Goal: Participate in discussion: Engage in conversation with other users on a specific topic

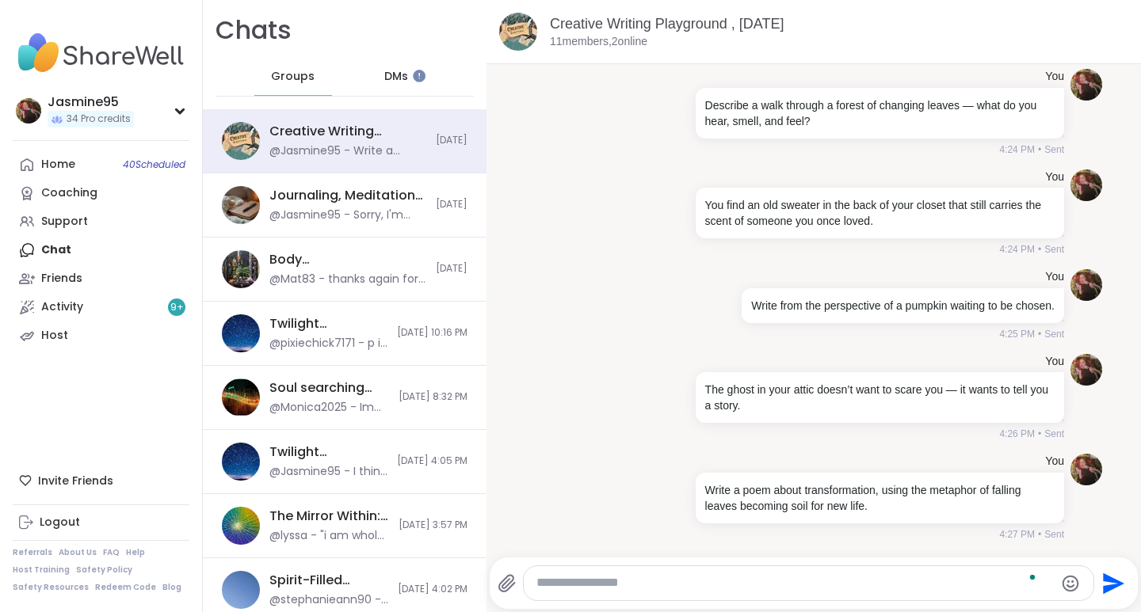
click at [90, 229] on link "Support" at bounding box center [101, 222] width 177 height 29
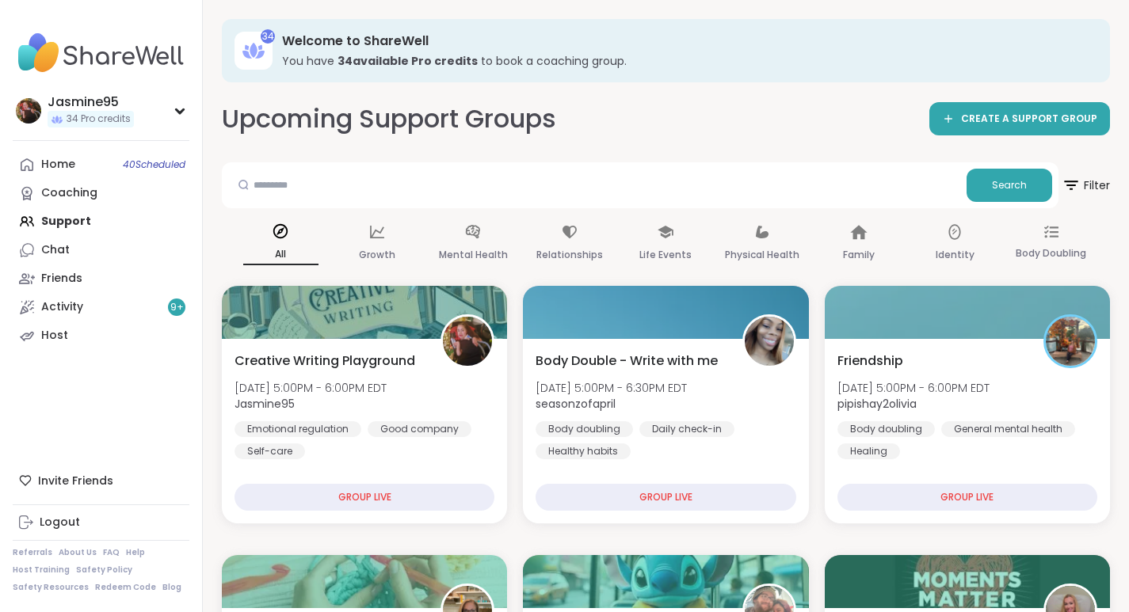
click at [327, 368] on span "Creative Writing Playground" at bounding box center [325, 361] width 181 height 19
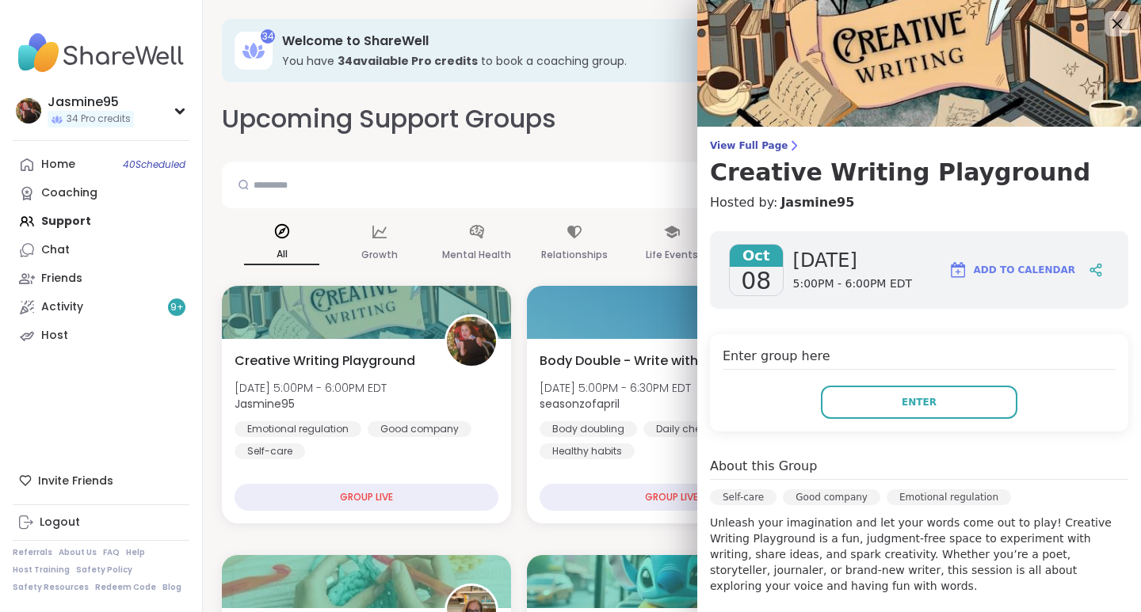
click at [914, 401] on span "Enter" at bounding box center [919, 402] width 35 height 14
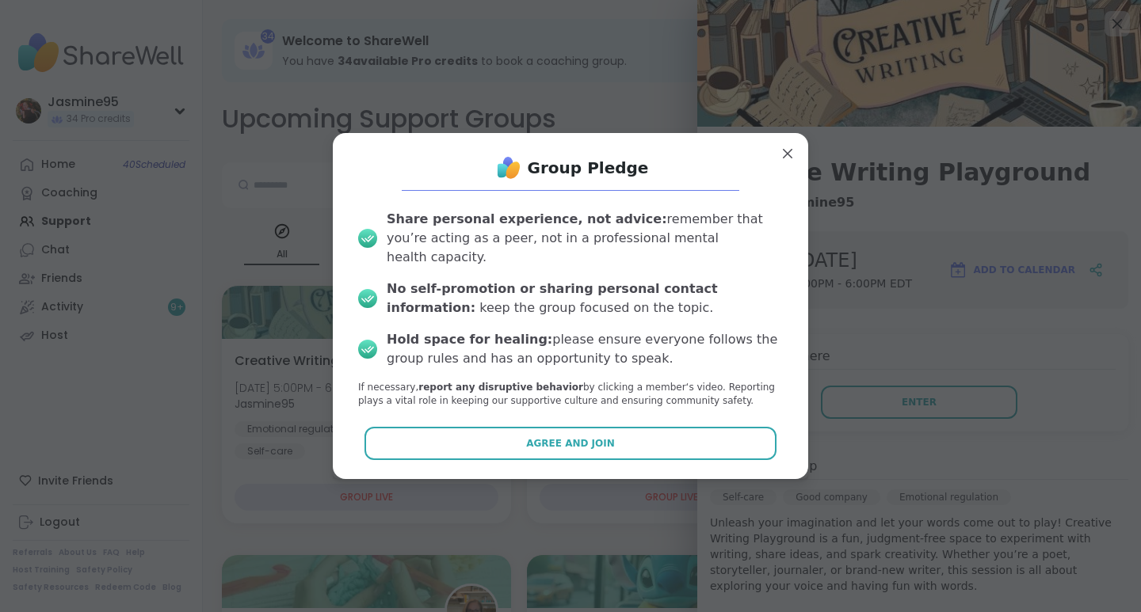
click at [587, 427] on button "Agree and Join" at bounding box center [570, 443] width 413 height 33
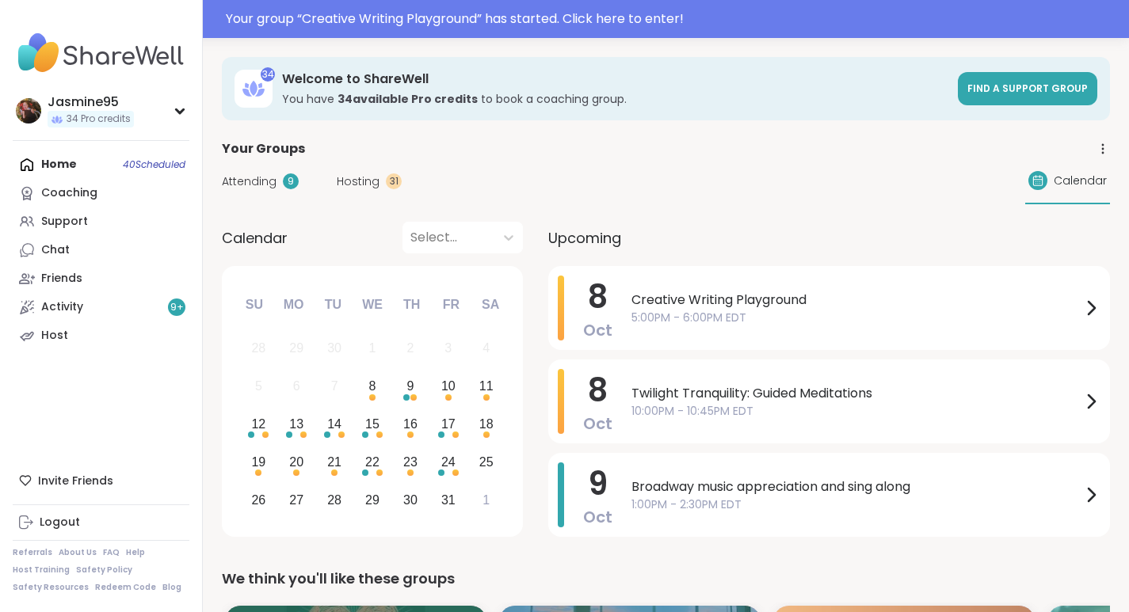
click at [448, 22] on div "Your group “ Creative Writing Playground ” has started. Click here to enter!" at bounding box center [673, 19] width 894 height 19
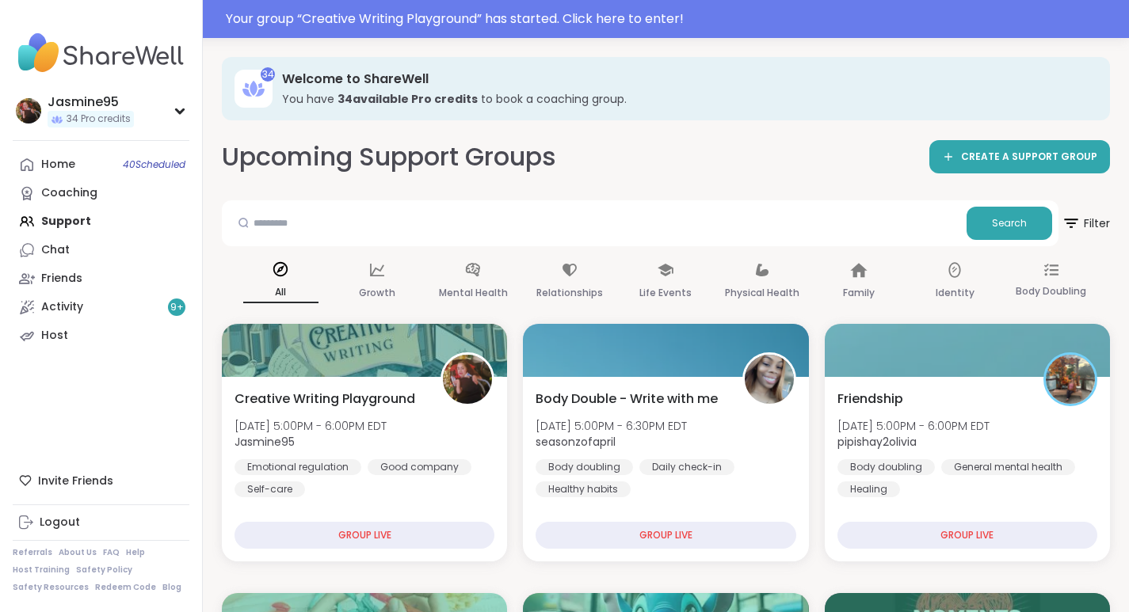
click at [508, 18] on div "Your group “ Creative Writing Playground ” has started. Click here to enter!" at bounding box center [673, 19] width 894 height 19
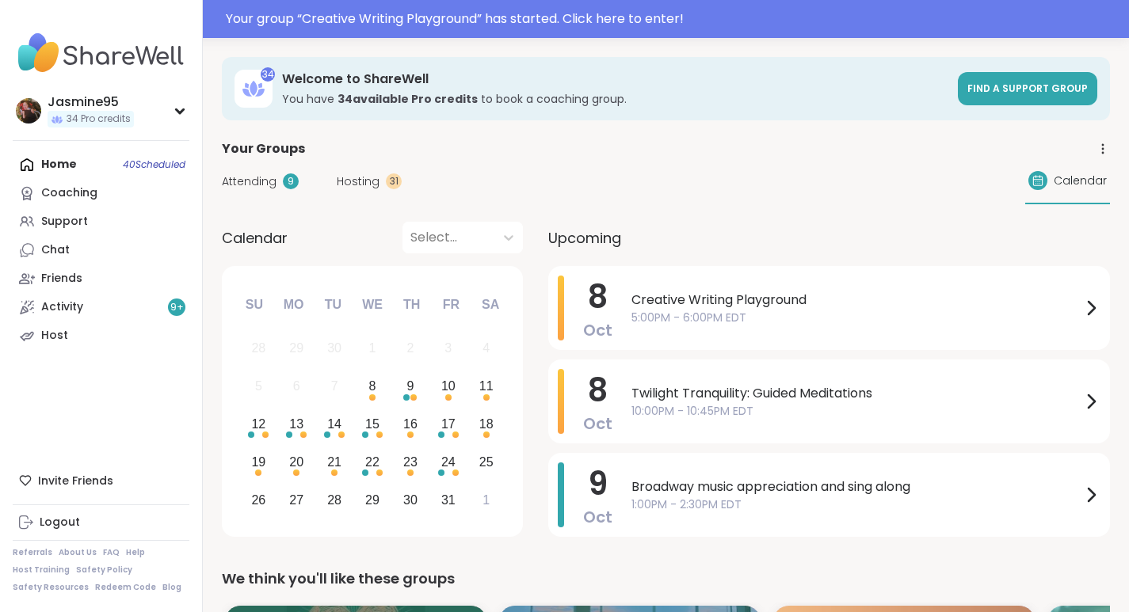
click at [348, 28] on div "Your group “ Creative Writing Playground ” has started. Click here to enter!" at bounding box center [673, 19] width 894 height 19
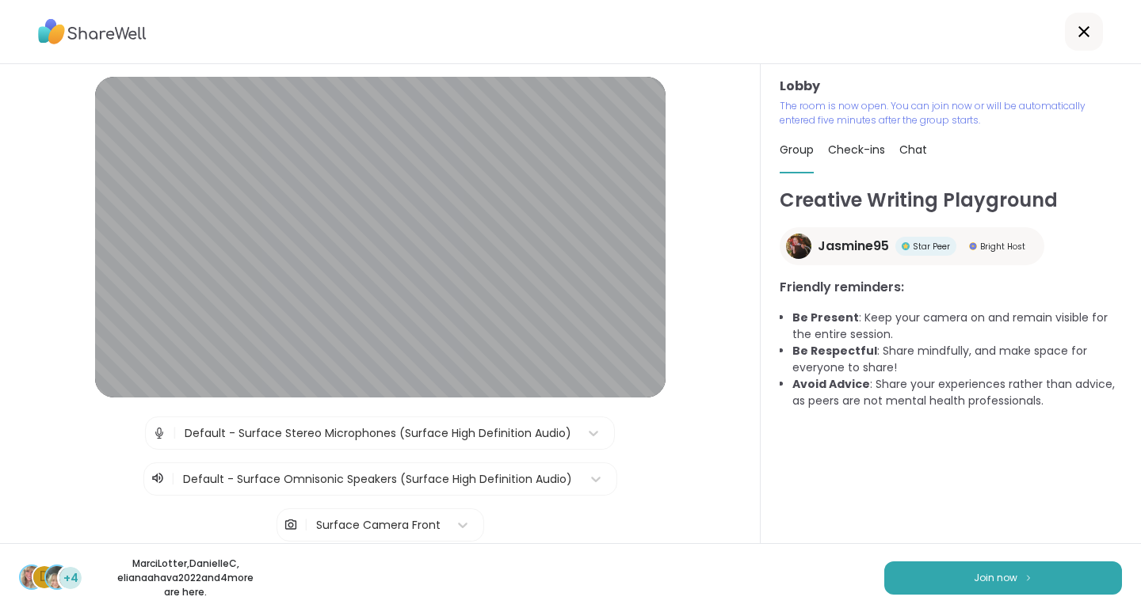
click at [974, 584] on span "Join now" at bounding box center [996, 578] width 44 height 14
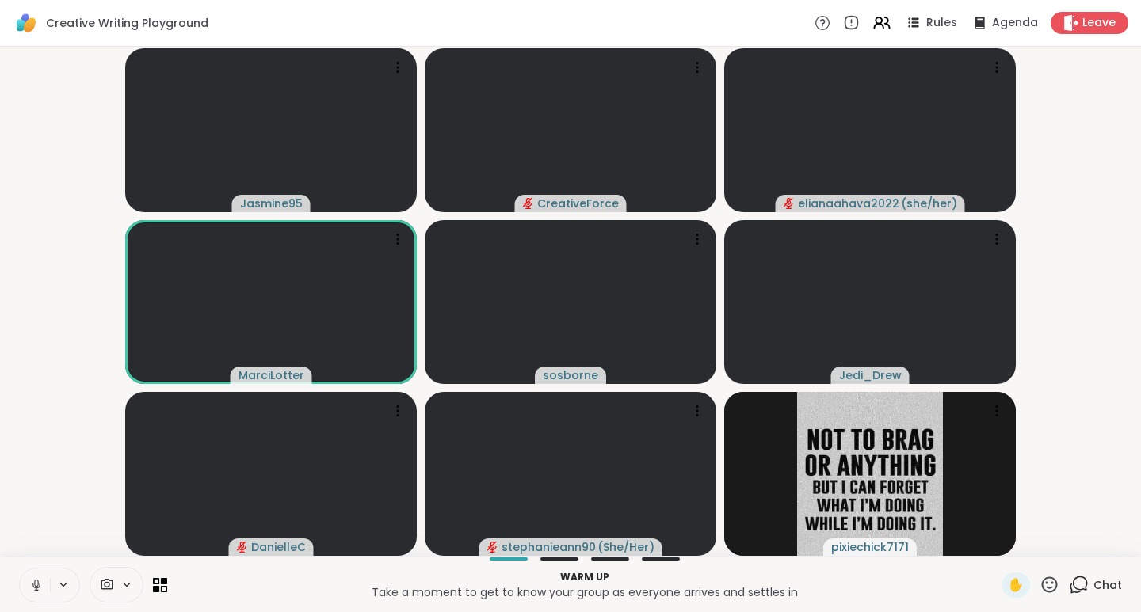
click at [1039, 583] on icon at bounding box center [1049, 585] width 20 height 20
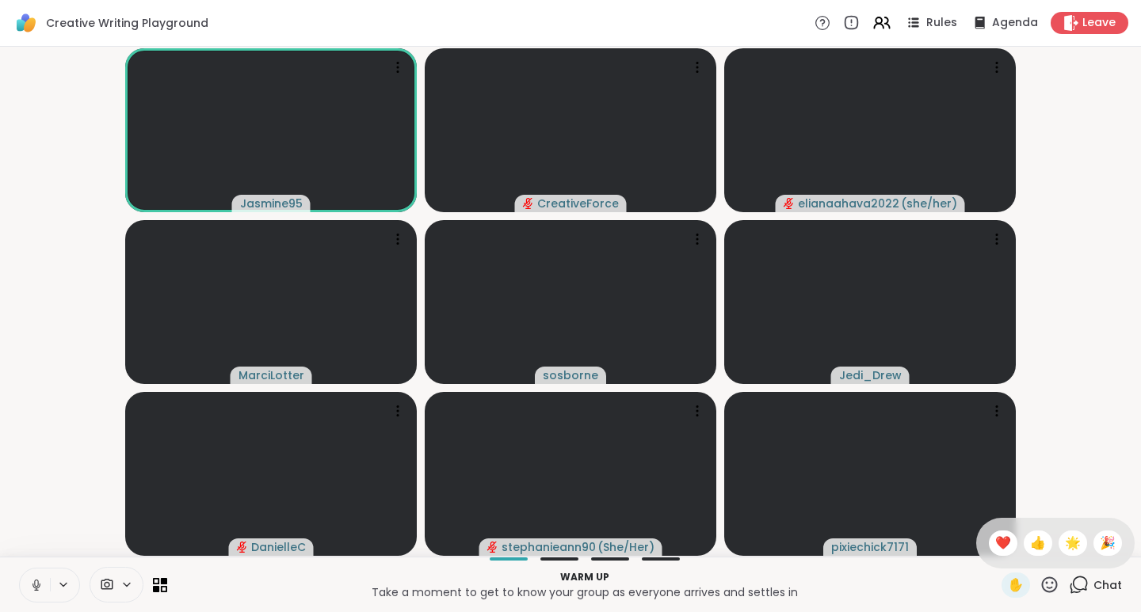
click at [995, 543] on span "❤️" at bounding box center [1003, 543] width 16 height 19
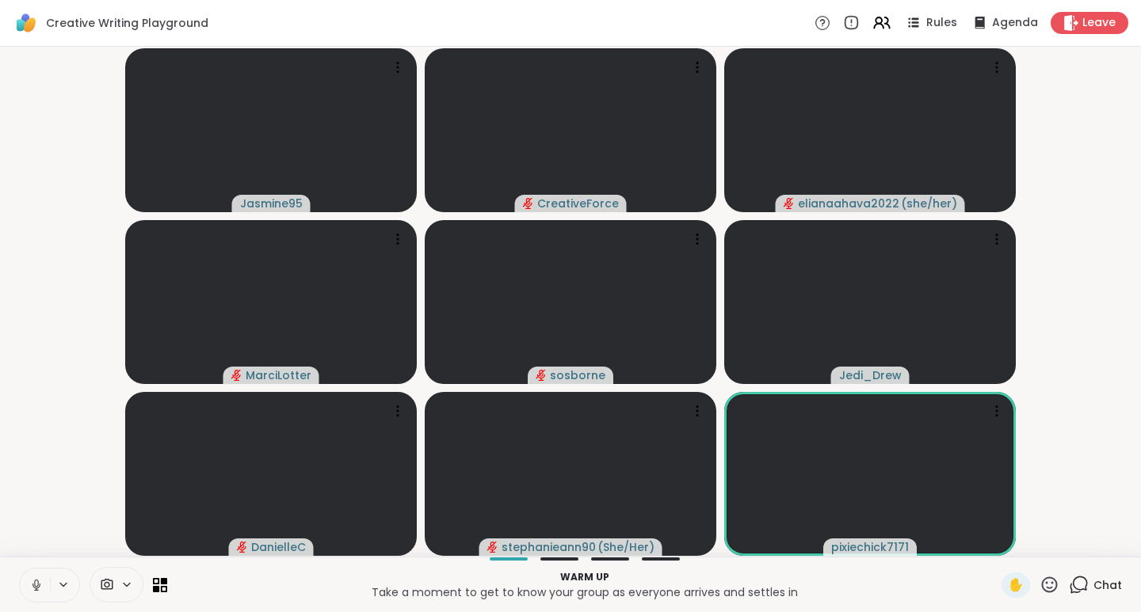
click at [1077, 588] on icon at bounding box center [1079, 585] width 20 height 20
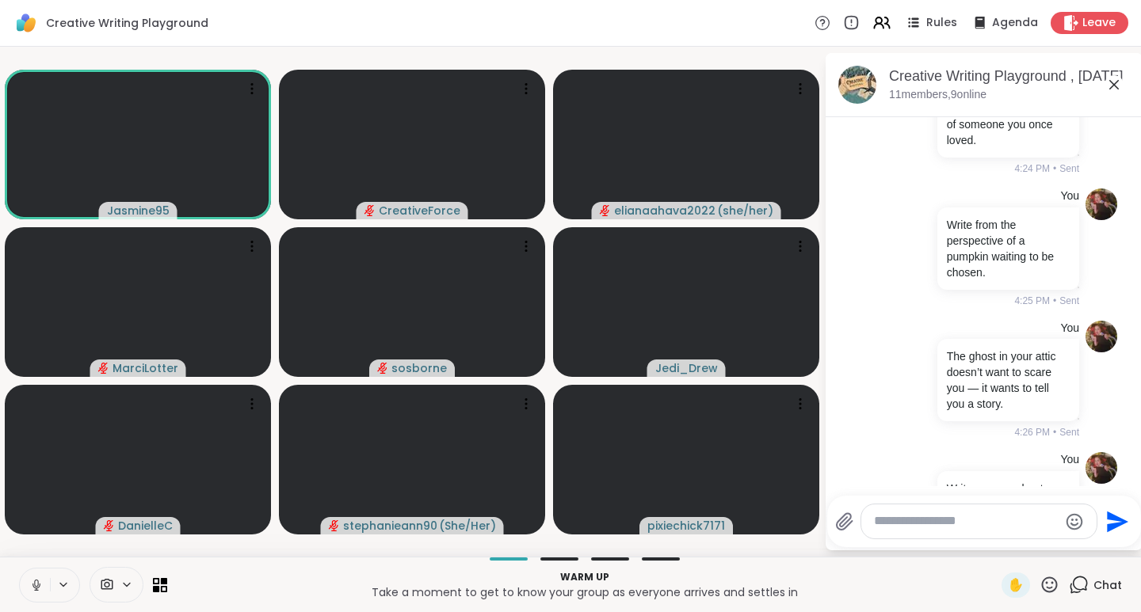
scroll to position [1237, 0]
click at [931, 15] on span "Rules" at bounding box center [941, 23] width 31 height 16
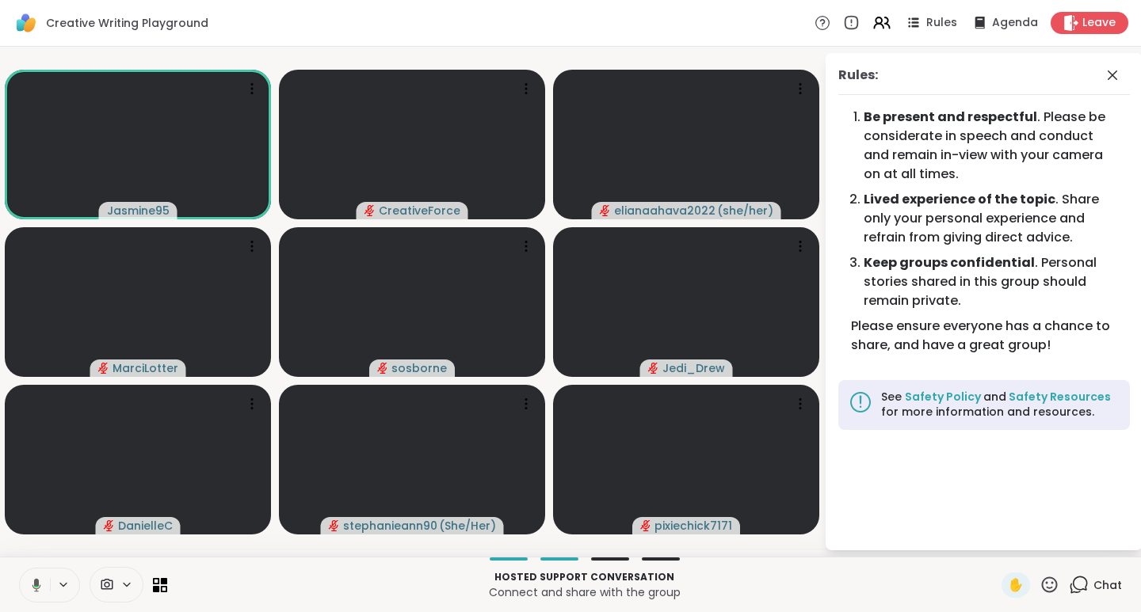
click at [1093, 592] on span "Chat" at bounding box center [1107, 586] width 29 height 16
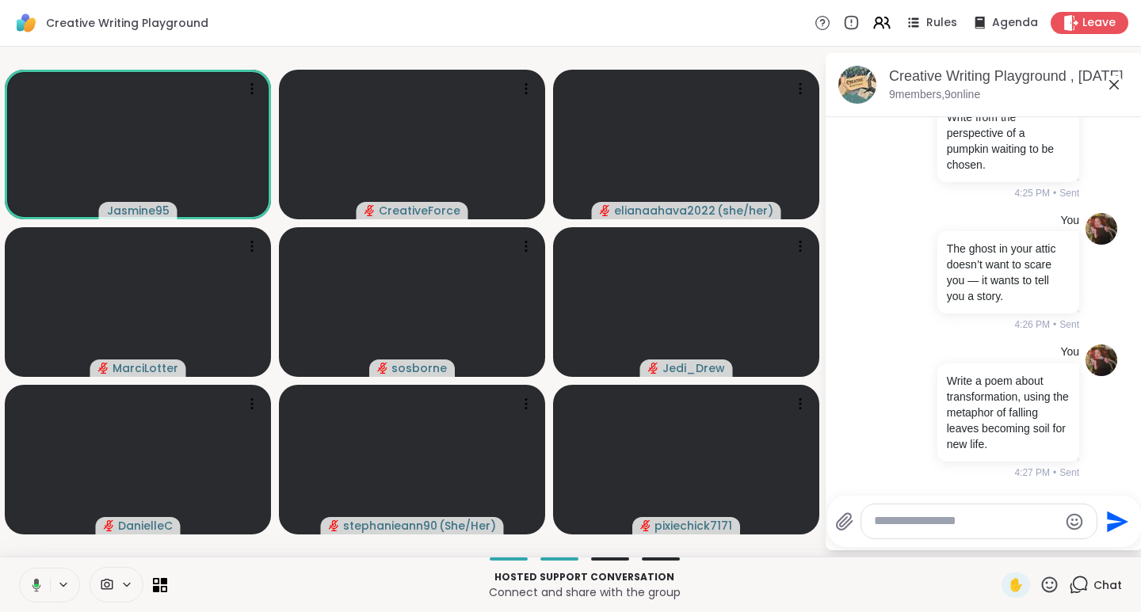
scroll to position [1535, 0]
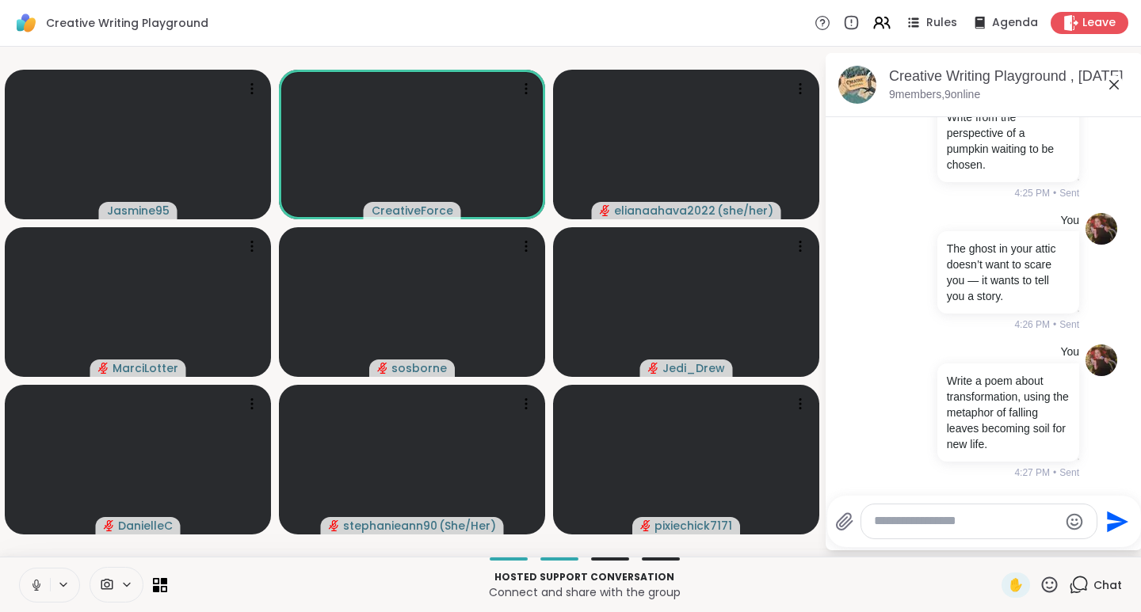
click at [1042, 583] on icon at bounding box center [1050, 585] width 16 height 16
click at [995, 544] on span "❤️" at bounding box center [1003, 543] width 16 height 19
click at [1042, 587] on icon at bounding box center [1050, 585] width 16 height 16
click at [1065, 542] on span "🌟" at bounding box center [1073, 543] width 16 height 19
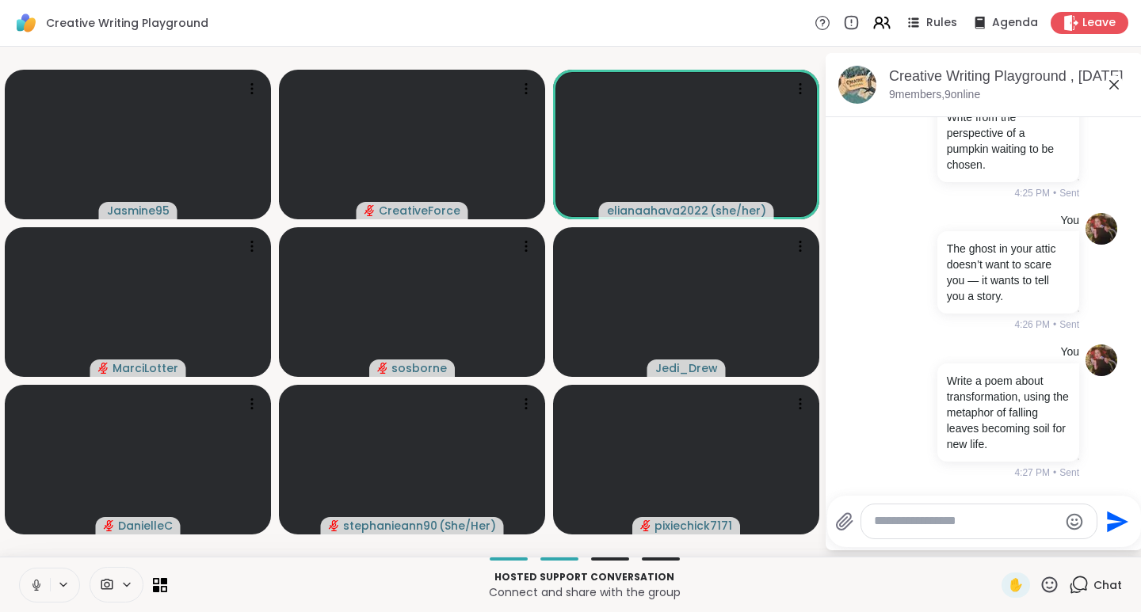
click at [1042, 587] on icon at bounding box center [1050, 585] width 16 height 16
click at [995, 544] on span "❤️" at bounding box center [1003, 543] width 16 height 19
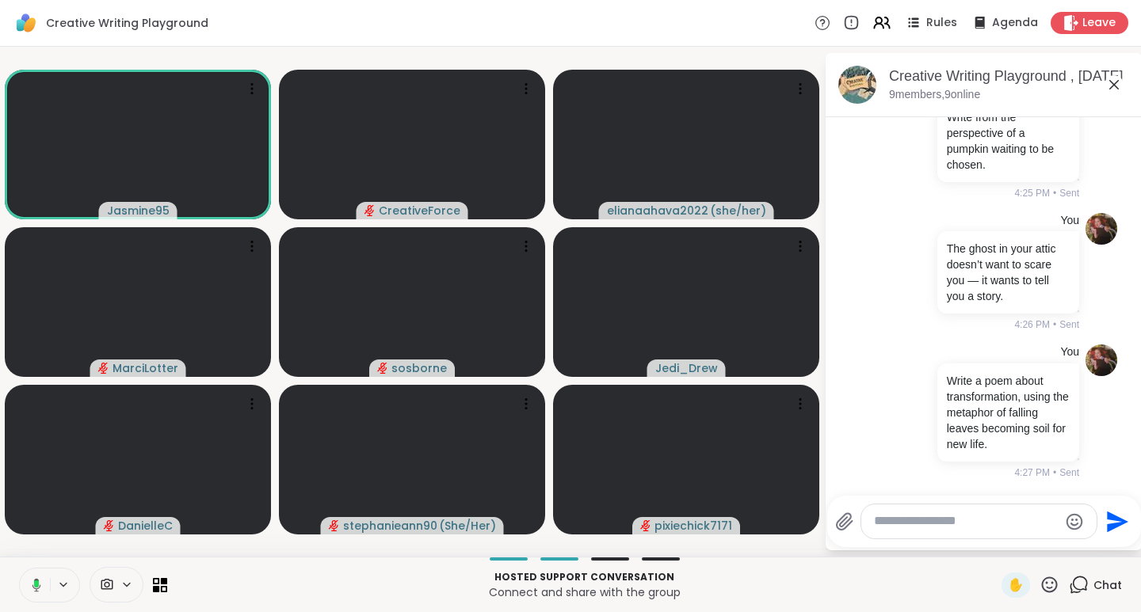
click at [1047, 588] on icon at bounding box center [1049, 585] width 20 height 20
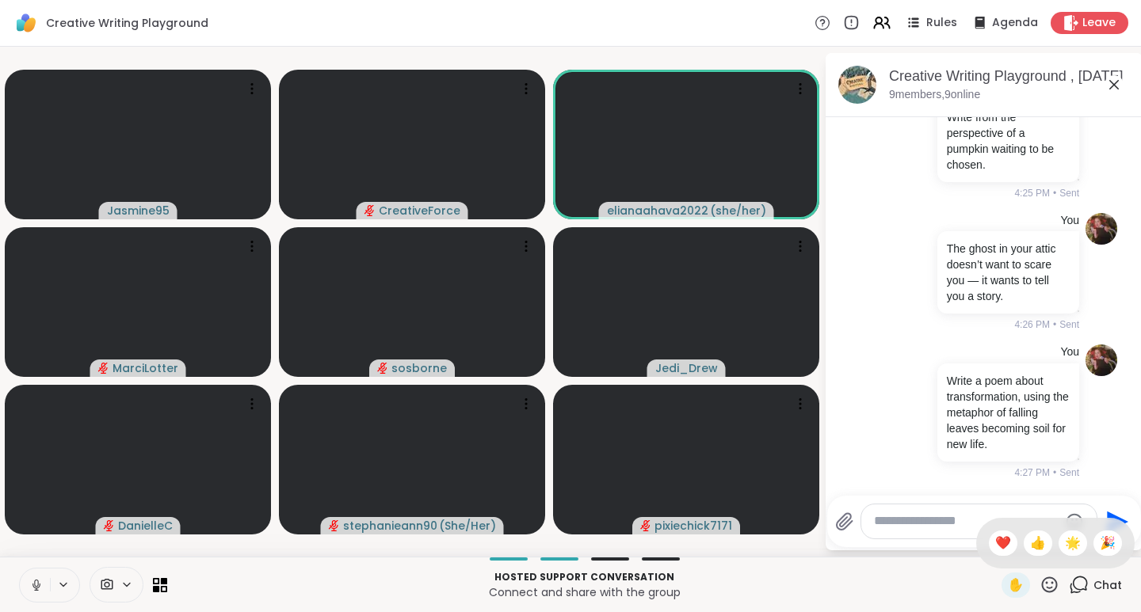
click at [1030, 545] on span "👍" at bounding box center [1038, 543] width 16 height 19
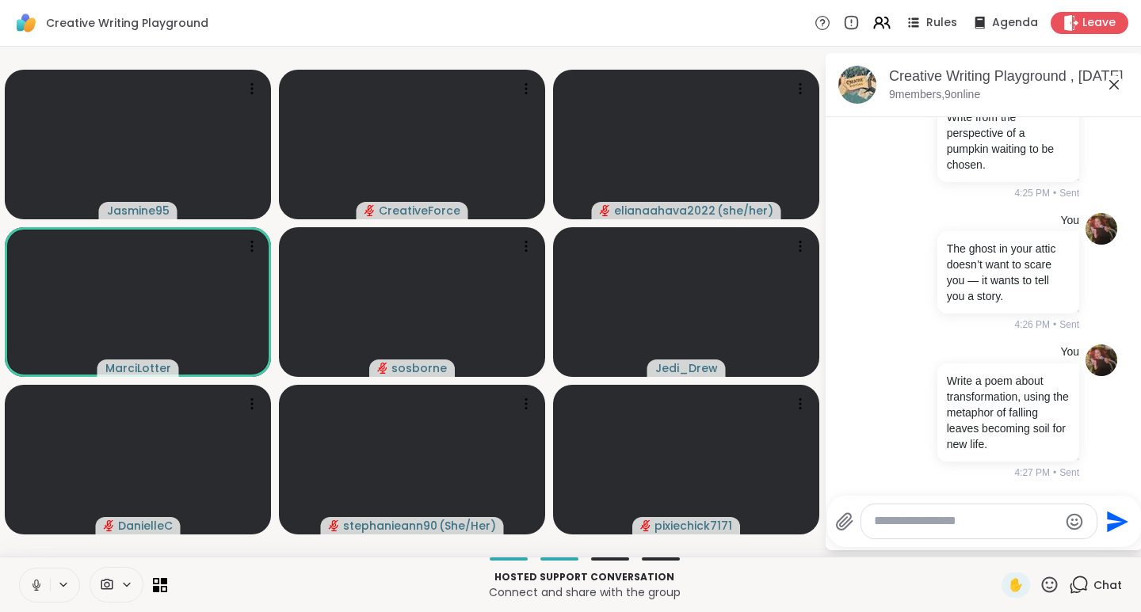
click at [1042, 588] on icon at bounding box center [1050, 585] width 16 height 16
click at [995, 541] on span "❤️" at bounding box center [1003, 543] width 16 height 19
click at [1039, 586] on icon at bounding box center [1049, 585] width 20 height 20
click at [1065, 540] on span "🌟" at bounding box center [1073, 543] width 16 height 19
click at [1039, 585] on icon at bounding box center [1049, 585] width 20 height 20
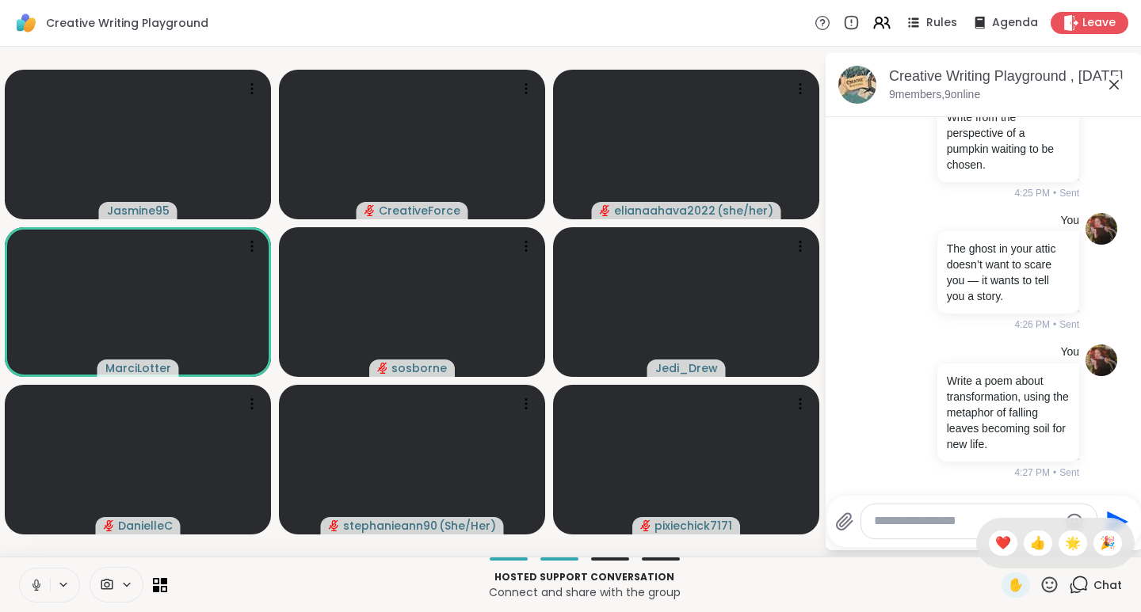
click at [1100, 543] on span "🎉" at bounding box center [1108, 543] width 16 height 19
click at [1039, 584] on icon at bounding box center [1049, 585] width 20 height 20
click at [995, 550] on span "❤️" at bounding box center [1003, 543] width 16 height 19
click at [1042, 583] on icon at bounding box center [1050, 585] width 16 height 16
click at [1030, 544] on span "👍" at bounding box center [1038, 543] width 16 height 19
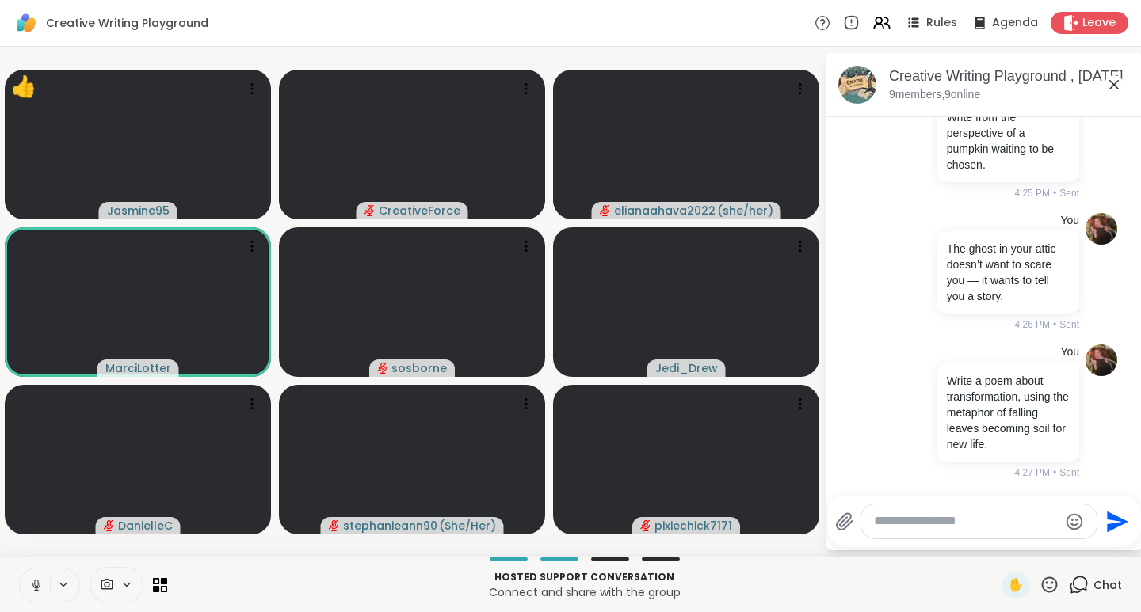
click at [1042, 582] on icon at bounding box center [1050, 585] width 16 height 16
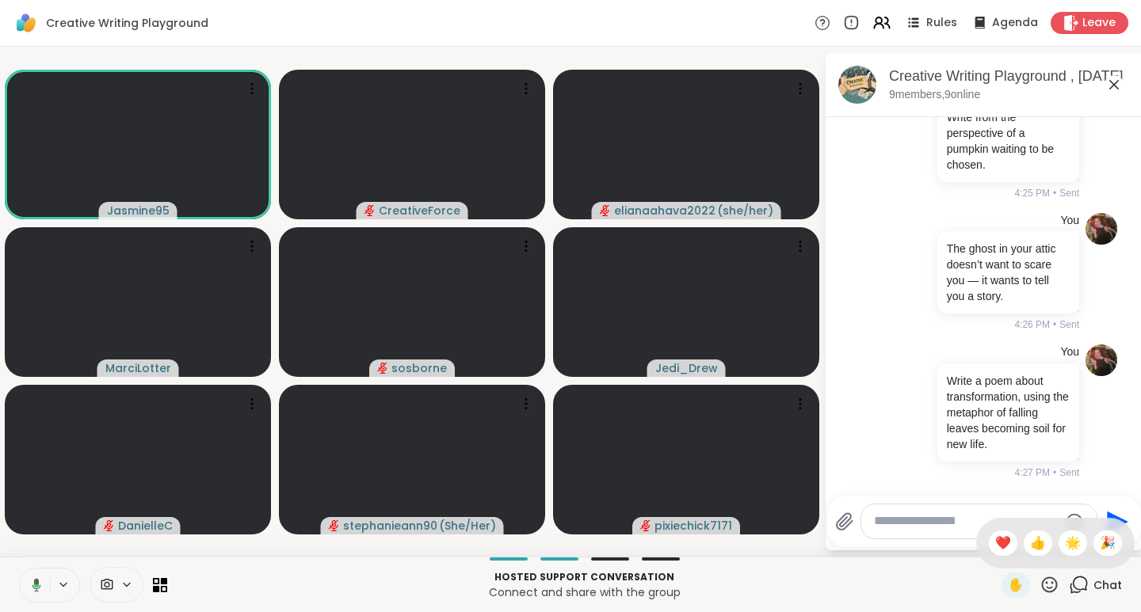
click at [1065, 543] on span "🌟" at bounding box center [1073, 543] width 16 height 19
click at [1040, 586] on icon at bounding box center [1049, 585] width 20 height 20
click at [995, 546] on span "❤️" at bounding box center [1003, 543] width 16 height 19
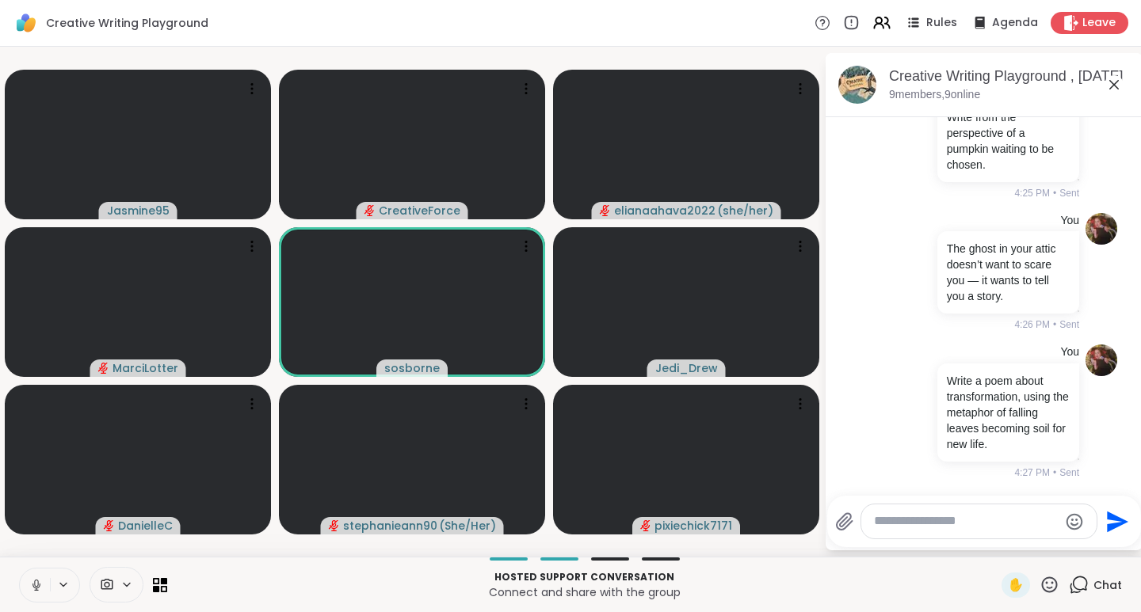
click at [1042, 588] on icon at bounding box center [1050, 585] width 16 height 16
click at [1100, 543] on span "🎉" at bounding box center [1108, 543] width 16 height 19
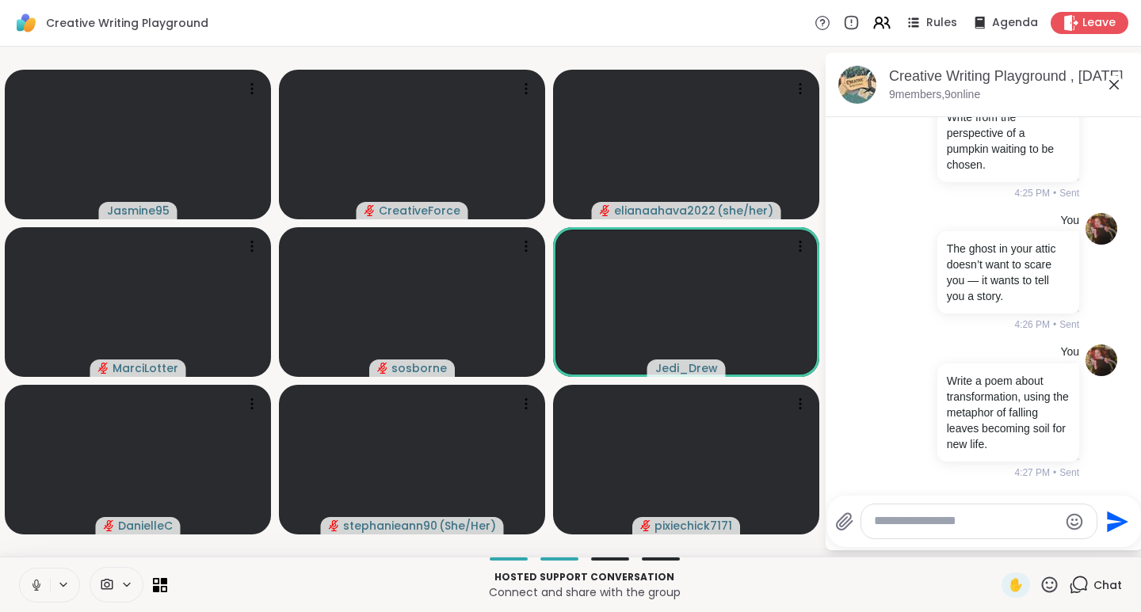
click at [1039, 587] on icon at bounding box center [1049, 585] width 20 height 20
click at [995, 542] on span "❤️" at bounding box center [1003, 543] width 16 height 19
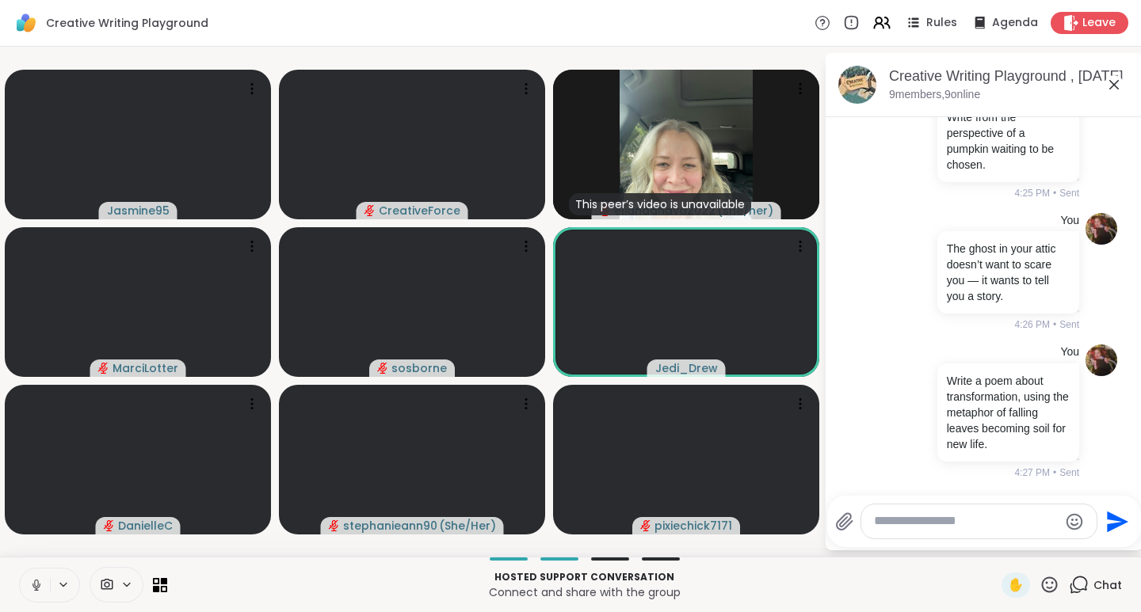
click at [1042, 590] on icon at bounding box center [1049, 585] width 20 height 20
click at [1065, 545] on span "🌟" at bounding box center [1073, 543] width 16 height 19
click at [1039, 585] on icon at bounding box center [1049, 585] width 20 height 20
click at [995, 543] on span "❤️" at bounding box center [1003, 543] width 16 height 19
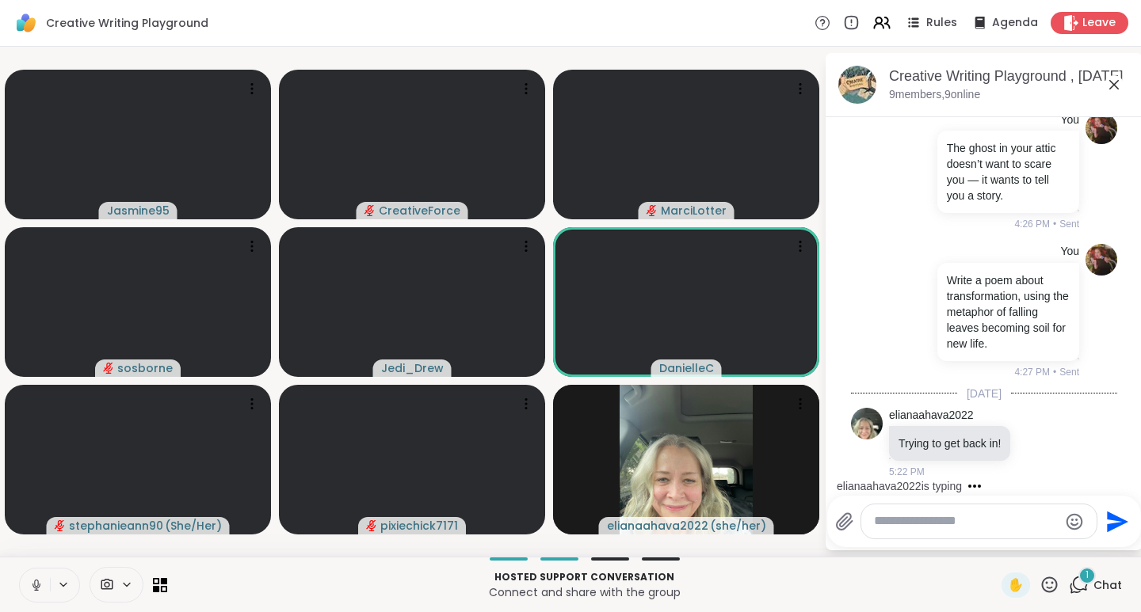
scroll to position [1635, 0]
click at [1062, 444] on icon at bounding box center [1055, 442] width 14 height 19
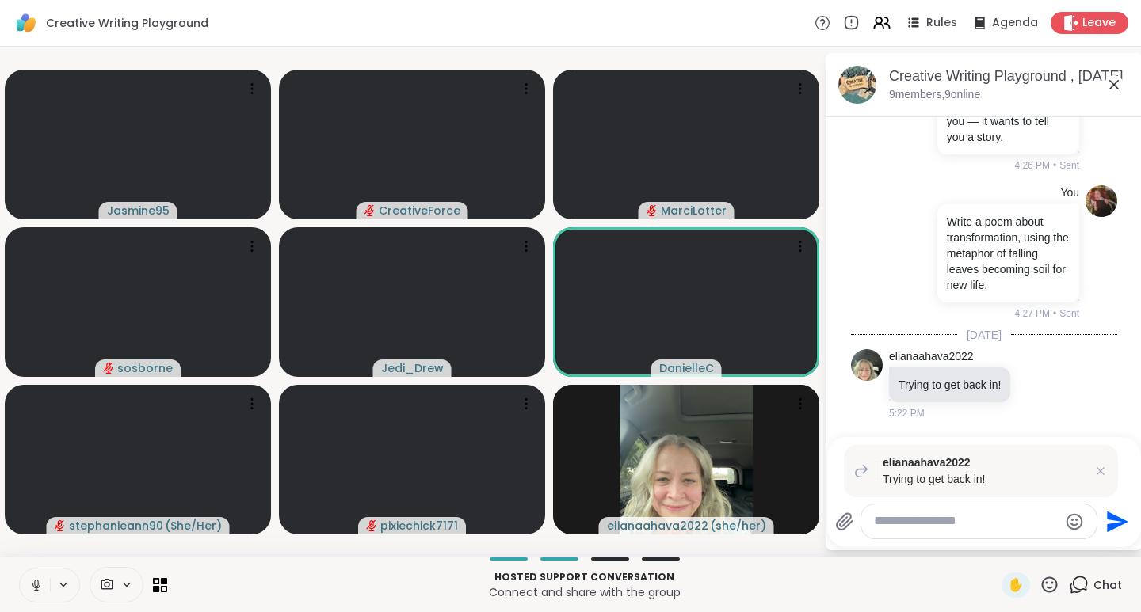
type textarea "*"
type textarea "**********"
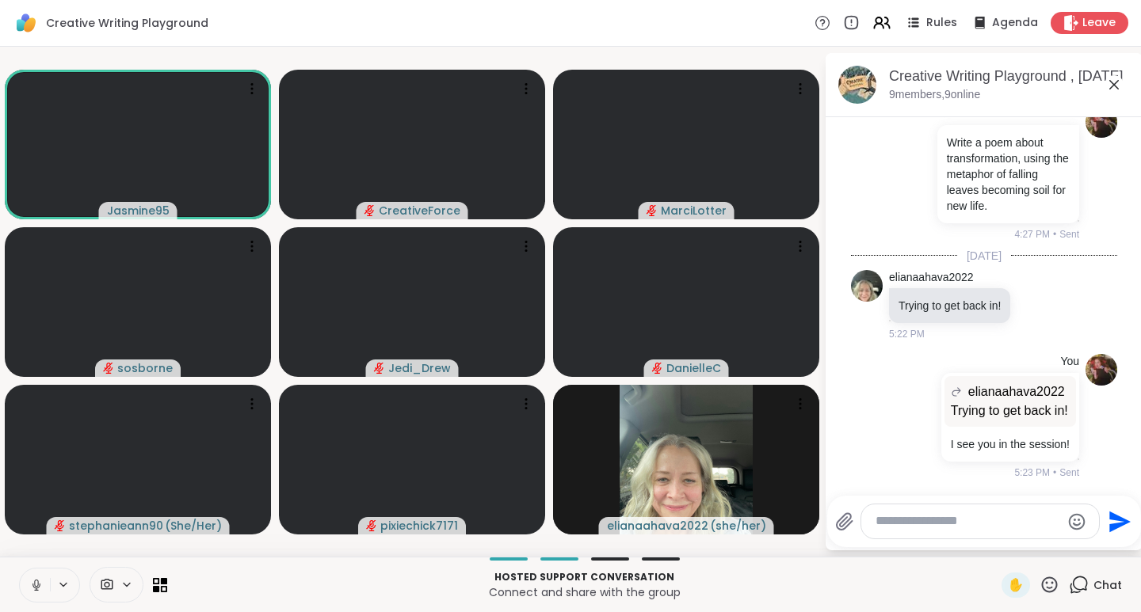
click at [1042, 582] on icon at bounding box center [1049, 585] width 20 height 20
click at [995, 545] on span "❤️" at bounding box center [1003, 543] width 16 height 19
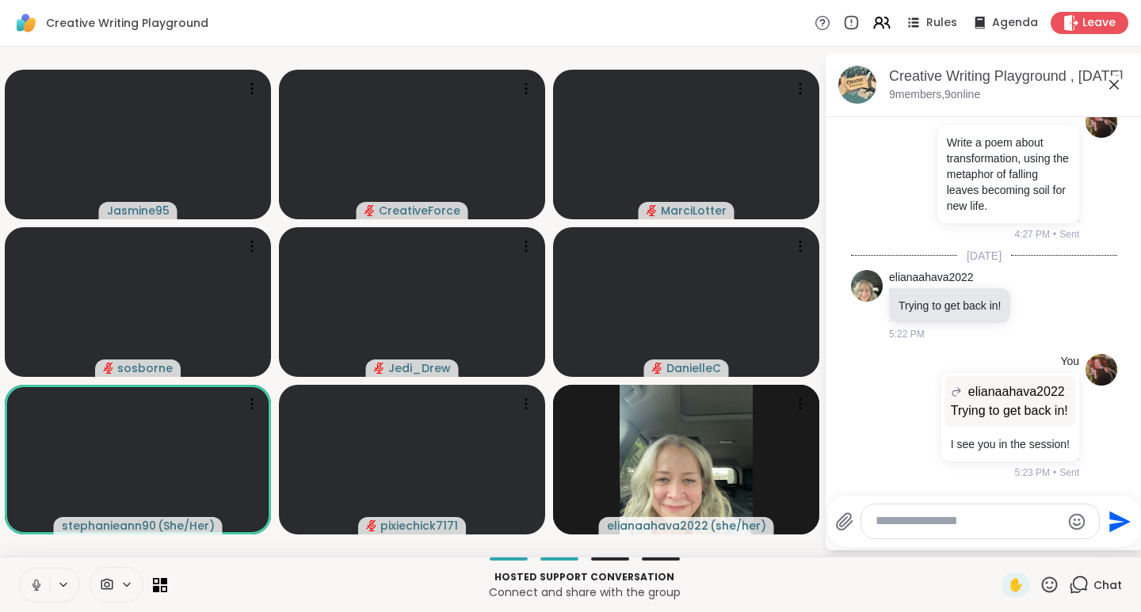
click at [1039, 593] on icon at bounding box center [1049, 585] width 20 height 20
click at [995, 548] on span "❤️" at bounding box center [1003, 543] width 16 height 19
click at [1039, 585] on icon at bounding box center [1049, 585] width 20 height 20
click at [1030, 548] on span "👍" at bounding box center [1038, 543] width 16 height 19
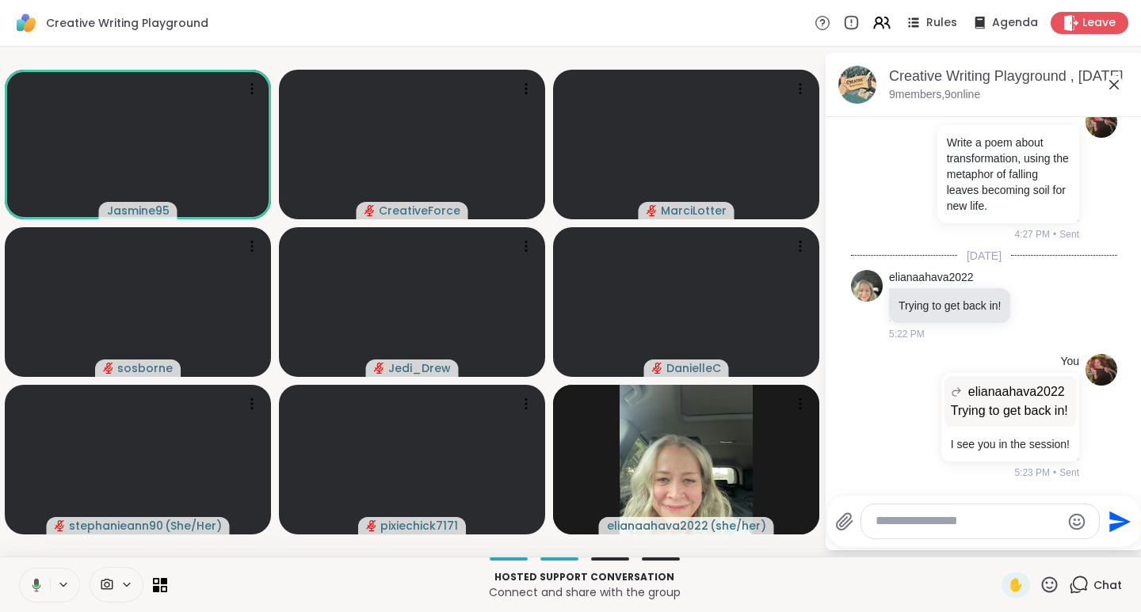
click at [1042, 587] on icon at bounding box center [1050, 585] width 16 height 16
click at [1065, 543] on span "🌟" at bounding box center [1073, 543] width 16 height 19
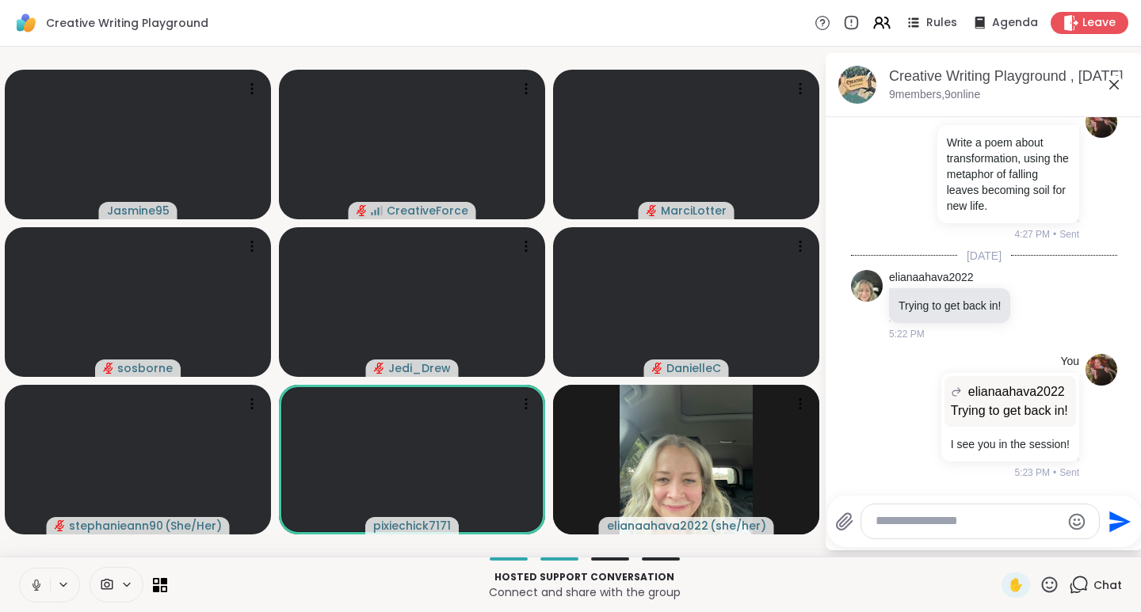
click at [1042, 587] on icon at bounding box center [1050, 585] width 16 height 16
click at [996, 551] on div "❤️" at bounding box center [1003, 543] width 29 height 25
click at [1041, 585] on icon at bounding box center [1049, 585] width 20 height 20
click at [1030, 545] on span "👍" at bounding box center [1038, 543] width 16 height 19
click at [1040, 586] on icon at bounding box center [1049, 585] width 20 height 20
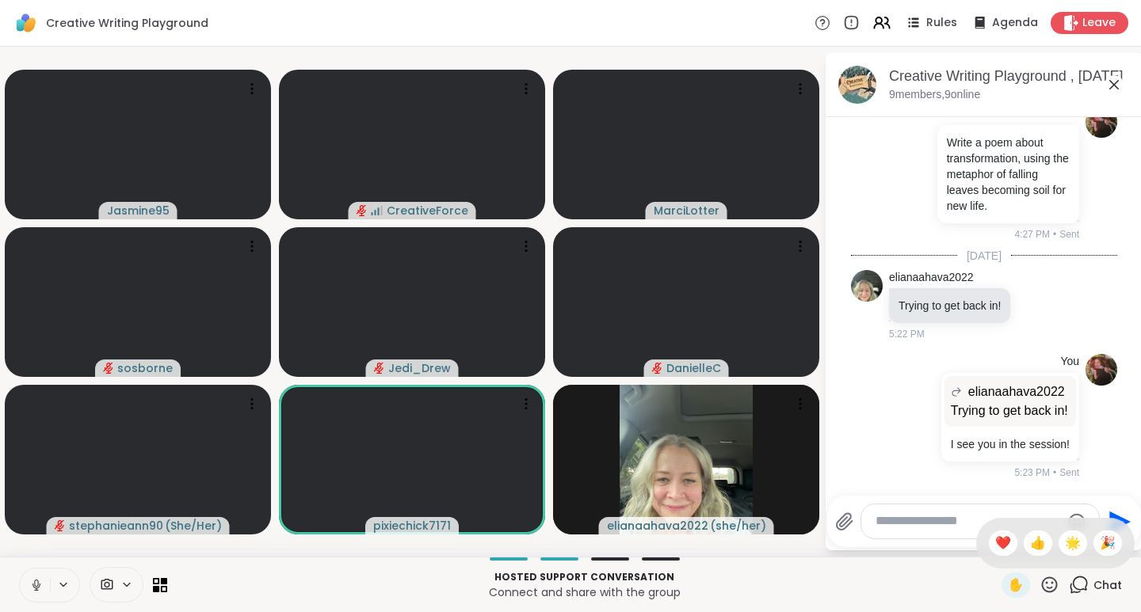
click at [995, 543] on span "❤️" at bounding box center [1003, 543] width 16 height 19
click at [1042, 588] on icon at bounding box center [1050, 585] width 16 height 16
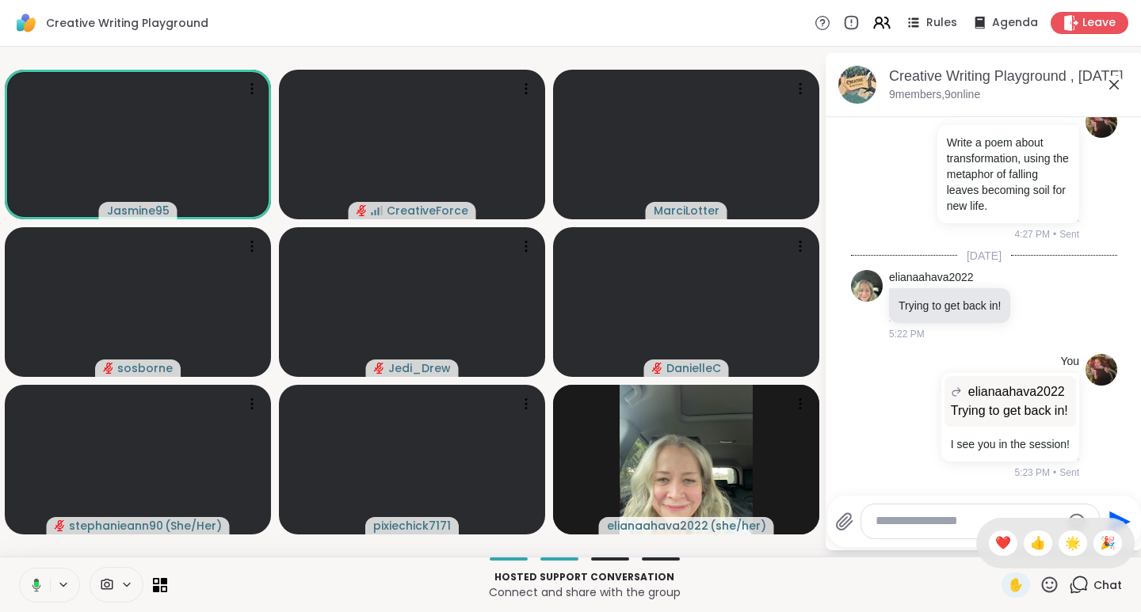
click at [995, 547] on span "❤️" at bounding box center [1003, 543] width 16 height 19
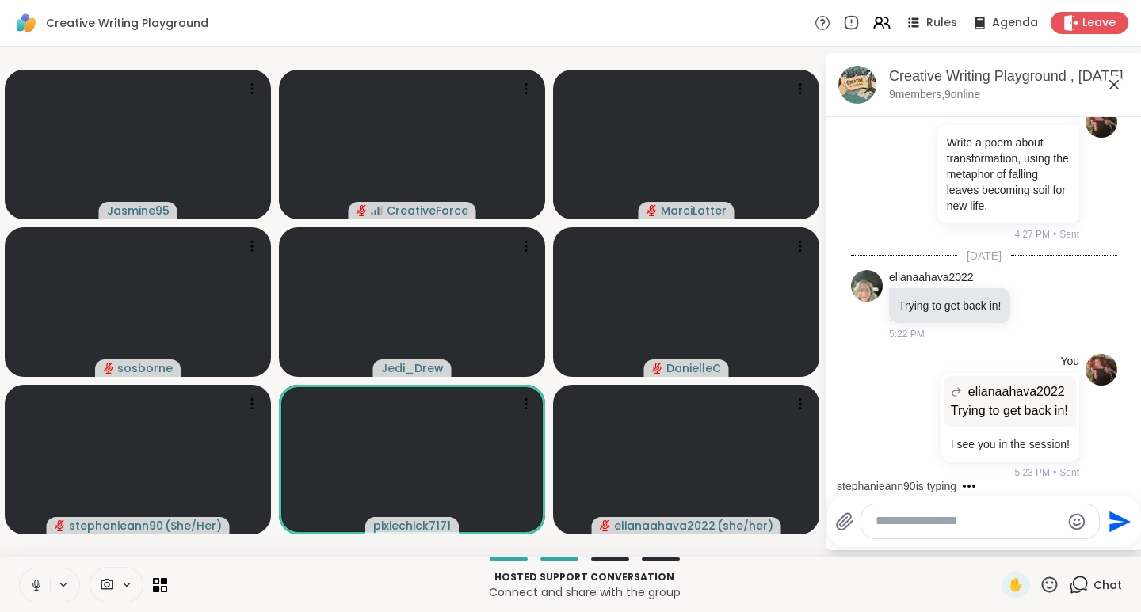
click at [1042, 583] on icon at bounding box center [1050, 585] width 16 height 16
click at [995, 544] on span "❤️" at bounding box center [1003, 543] width 16 height 19
click at [1042, 587] on icon at bounding box center [1050, 585] width 16 height 16
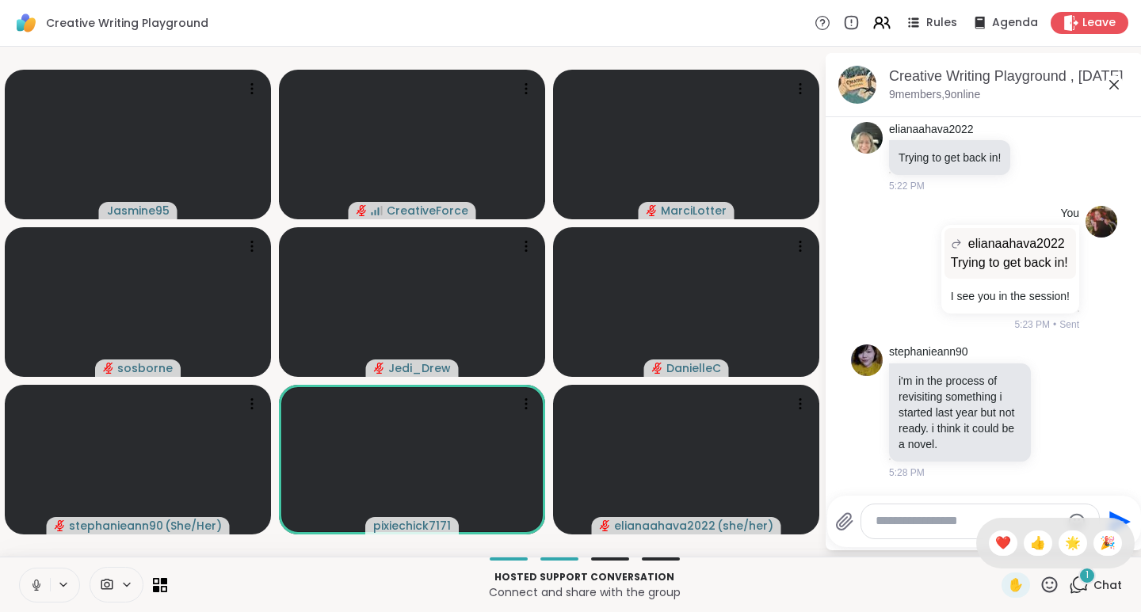
scroll to position [1957, 0]
click at [1051, 407] on icon at bounding box center [1058, 411] width 14 height 16
click at [1051, 392] on div "Select Reaction: Heart" at bounding box center [1058, 386] width 14 height 14
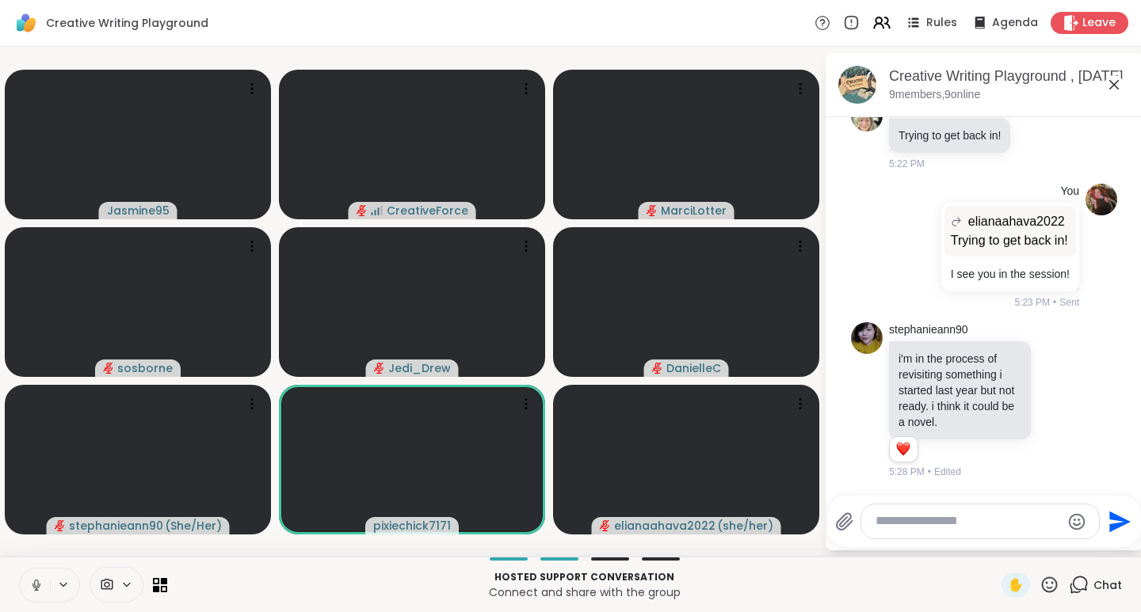
scroll to position [1979, 0]
click at [1071, 396] on icon at bounding box center [1076, 400] width 11 height 11
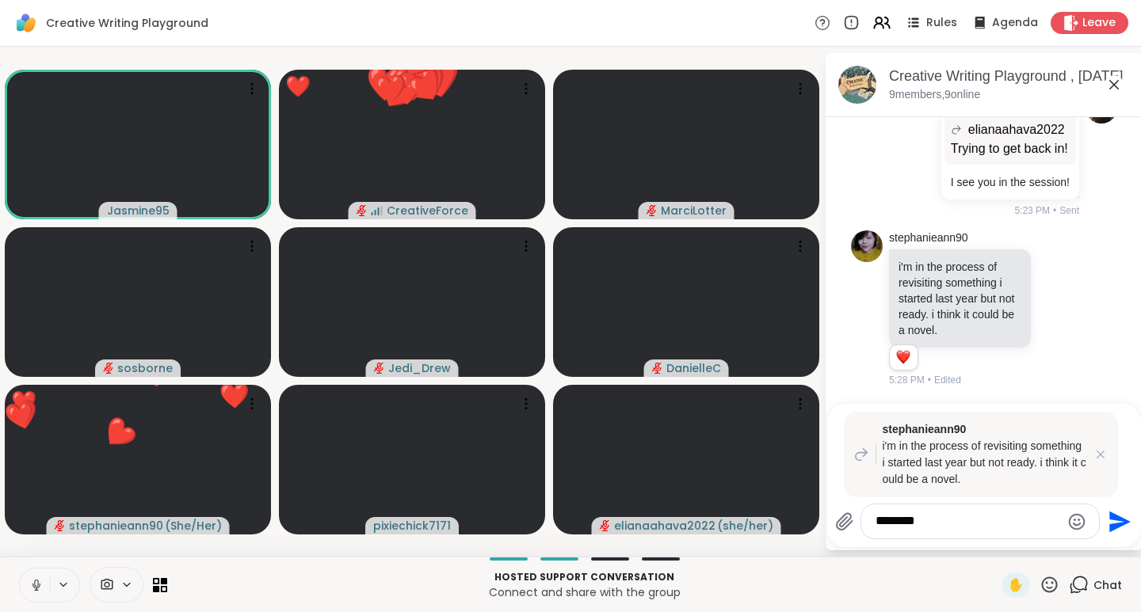
click at [1039, 582] on icon at bounding box center [1049, 585] width 20 height 20
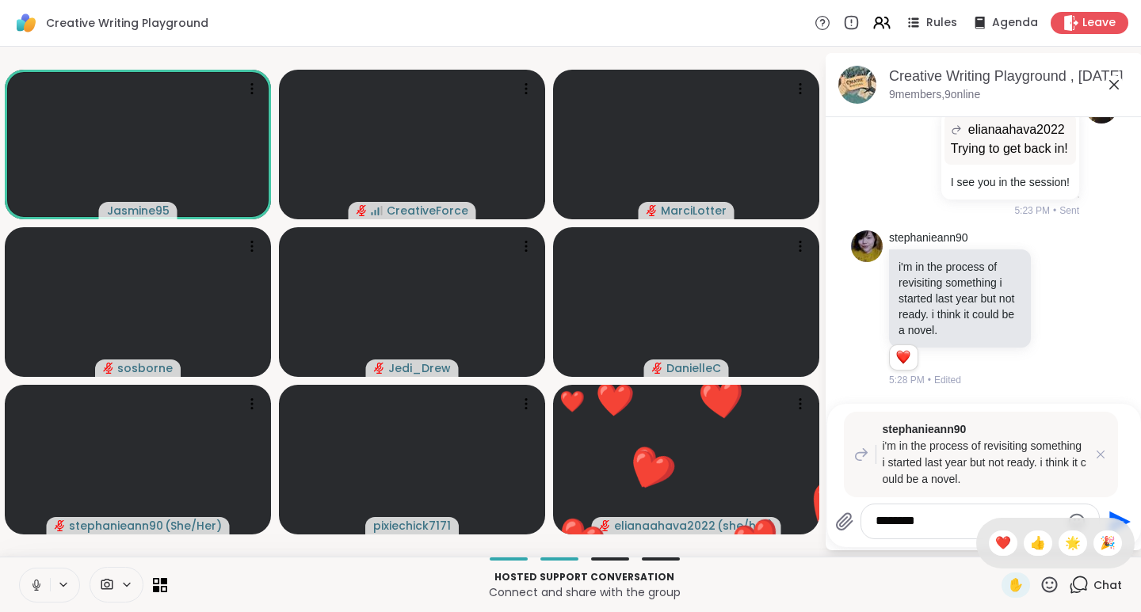
click at [995, 546] on span "❤️" at bounding box center [1003, 543] width 16 height 19
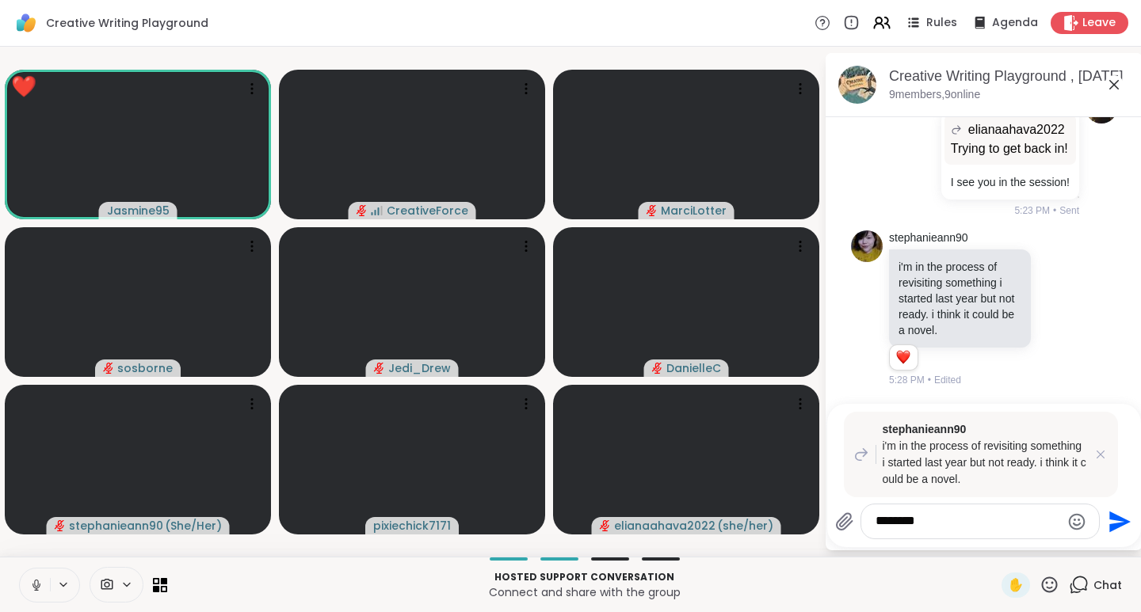
click at [1040, 582] on icon at bounding box center [1049, 585] width 20 height 20
click at [1065, 546] on span "🌟" at bounding box center [1073, 543] width 16 height 19
click at [971, 528] on textarea "********" at bounding box center [967, 521] width 185 height 17
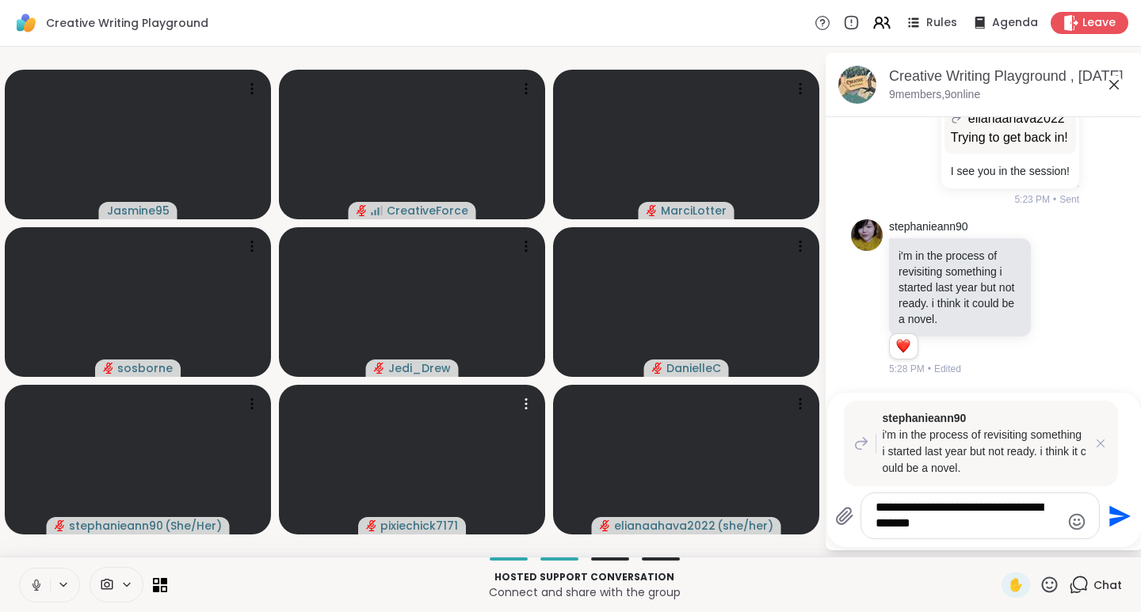
type textarea "**********"
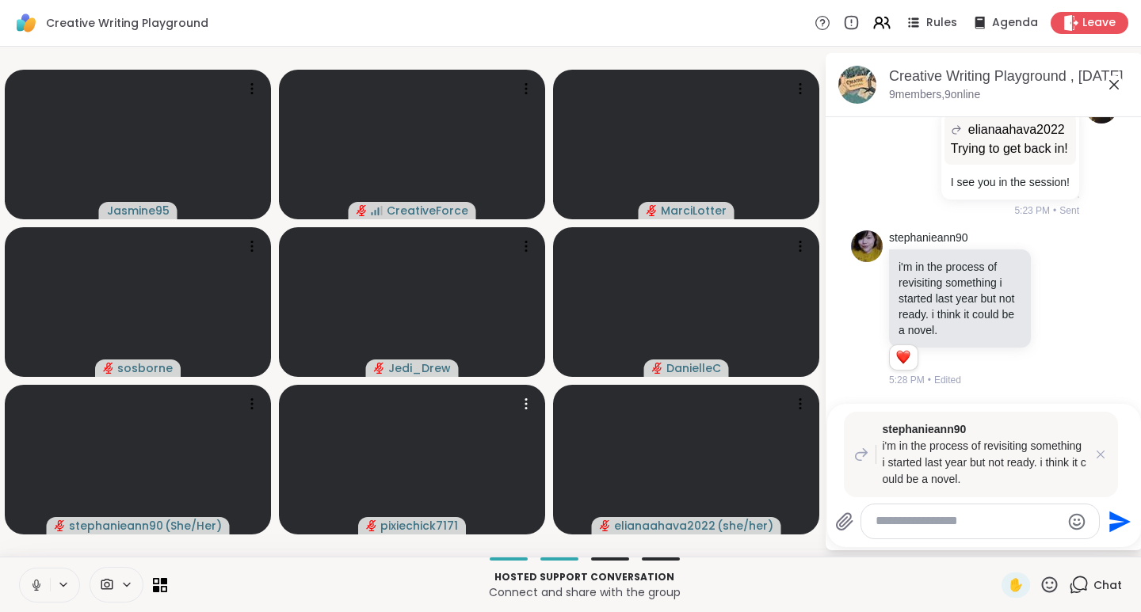
scroll to position [2187, 0]
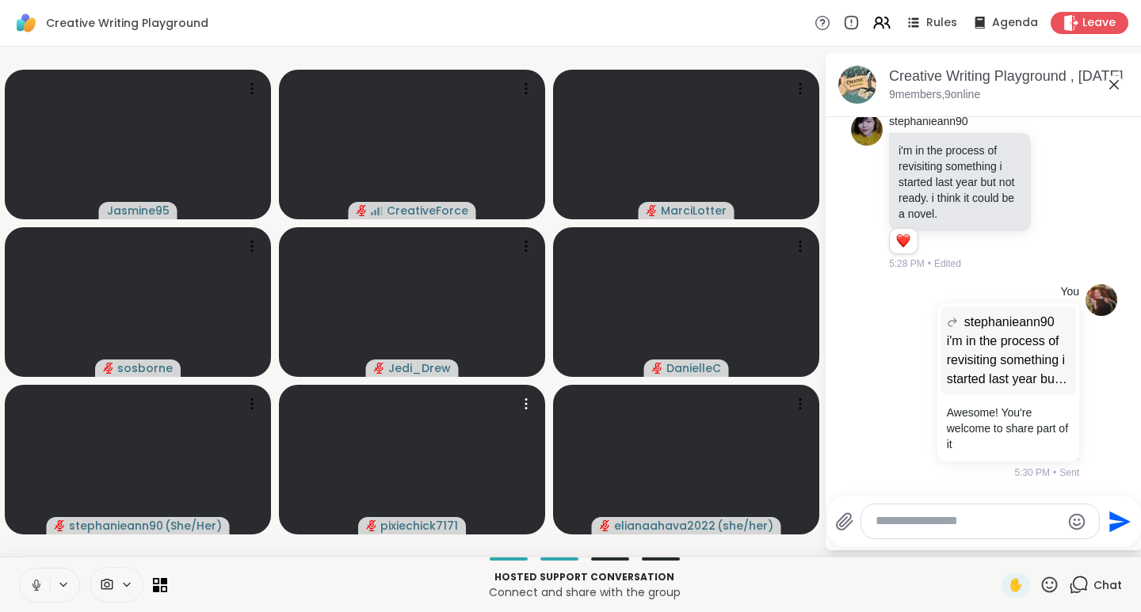
type textarea "*"
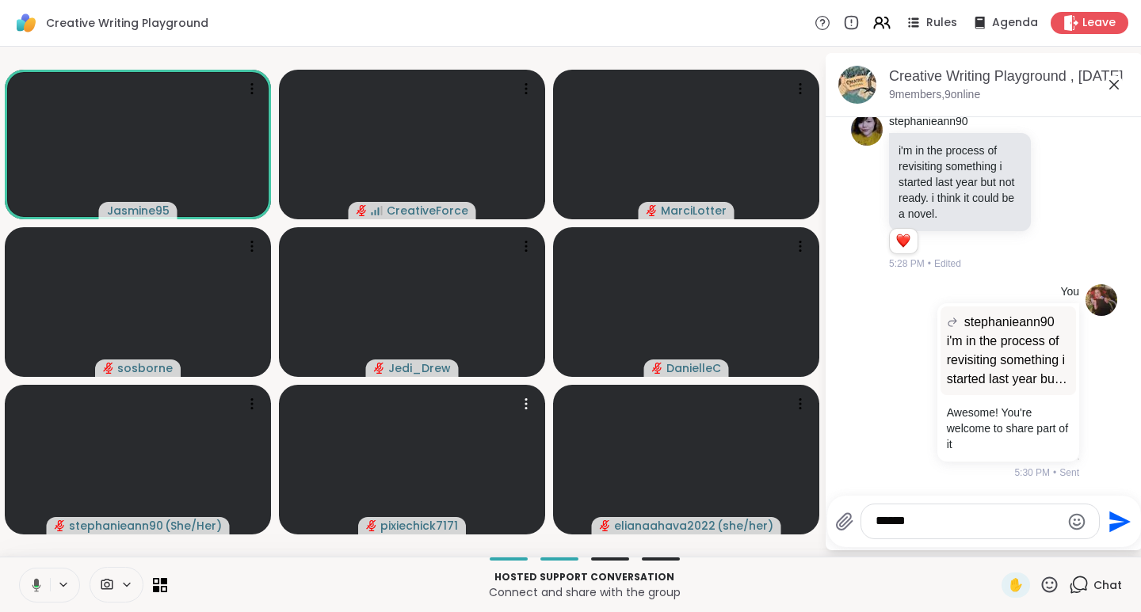
type textarea "******"
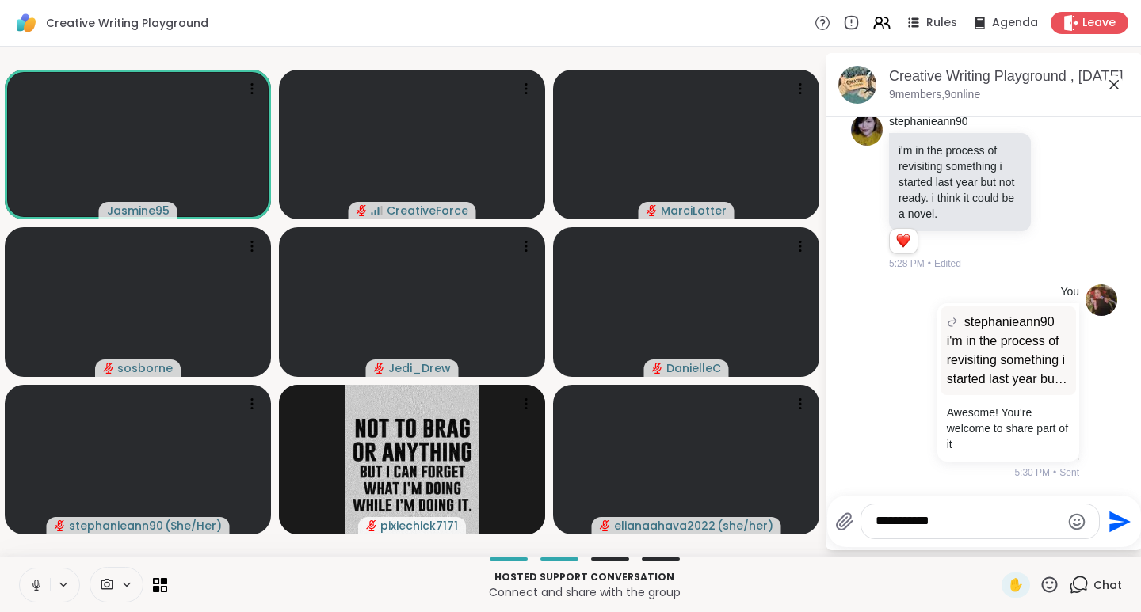
type textarea "******"
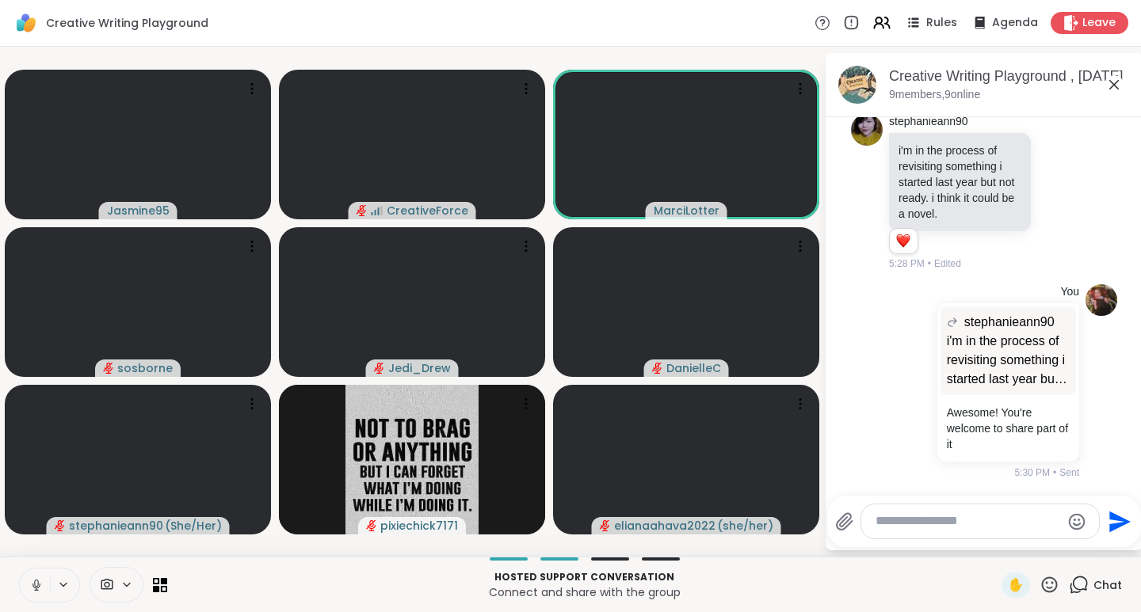
click at [1042, 585] on icon at bounding box center [1049, 585] width 20 height 20
click at [995, 543] on span "❤️" at bounding box center [1003, 543] width 16 height 19
click at [1042, 588] on icon at bounding box center [1050, 585] width 16 height 16
click at [995, 540] on span "❤️" at bounding box center [1003, 543] width 16 height 19
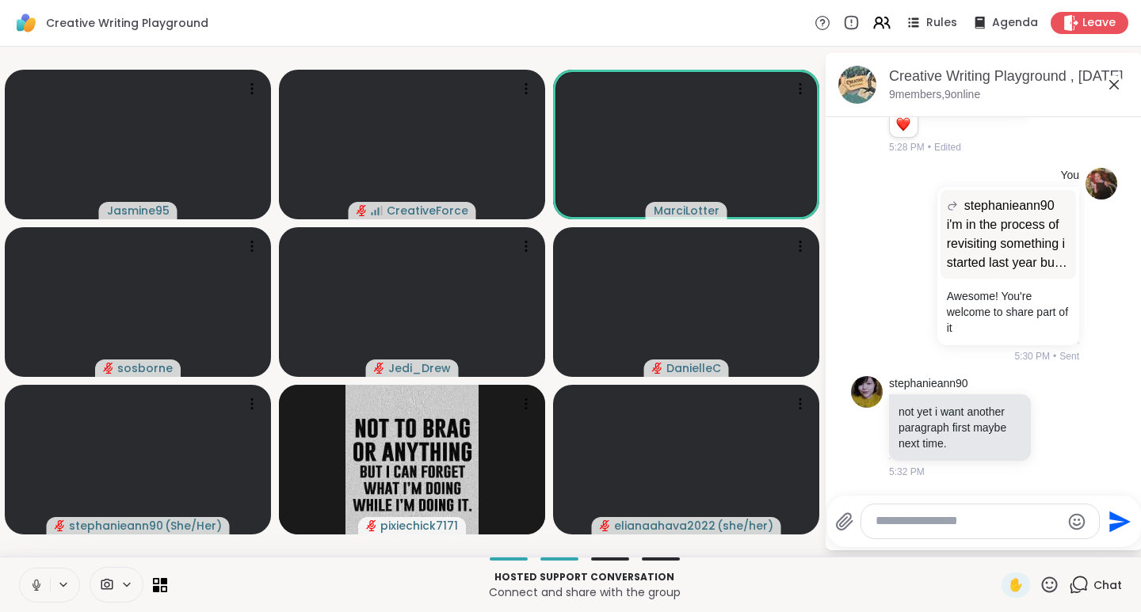
click at [1039, 585] on icon at bounding box center [1049, 585] width 20 height 20
click at [1065, 541] on span "🌟" at bounding box center [1073, 543] width 16 height 19
click at [1069, 427] on icon at bounding box center [1076, 427] width 14 height 19
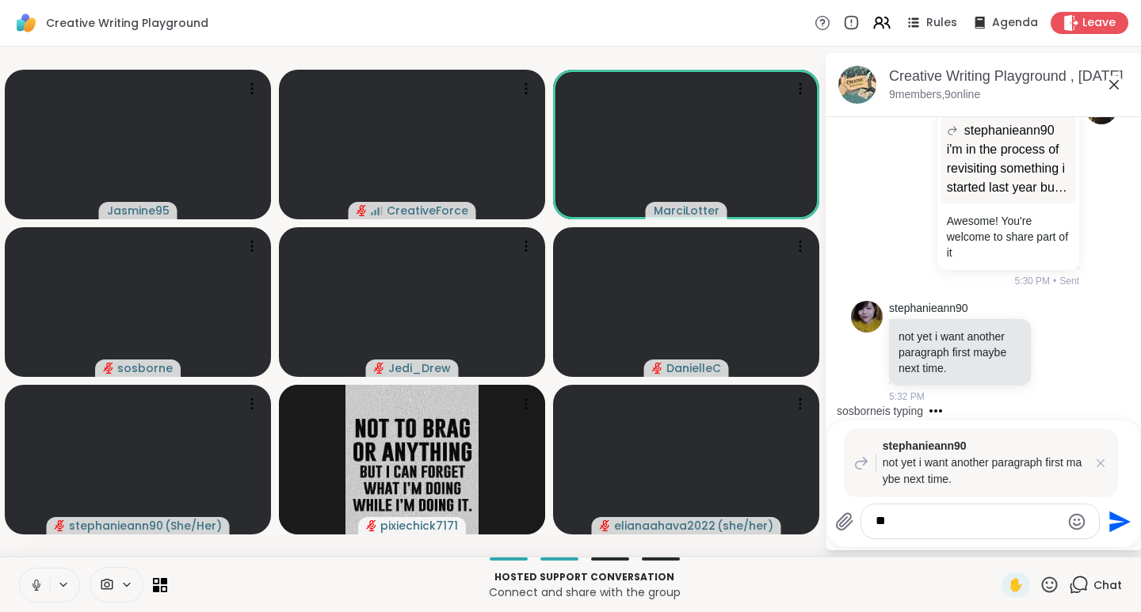
type textarea "*"
type textarea "**********"
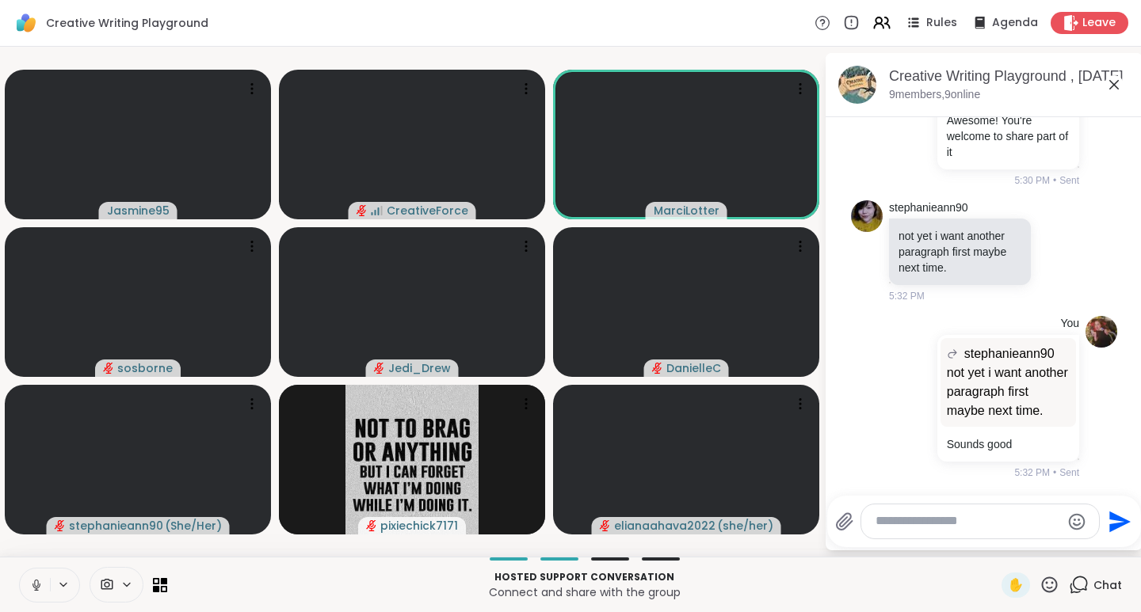
scroll to position [2480, 0]
click at [1039, 582] on icon at bounding box center [1049, 585] width 20 height 20
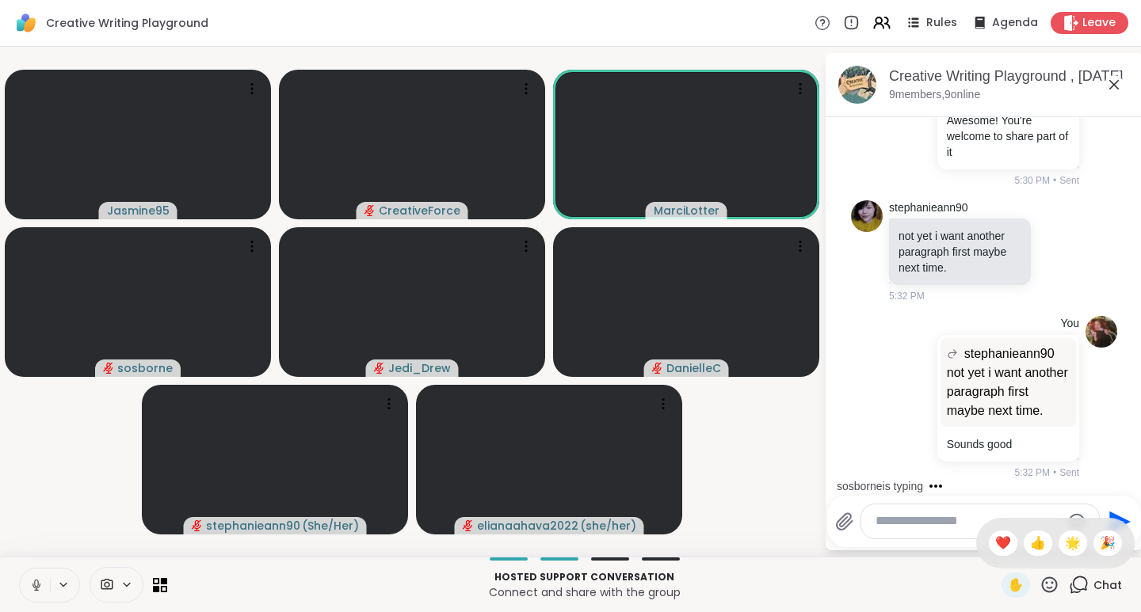
click at [995, 547] on span "❤️" at bounding box center [1003, 543] width 16 height 19
click at [1041, 585] on icon at bounding box center [1049, 585] width 20 height 20
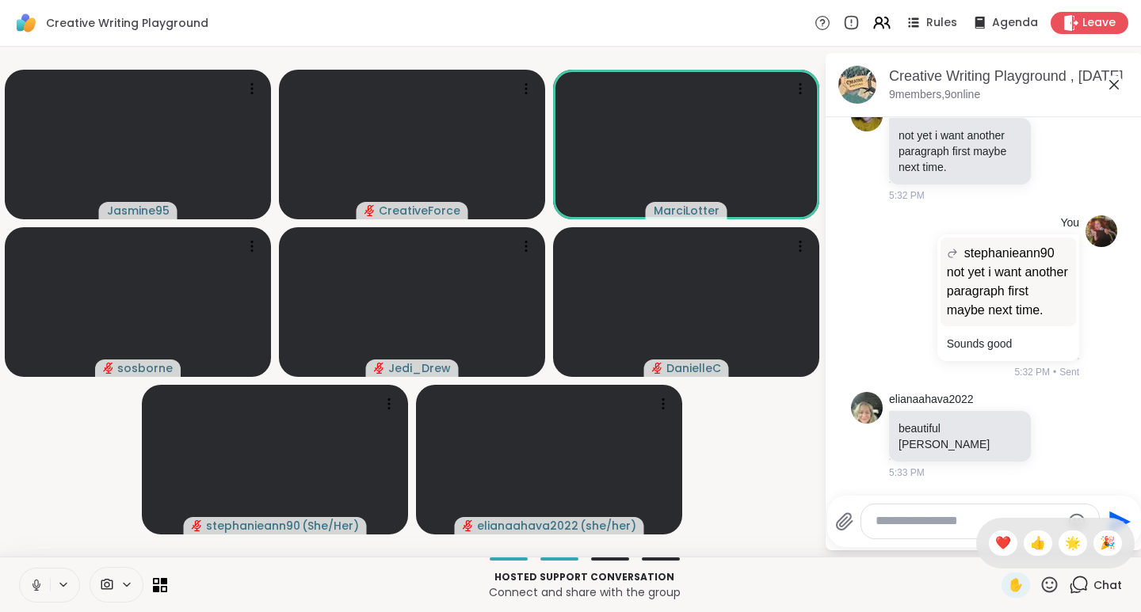
click at [1030, 544] on span "👍" at bounding box center [1038, 543] width 16 height 19
click at [1042, 582] on icon at bounding box center [1050, 585] width 16 height 16
click at [995, 546] on span "❤️" at bounding box center [1003, 543] width 16 height 19
click at [1043, 583] on icon at bounding box center [1049, 585] width 20 height 20
click at [995, 543] on span "❤️" at bounding box center [1003, 543] width 16 height 19
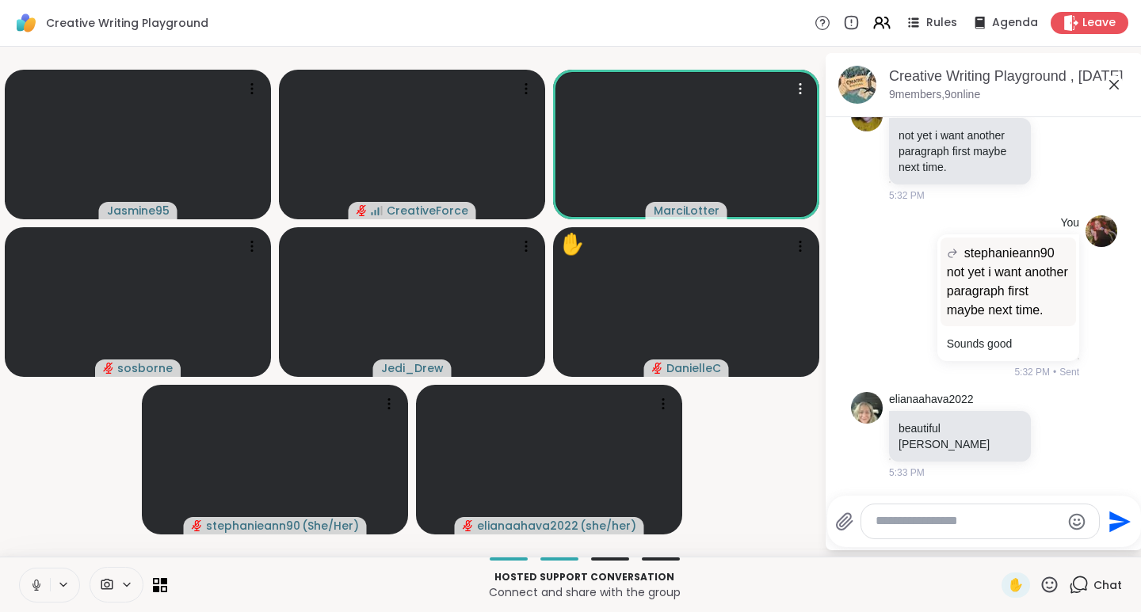
scroll to position [2759, 0]
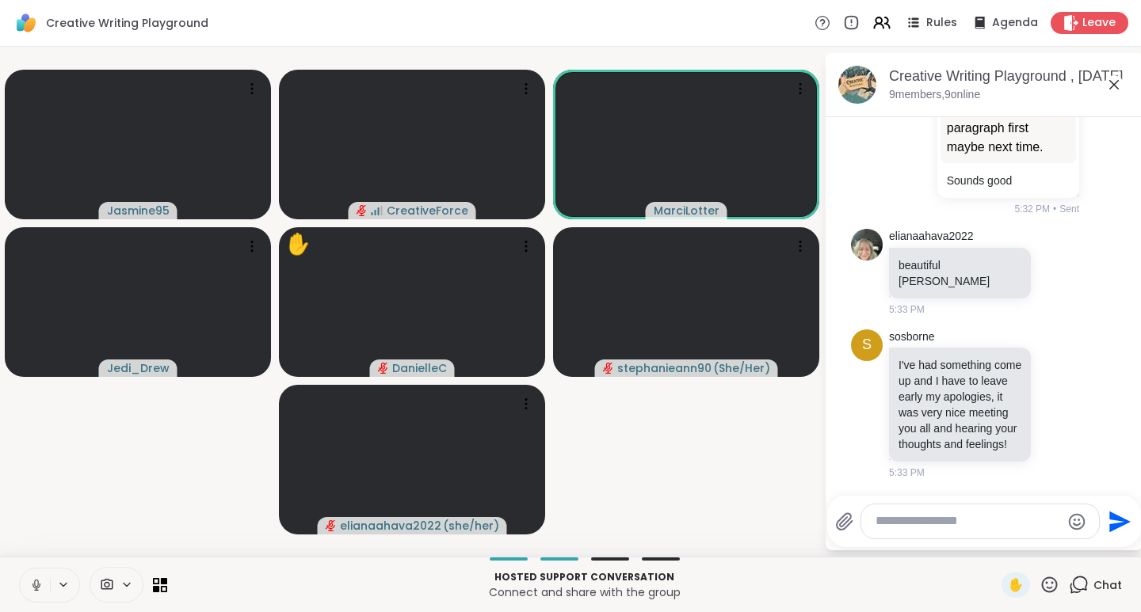
click at [1069, 395] on icon at bounding box center [1076, 404] width 14 height 19
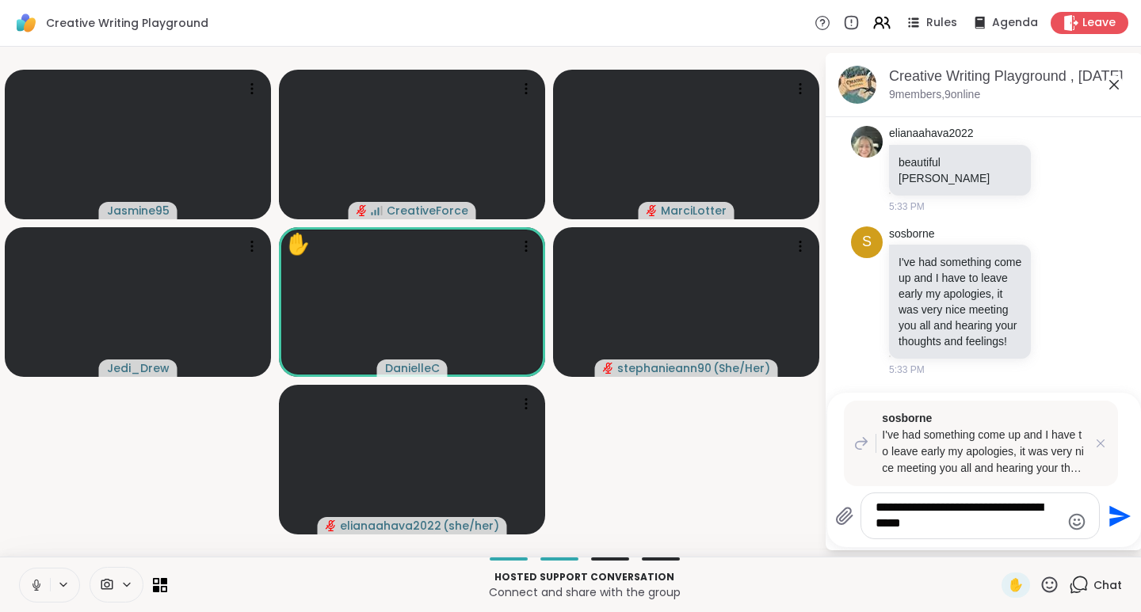
type textarea "**********"
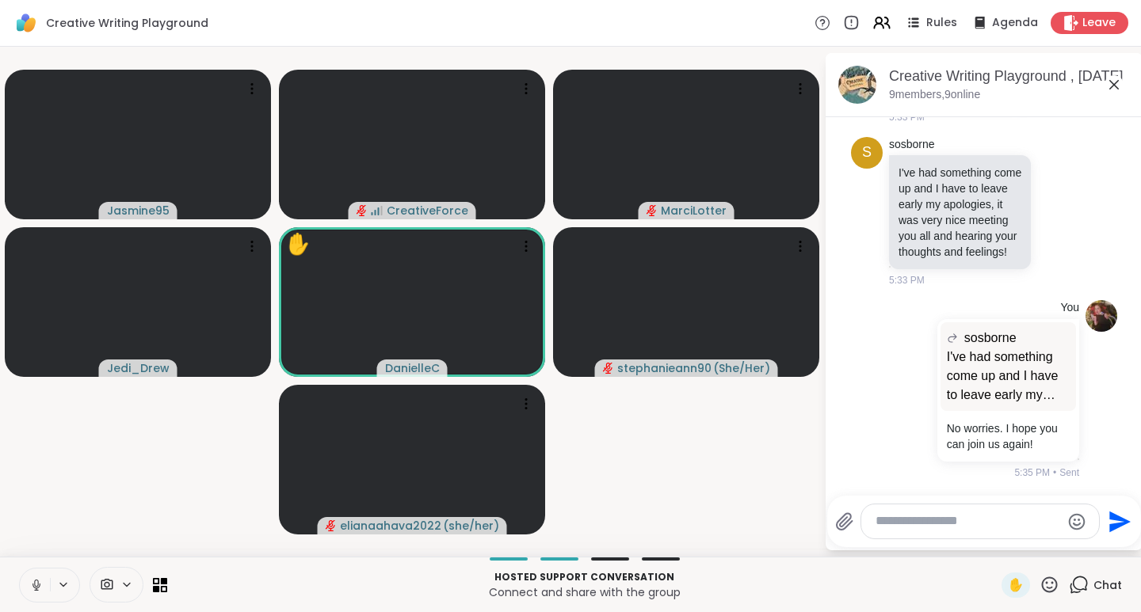
click at [1042, 591] on icon at bounding box center [1050, 585] width 16 height 16
click at [995, 541] on span "❤️" at bounding box center [1003, 543] width 16 height 19
click at [1039, 587] on icon at bounding box center [1049, 585] width 20 height 20
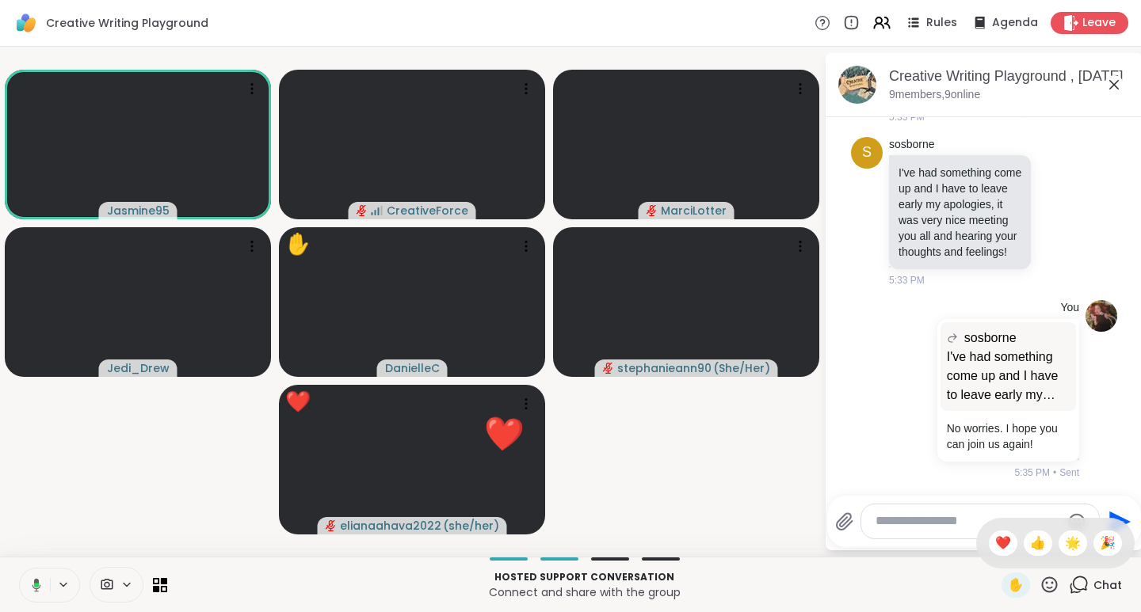
click at [995, 539] on span "❤️" at bounding box center [1003, 543] width 16 height 19
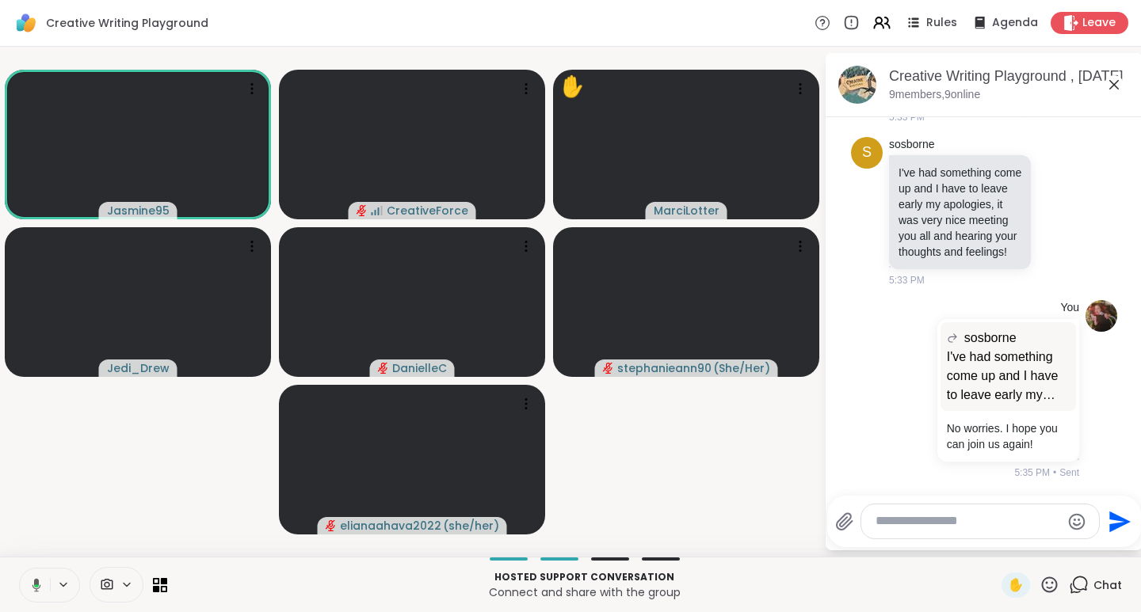
click at [1039, 585] on icon at bounding box center [1049, 585] width 20 height 20
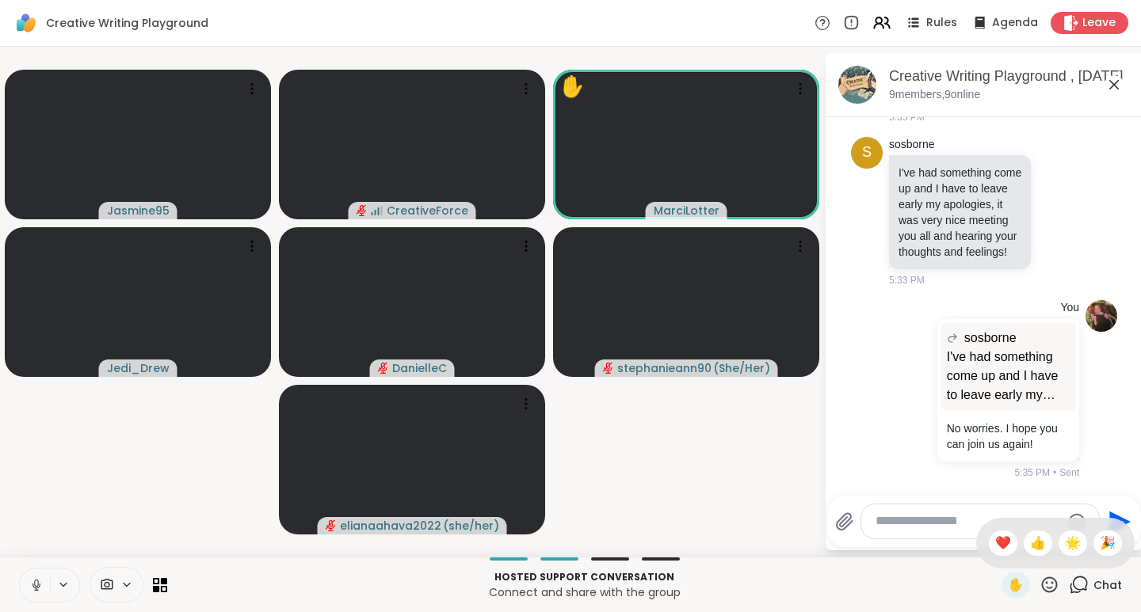
click at [995, 542] on span "❤️" at bounding box center [1003, 543] width 16 height 19
click at [1044, 582] on icon at bounding box center [1050, 585] width 16 height 16
click at [995, 544] on span "❤️" at bounding box center [1003, 543] width 16 height 19
click at [1039, 583] on icon at bounding box center [1049, 585] width 20 height 20
click at [1030, 540] on span "👍" at bounding box center [1038, 543] width 16 height 19
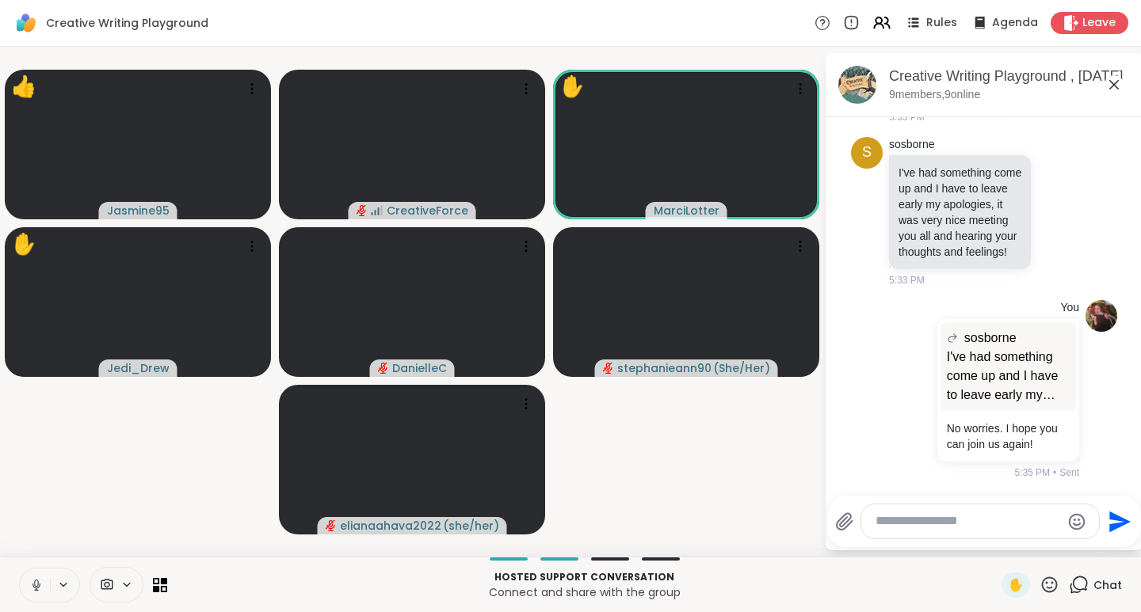
click at [1039, 584] on icon at bounding box center [1049, 585] width 20 height 20
click at [995, 543] on span "❤️" at bounding box center [1003, 543] width 16 height 19
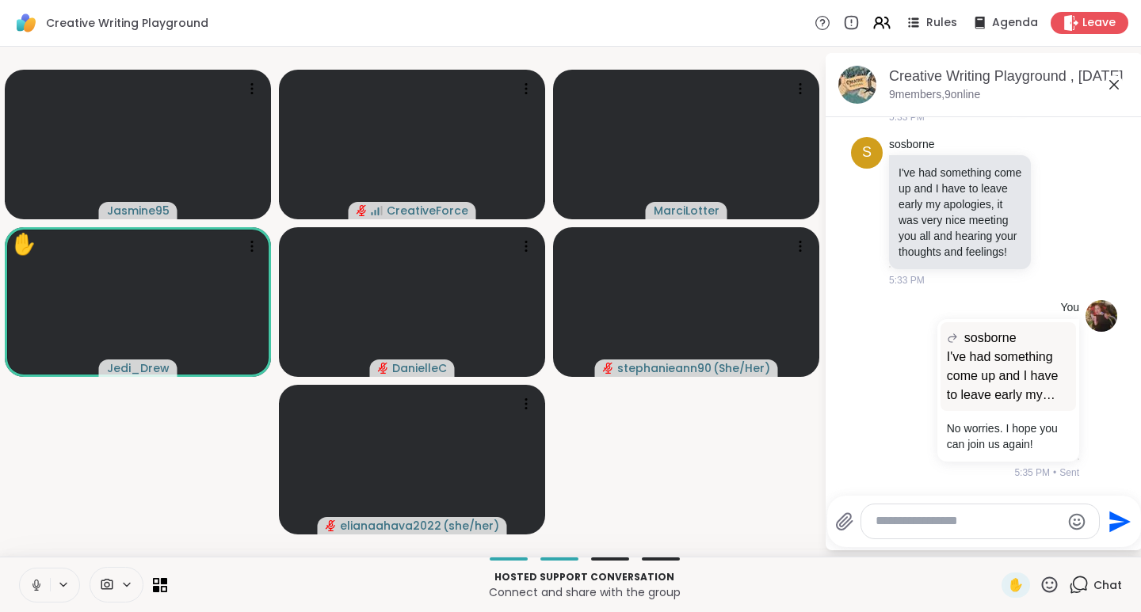
click at [1042, 588] on icon at bounding box center [1050, 585] width 16 height 16
click at [995, 545] on span "❤️" at bounding box center [1003, 543] width 16 height 19
click at [1039, 584] on icon at bounding box center [1049, 585] width 20 height 20
click at [1030, 545] on span "👍" at bounding box center [1038, 543] width 16 height 19
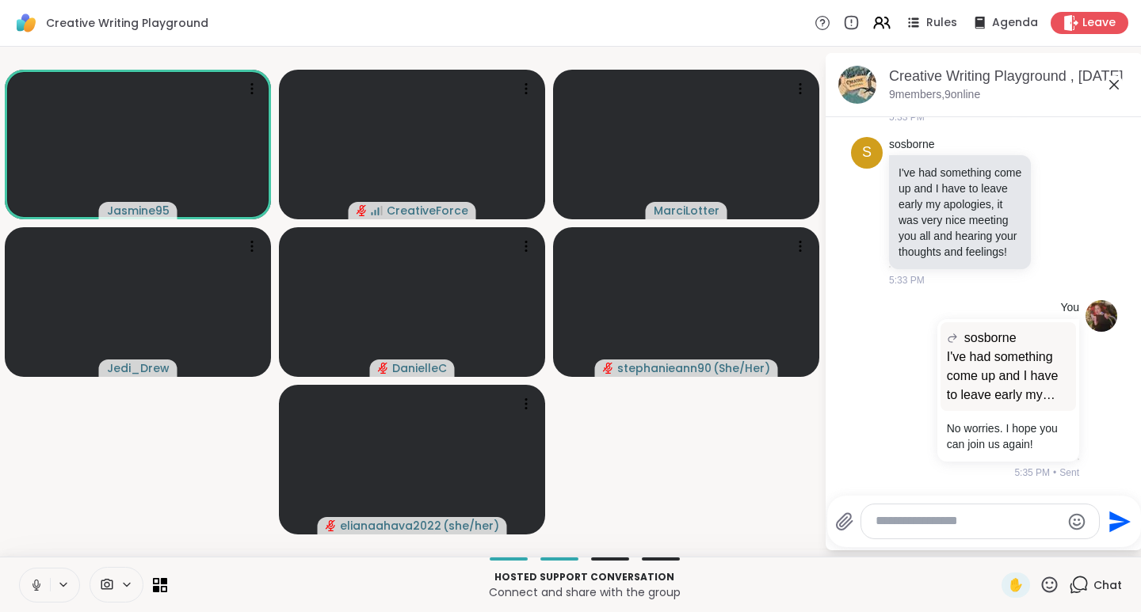
click at [39, 585] on icon at bounding box center [36, 585] width 14 height 14
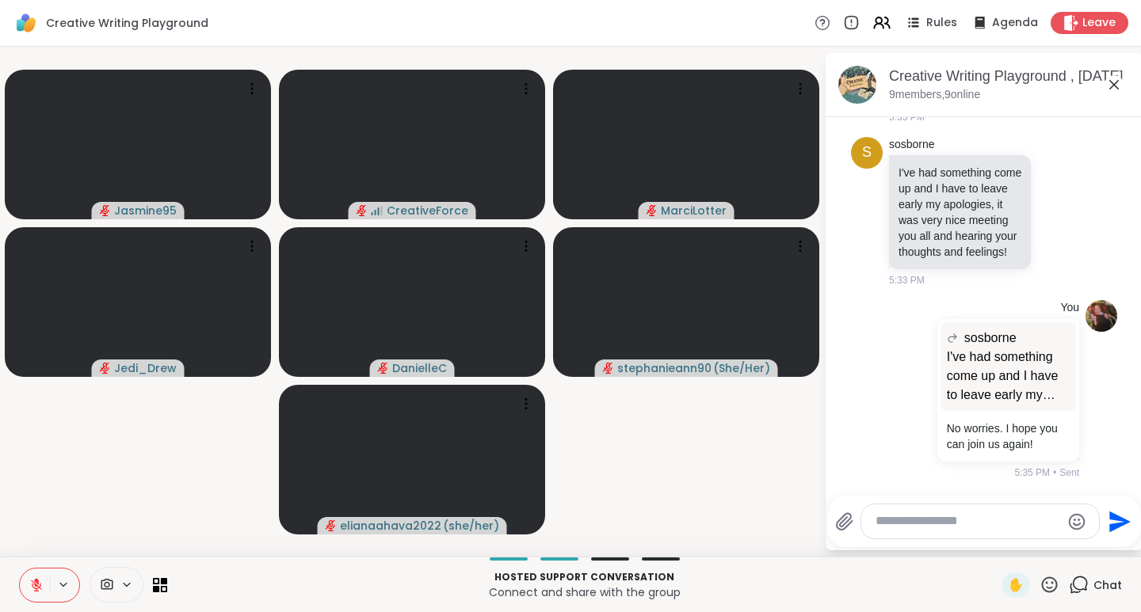
click at [743, 424] on video-player-container "Jasmine95 CreativeForce MarciLotter Jedi_Drew DanielleC stephanieann90 ( She/He…" at bounding box center [412, 302] width 805 height 498
click at [34, 586] on icon at bounding box center [36, 585] width 14 height 14
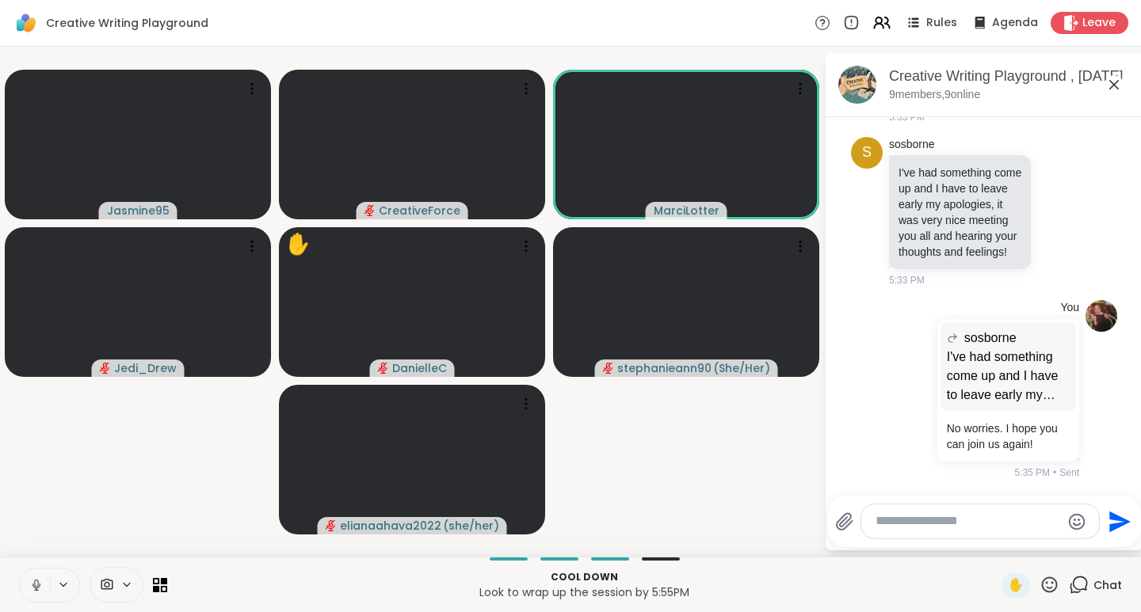
click at [1043, 583] on icon at bounding box center [1049, 585] width 20 height 20
click at [995, 542] on span "❤️" at bounding box center [1003, 543] width 16 height 19
click at [1045, 582] on icon at bounding box center [1050, 585] width 16 height 16
click at [1065, 543] on span "🌟" at bounding box center [1073, 543] width 16 height 19
click at [1044, 585] on icon at bounding box center [1049, 585] width 20 height 20
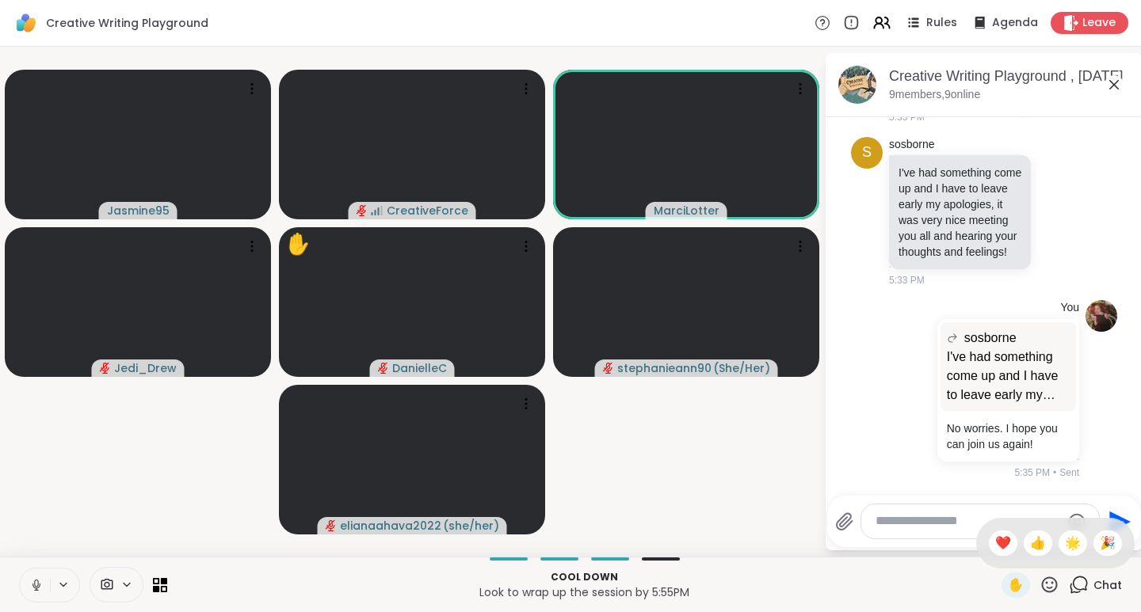
click at [989, 542] on div "❤️" at bounding box center [1003, 543] width 29 height 25
click at [1039, 584] on icon at bounding box center [1049, 585] width 20 height 20
click at [995, 540] on span "❤️" at bounding box center [1003, 543] width 16 height 19
click at [1042, 584] on icon at bounding box center [1050, 585] width 16 height 16
click at [1030, 545] on span "👍" at bounding box center [1038, 543] width 16 height 19
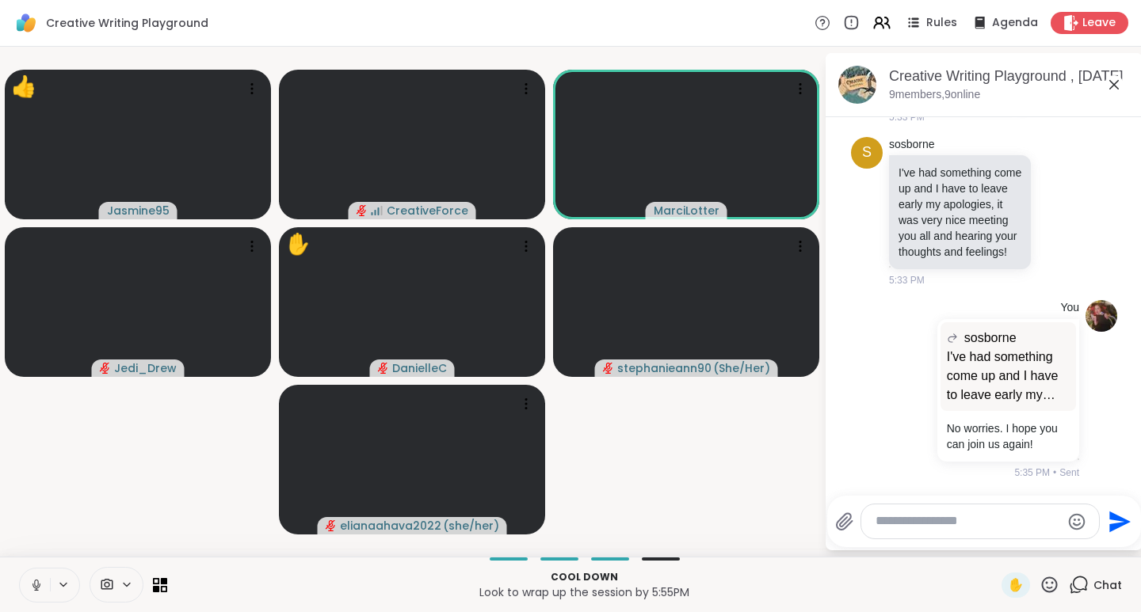
click at [1041, 587] on icon at bounding box center [1049, 585] width 20 height 20
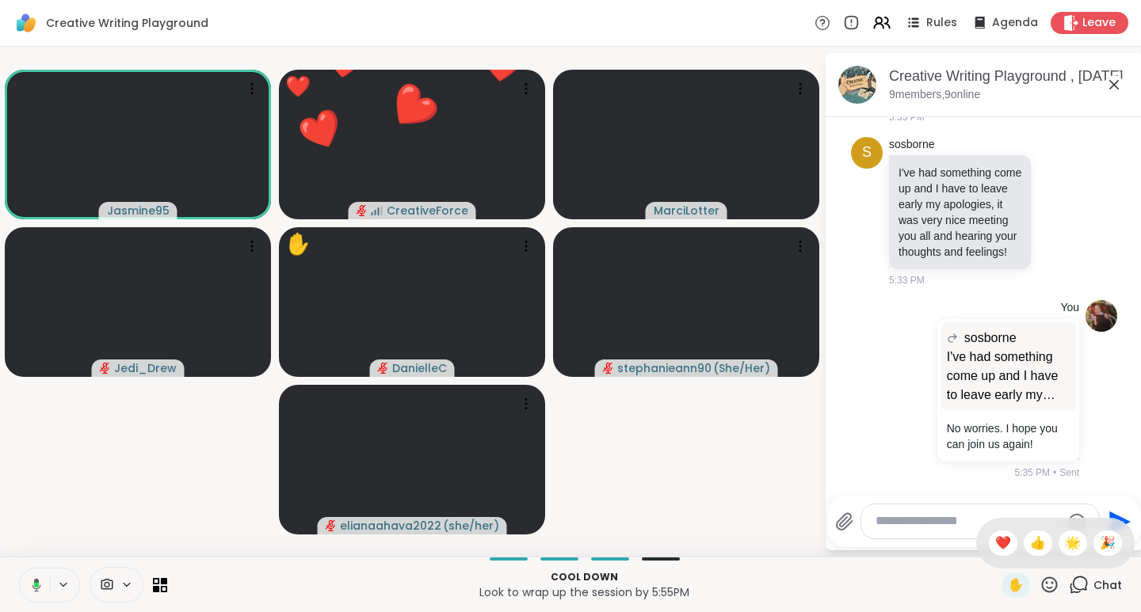
click at [995, 543] on span "❤️" at bounding box center [1003, 543] width 16 height 19
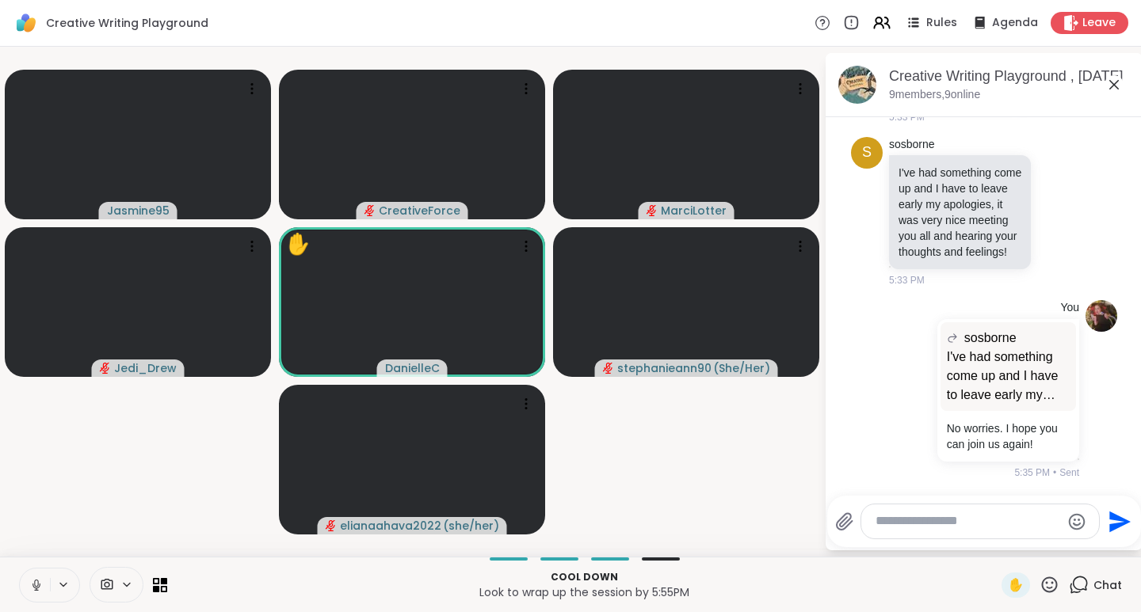
click at [1039, 585] on icon at bounding box center [1049, 585] width 20 height 20
click at [995, 543] on span "❤️" at bounding box center [1003, 543] width 16 height 19
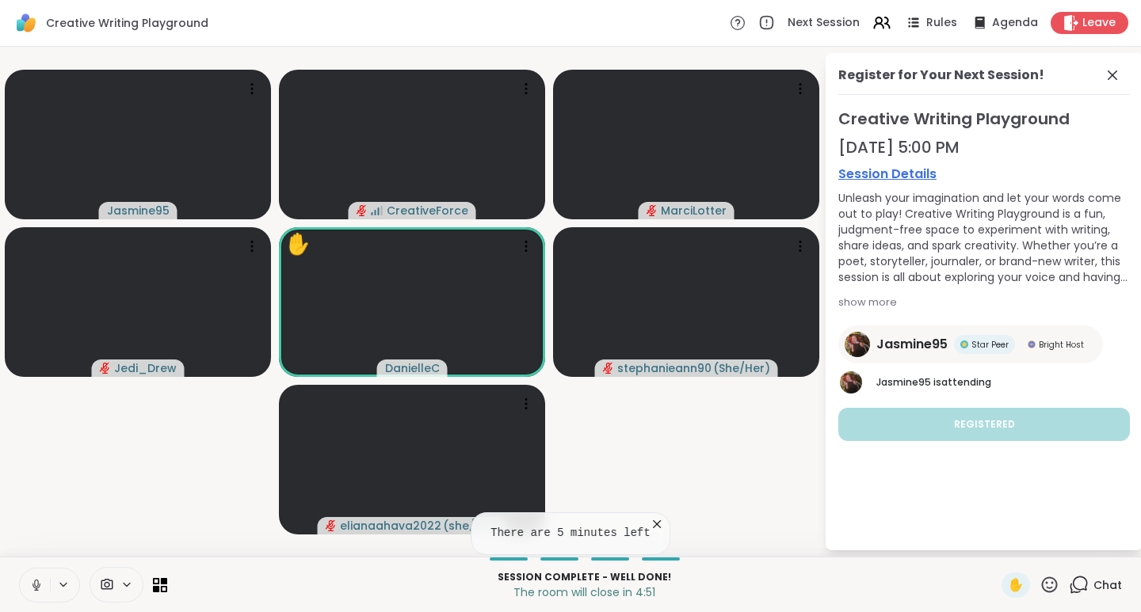
click at [1039, 582] on icon at bounding box center [1049, 585] width 20 height 20
click at [1065, 544] on span "🌟" at bounding box center [1073, 543] width 16 height 19
click at [1039, 587] on icon at bounding box center [1049, 585] width 20 height 20
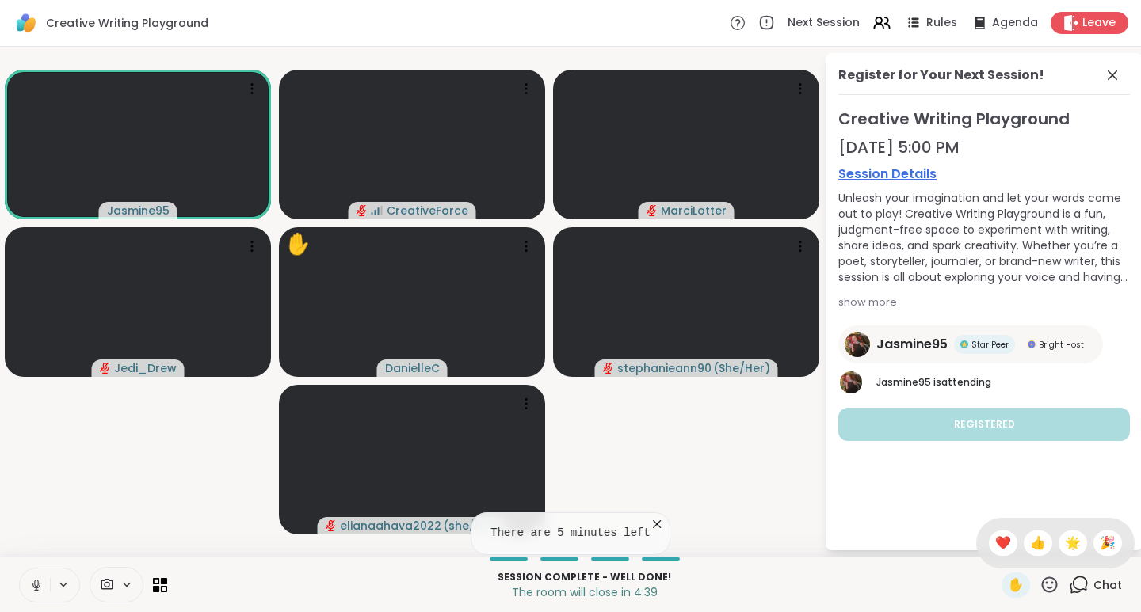
click at [1100, 540] on span "🎉" at bounding box center [1108, 543] width 16 height 19
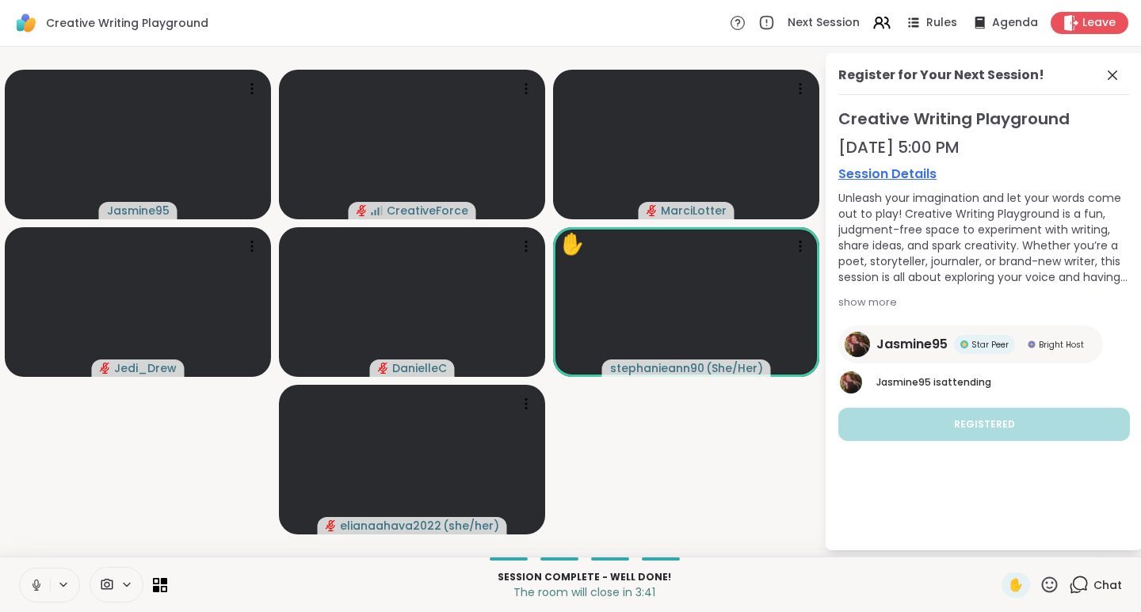
click at [1039, 585] on icon at bounding box center [1049, 585] width 20 height 20
click at [995, 540] on span "❤️" at bounding box center [1003, 543] width 16 height 19
click at [39, 586] on icon at bounding box center [36, 585] width 8 height 5
click at [1042, 585] on icon at bounding box center [1050, 585] width 16 height 16
click at [1030, 540] on span "👍" at bounding box center [1038, 543] width 16 height 19
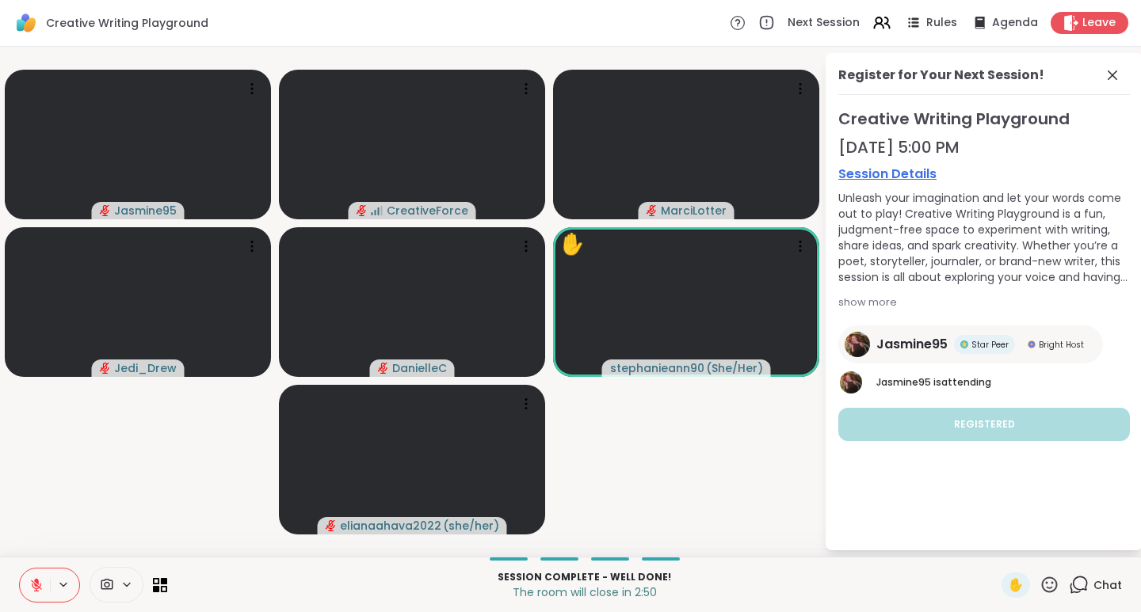
click at [1046, 585] on icon at bounding box center [1050, 585] width 16 height 16
click at [995, 543] on span "❤️" at bounding box center [1003, 543] width 16 height 19
click at [1039, 585] on icon at bounding box center [1049, 585] width 20 height 20
click at [1069, 547] on div "🌟" at bounding box center [1072, 543] width 29 height 25
click at [1039, 585] on icon at bounding box center [1049, 585] width 20 height 20
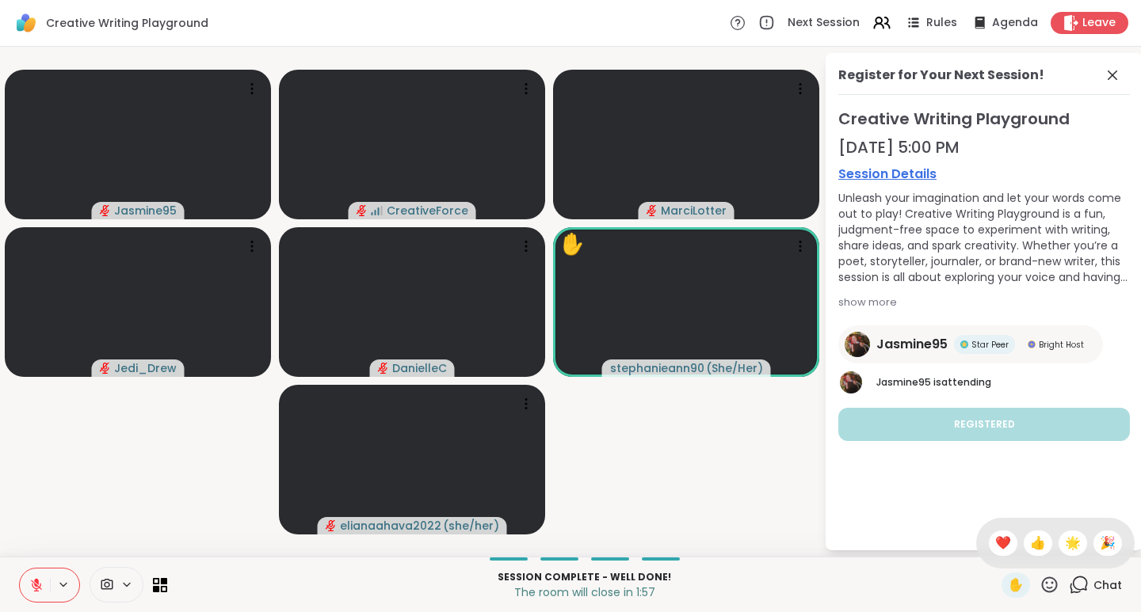
click at [1065, 544] on span "🌟" at bounding box center [1073, 543] width 16 height 19
click at [1040, 585] on icon at bounding box center [1049, 585] width 20 height 20
click at [994, 545] on div "❤️" at bounding box center [1003, 543] width 29 height 25
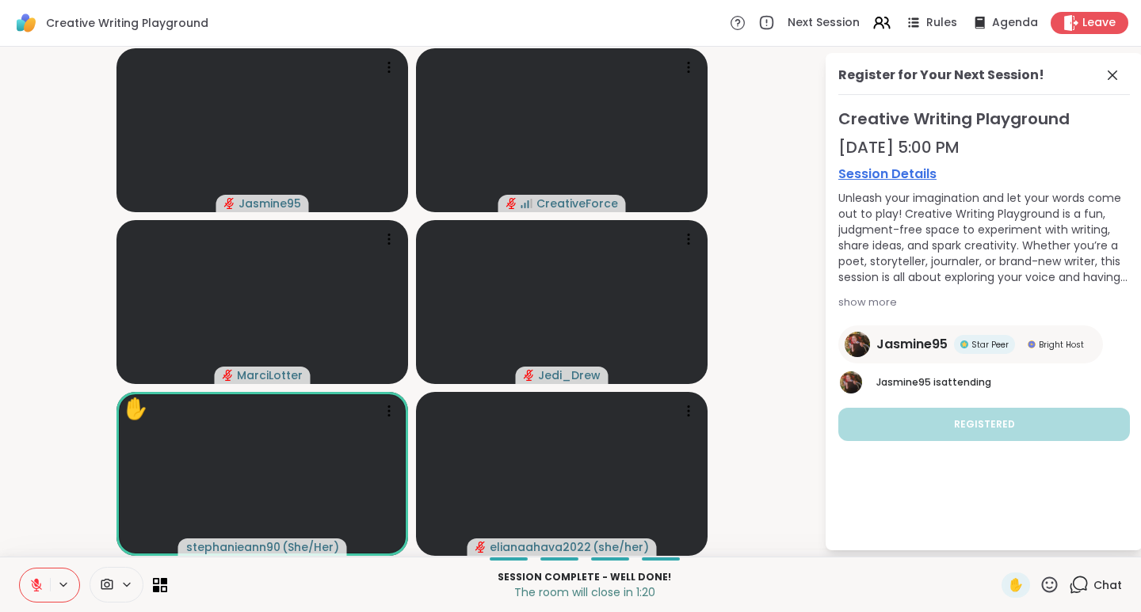
click at [1041, 585] on icon at bounding box center [1049, 585] width 20 height 20
click at [995, 543] on span "❤️" at bounding box center [1003, 543] width 16 height 19
click at [41, 582] on icon at bounding box center [36, 585] width 14 height 14
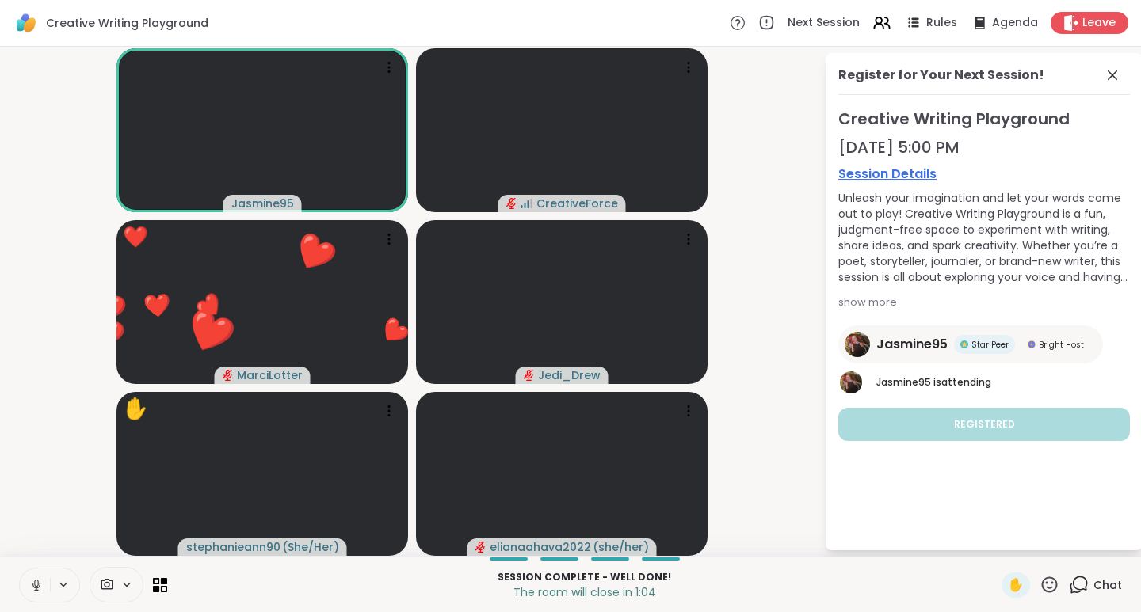
click at [1041, 589] on icon at bounding box center [1049, 585] width 20 height 20
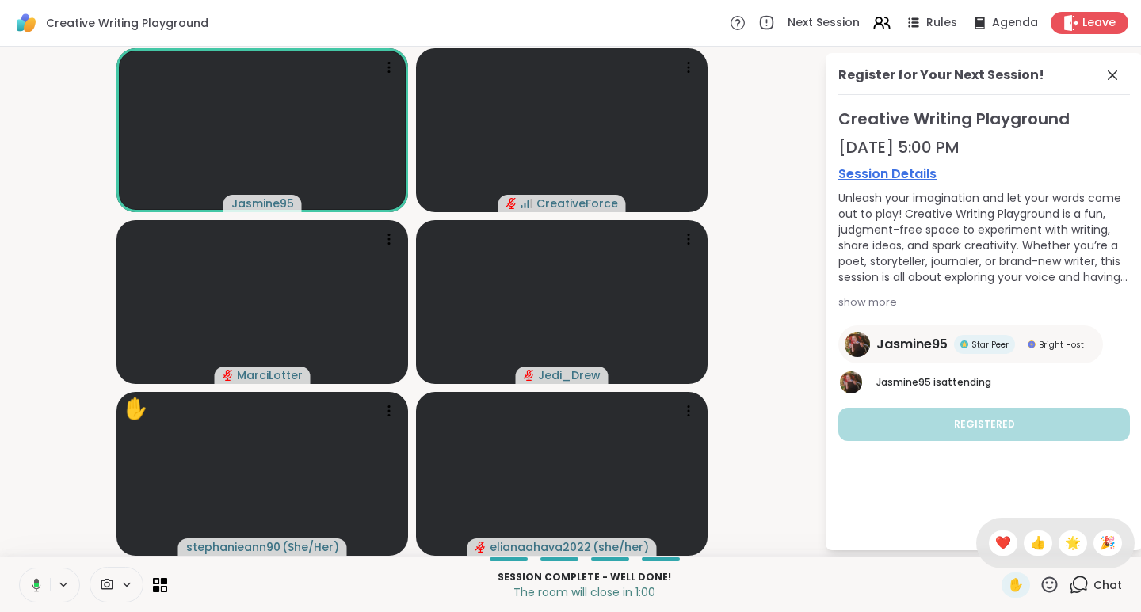
click at [1101, 548] on span "🎉" at bounding box center [1108, 543] width 16 height 19
click at [1100, 586] on span "Chat" at bounding box center [1107, 586] width 29 height 16
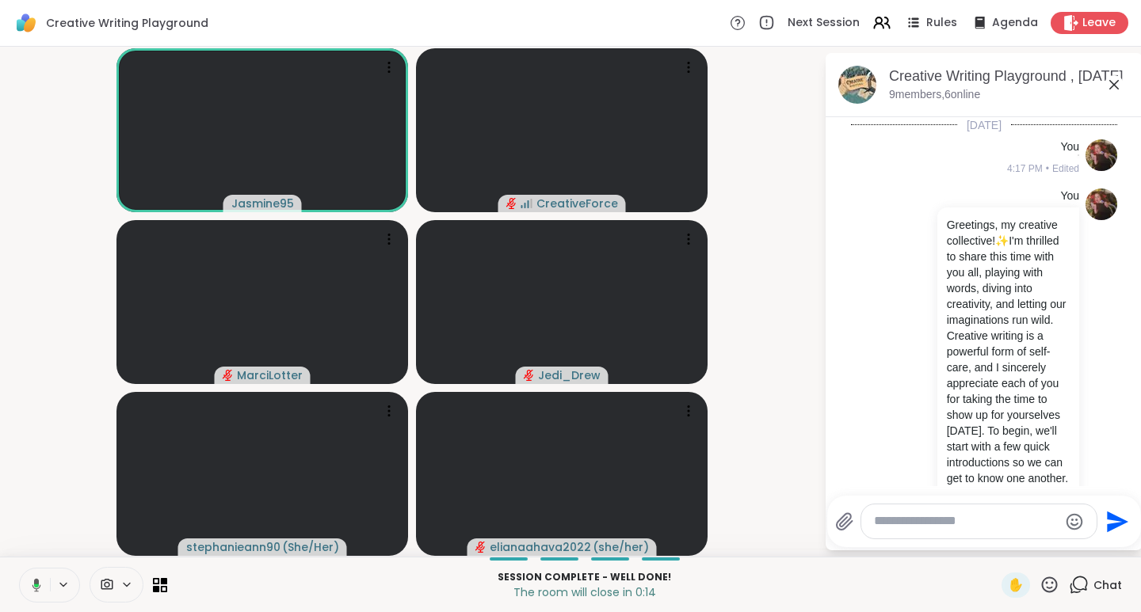
scroll to position [3074, 0]
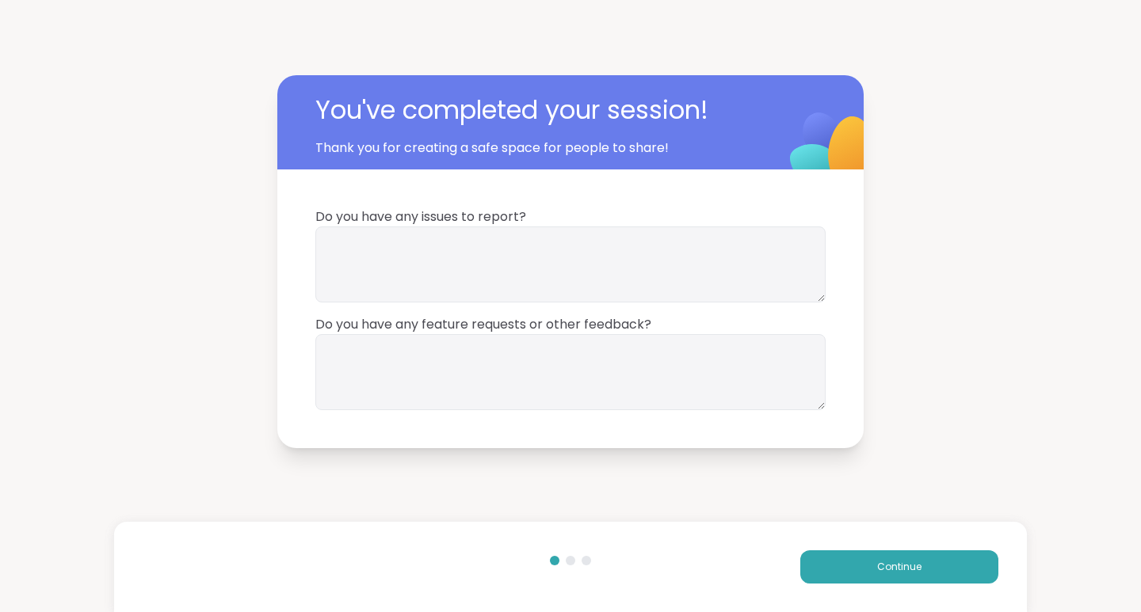
click at [832, 566] on button "Continue" at bounding box center [899, 567] width 198 height 33
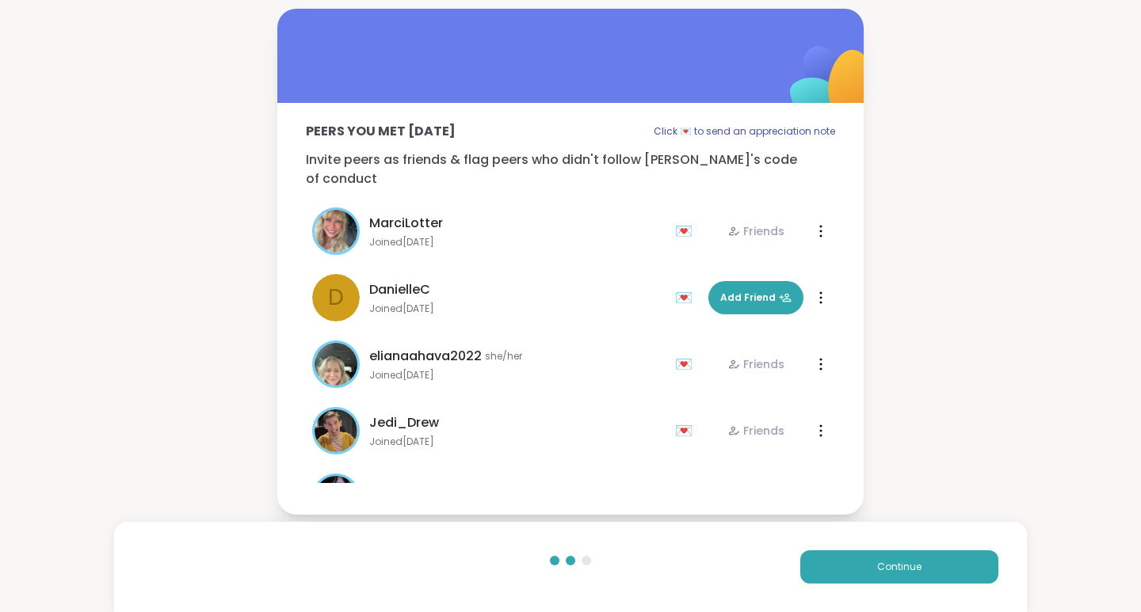
click at [724, 291] on span "Add Friend" at bounding box center [755, 298] width 71 height 14
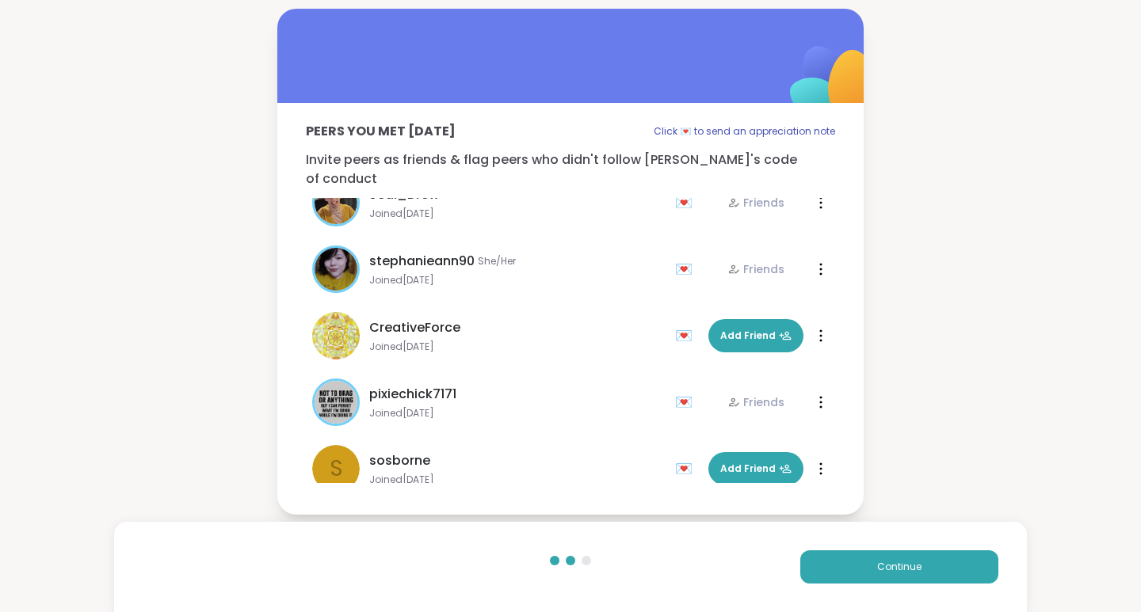
scroll to position [247, 0]
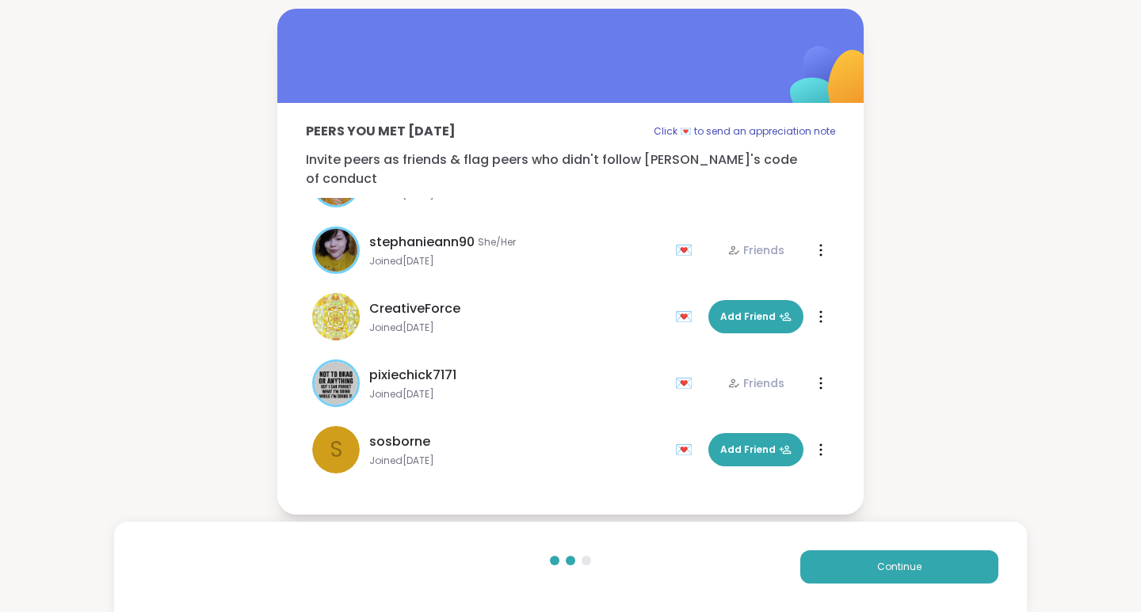
click at [724, 321] on button "Add Friend" at bounding box center [755, 316] width 95 height 33
click at [746, 445] on span "Add Friend" at bounding box center [755, 450] width 71 height 14
click at [860, 571] on button "Continue" at bounding box center [899, 567] width 198 height 33
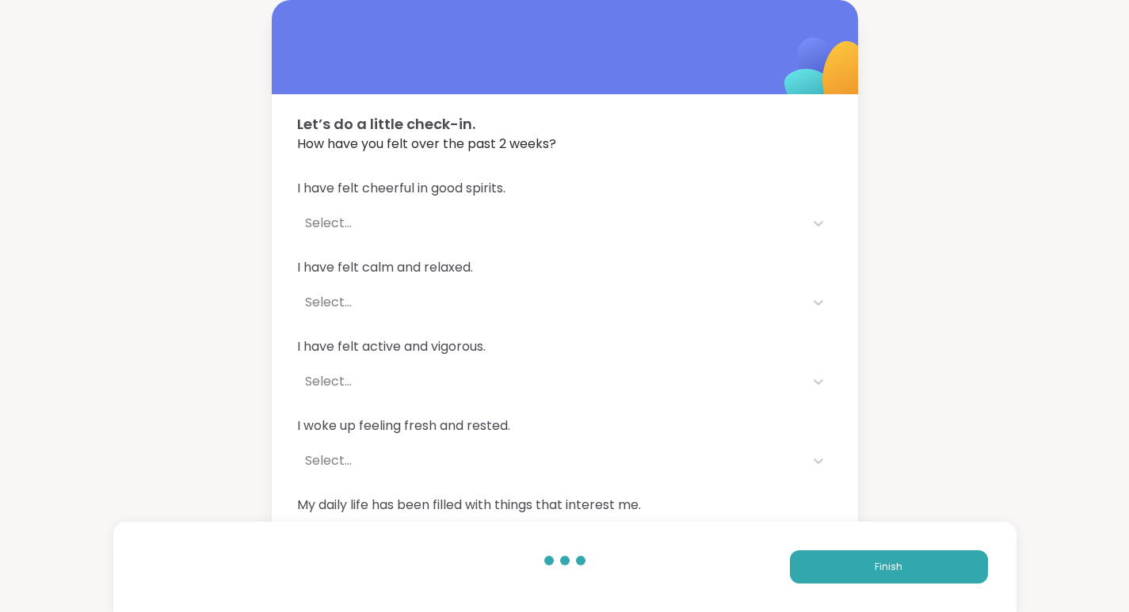
click at [869, 566] on button "Finish" at bounding box center [889, 567] width 198 height 33
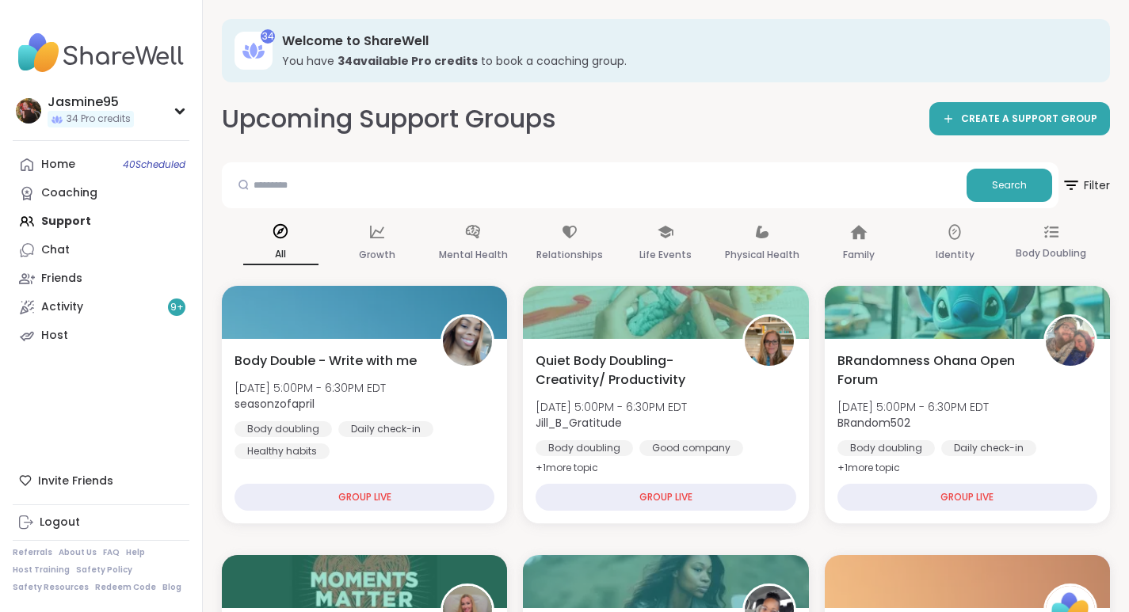
click at [100, 252] on link "Chat" at bounding box center [101, 250] width 177 height 29
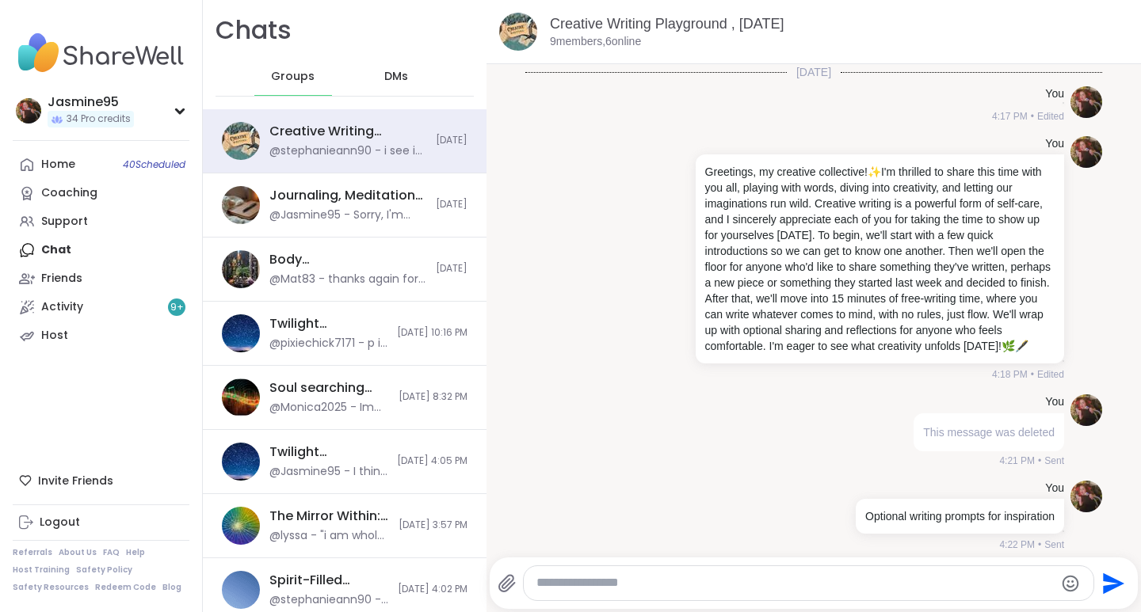
scroll to position [1799, 0]
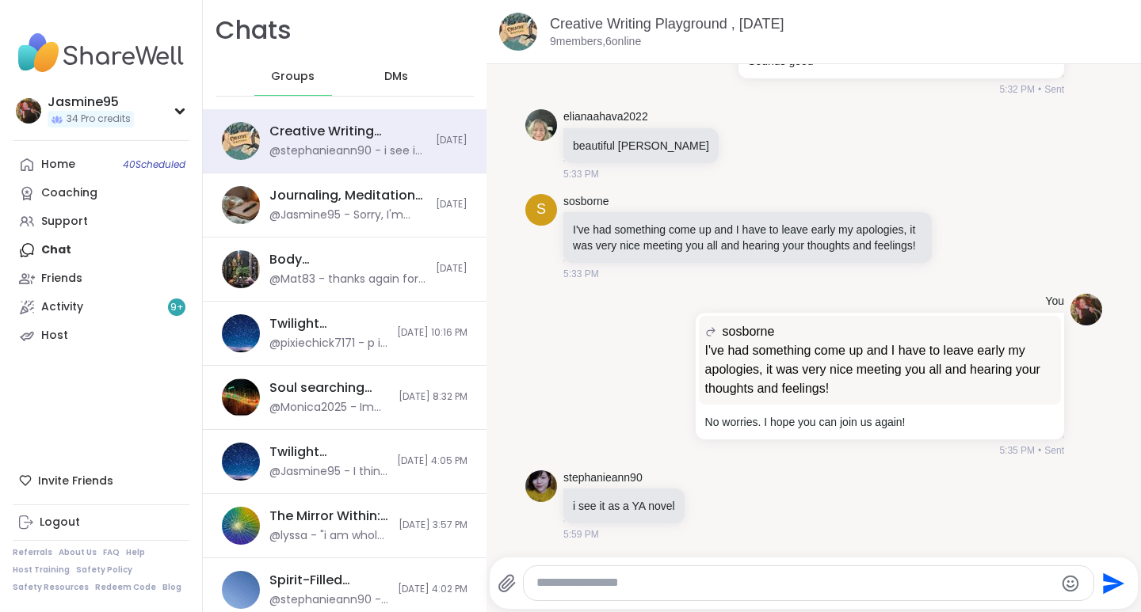
click at [559, 587] on textarea "Type your message" at bounding box center [794, 583] width 517 height 17
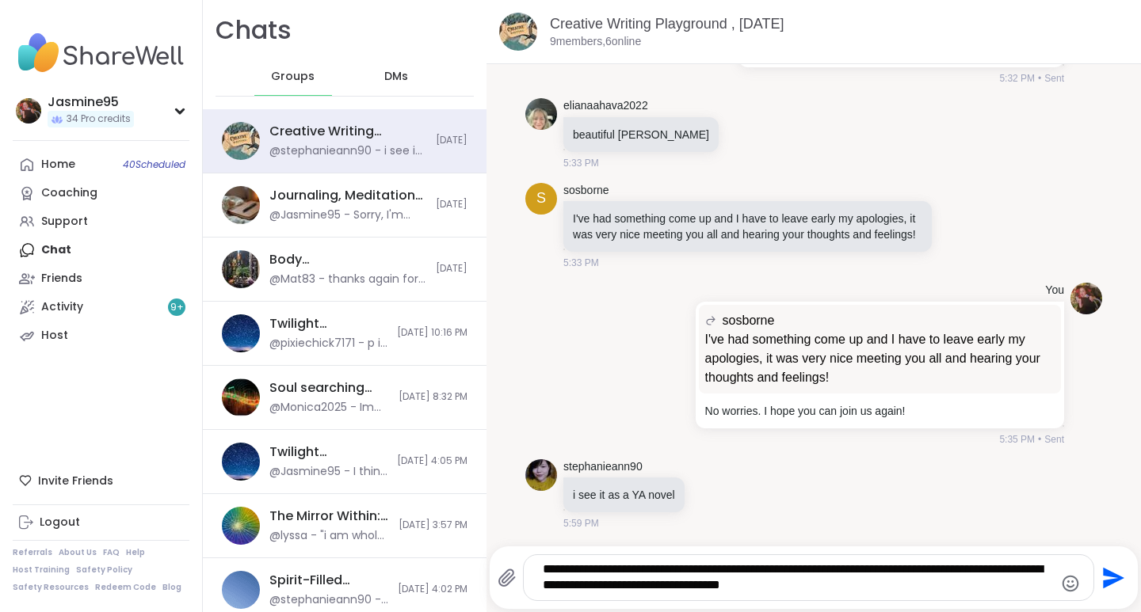
type textarea "**********"
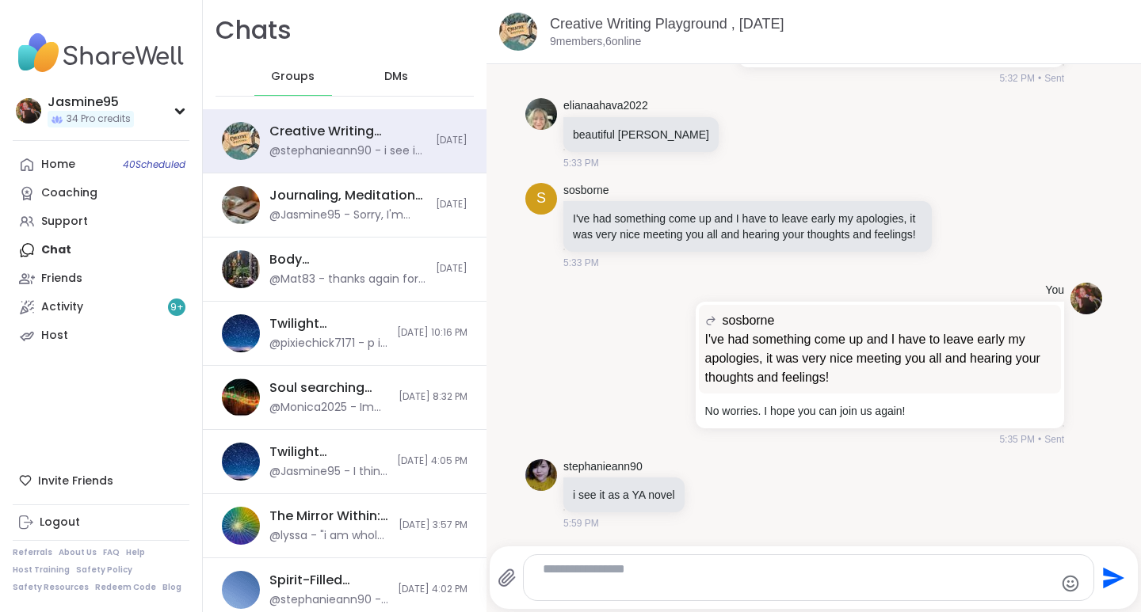
scroll to position [1916, 0]
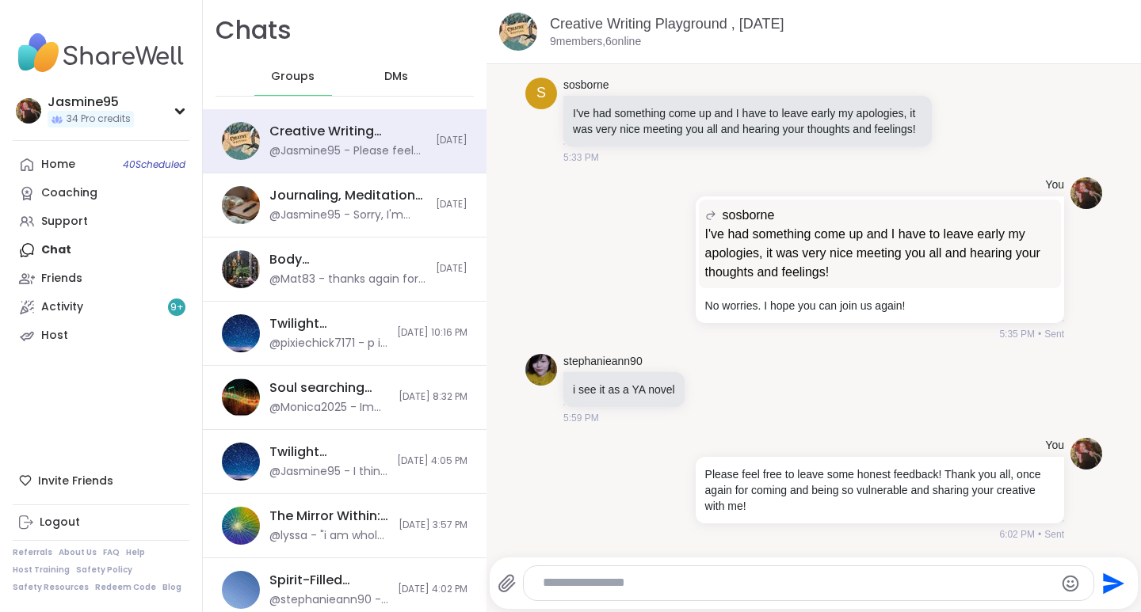
click at [678, 490] on div at bounding box center [685, 489] width 14 height 19
click at [699, 513] on icon at bounding box center [704, 511] width 10 height 11
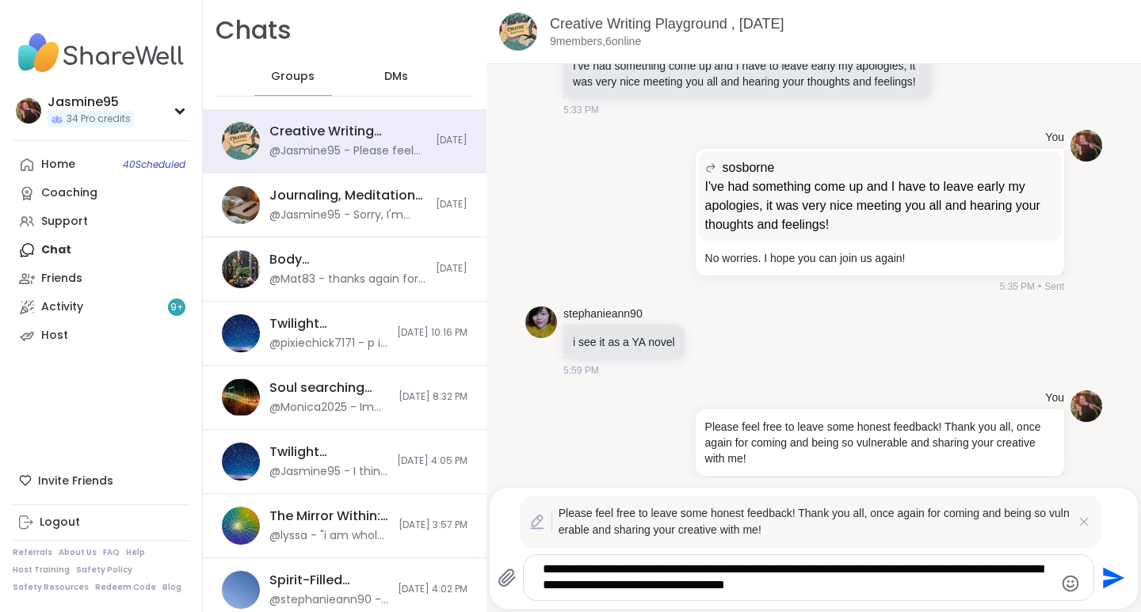
click at [789, 593] on textarea "**********" at bounding box center [795, 578] width 505 height 32
type textarea "**********"
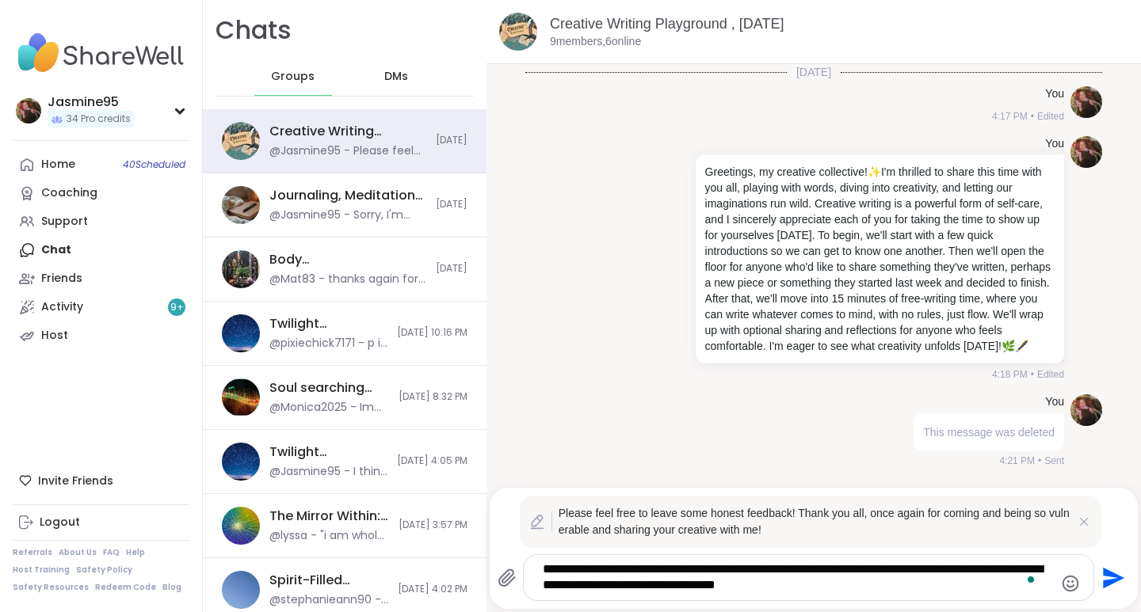
scroll to position [1916, 0]
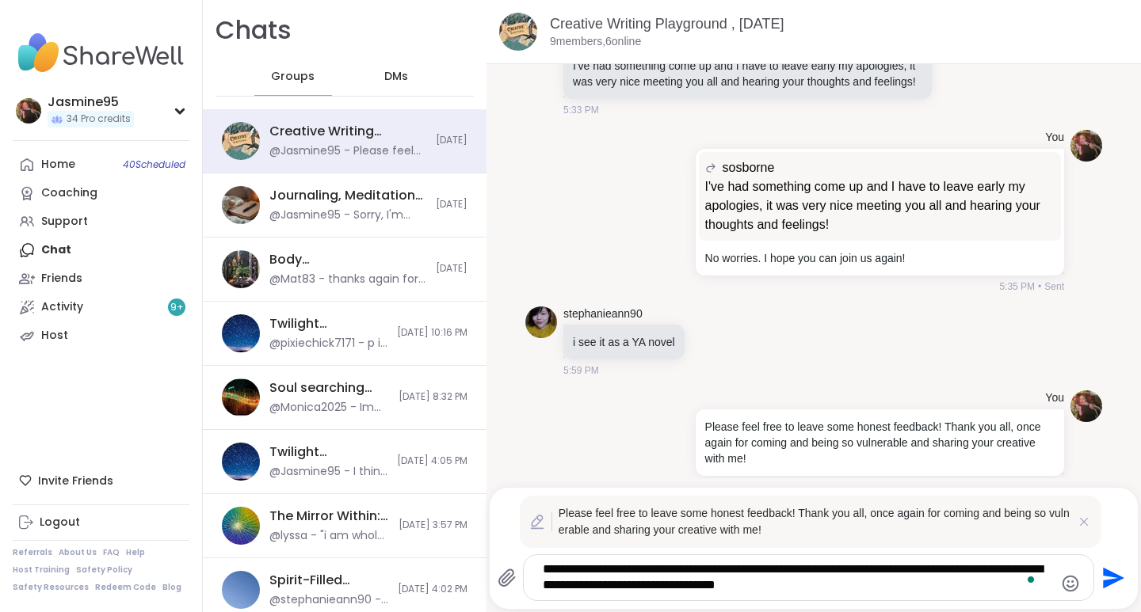
click at [885, 590] on textarea "**********" at bounding box center [795, 578] width 505 height 32
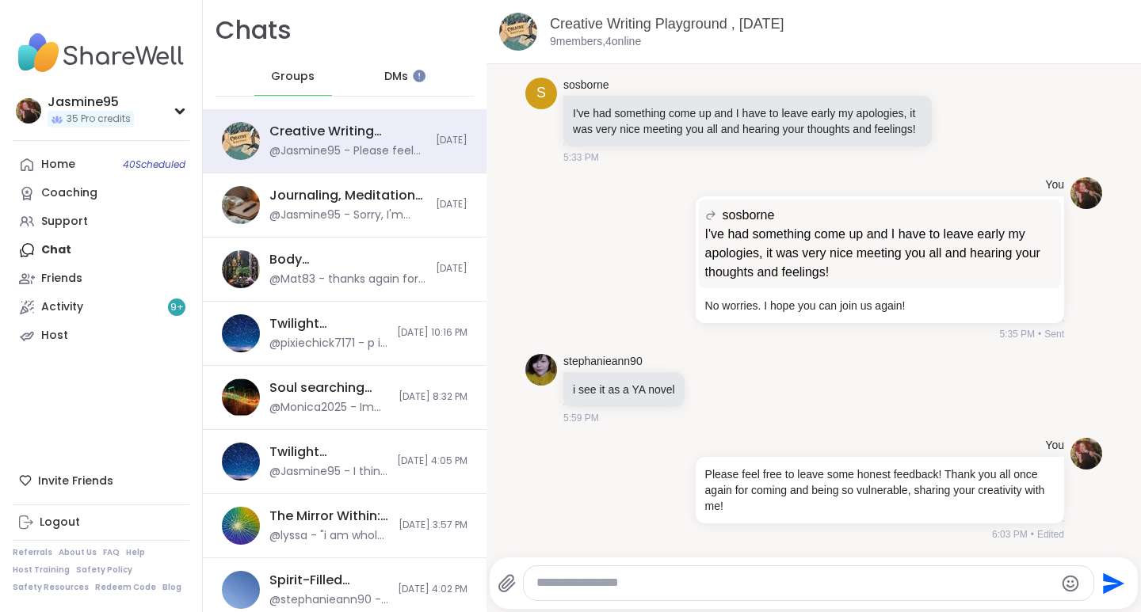
click at [74, 311] on div "Activity 9 +" at bounding box center [62, 307] width 42 height 16
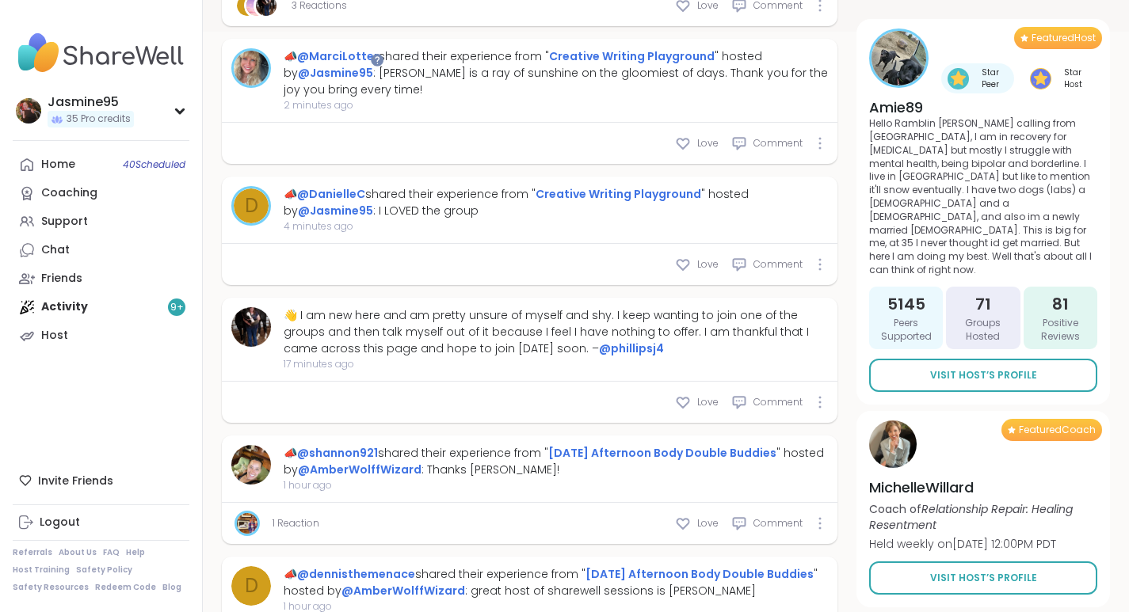
scroll to position [616, 0]
click at [702, 139] on span "Love" at bounding box center [707, 143] width 21 height 14
click at [694, 264] on div "Love" at bounding box center [697, 265] width 44 height 16
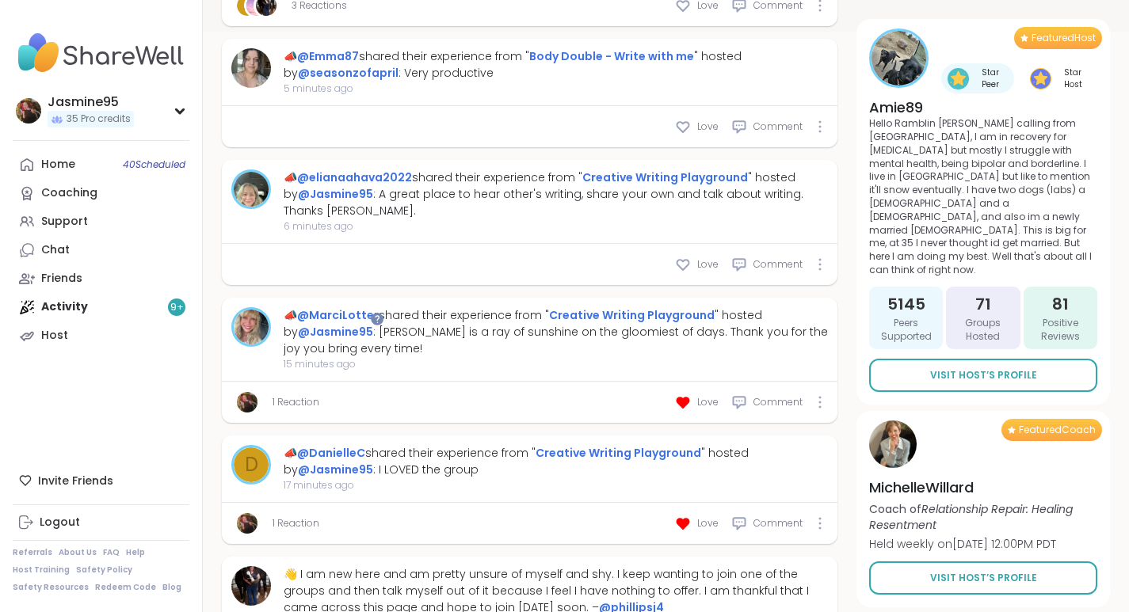
click at [688, 260] on icon at bounding box center [683, 265] width 12 height 10
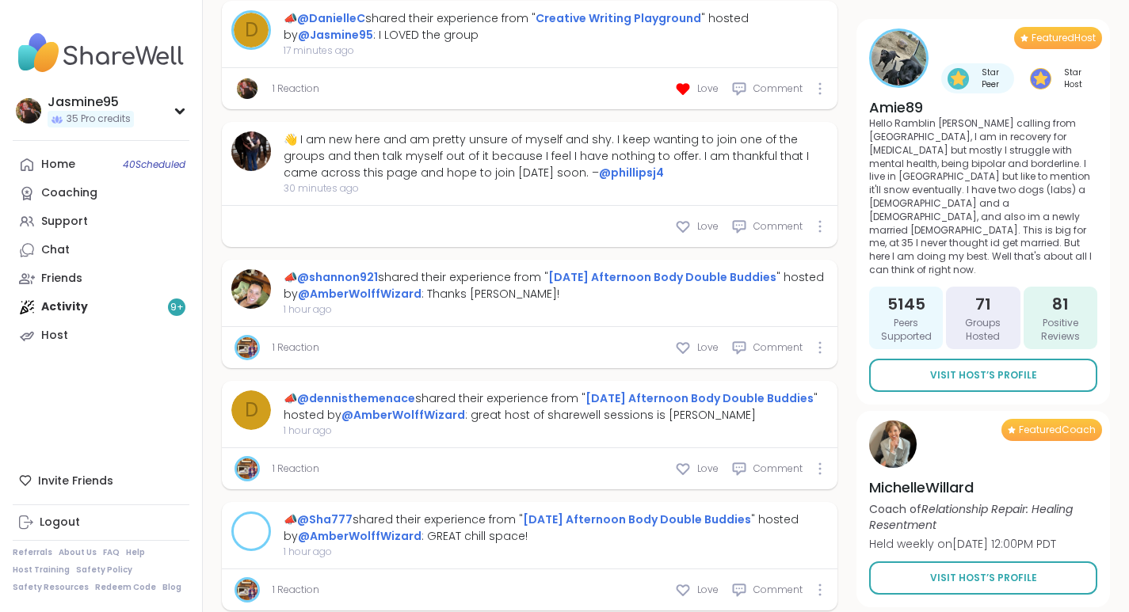
scroll to position [1051, 0]
click at [711, 223] on span "Love" at bounding box center [707, 226] width 21 height 14
type textarea "*"
click at [765, 232] on span "Comment" at bounding box center [777, 226] width 49 height 14
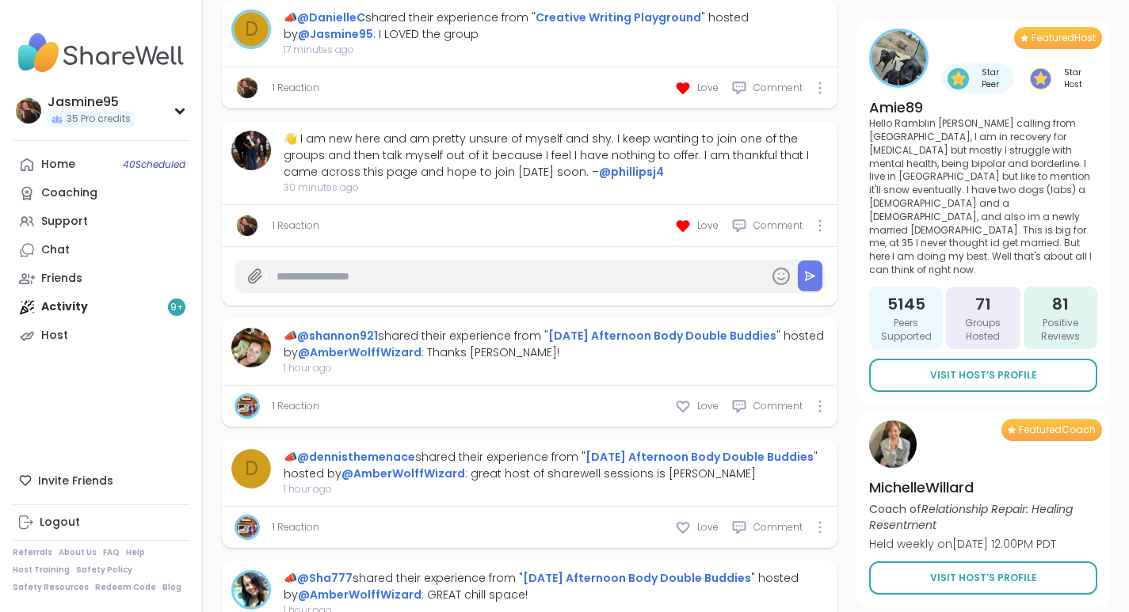
click at [512, 280] on input "text" at bounding box center [519, 277] width 486 height 28
paste input "**********"
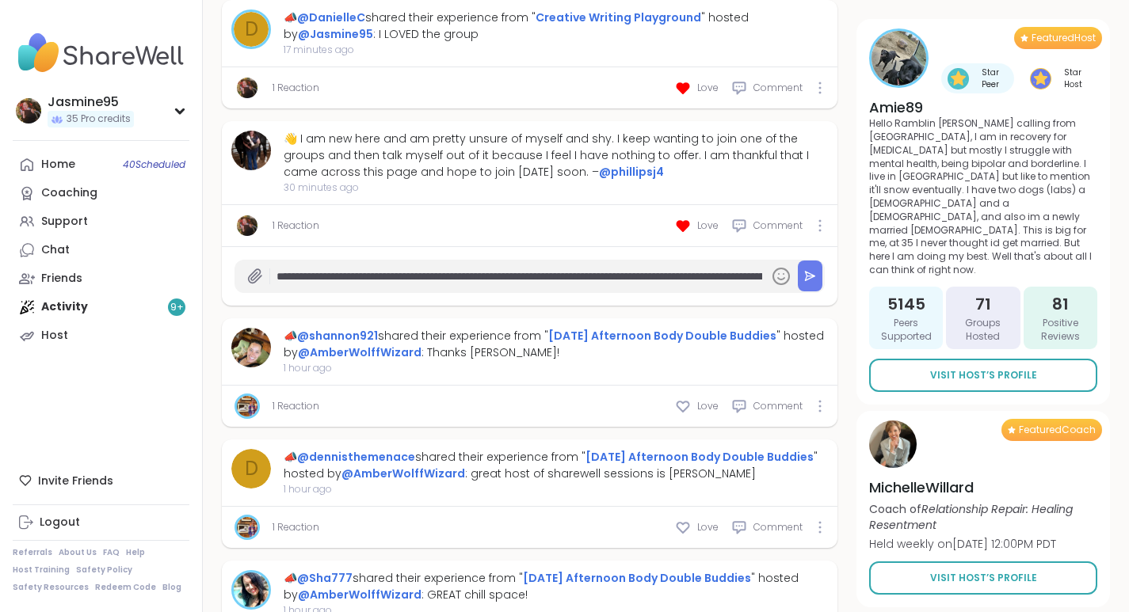
scroll to position [0, 1076]
type input "**********"
type textarea "*"
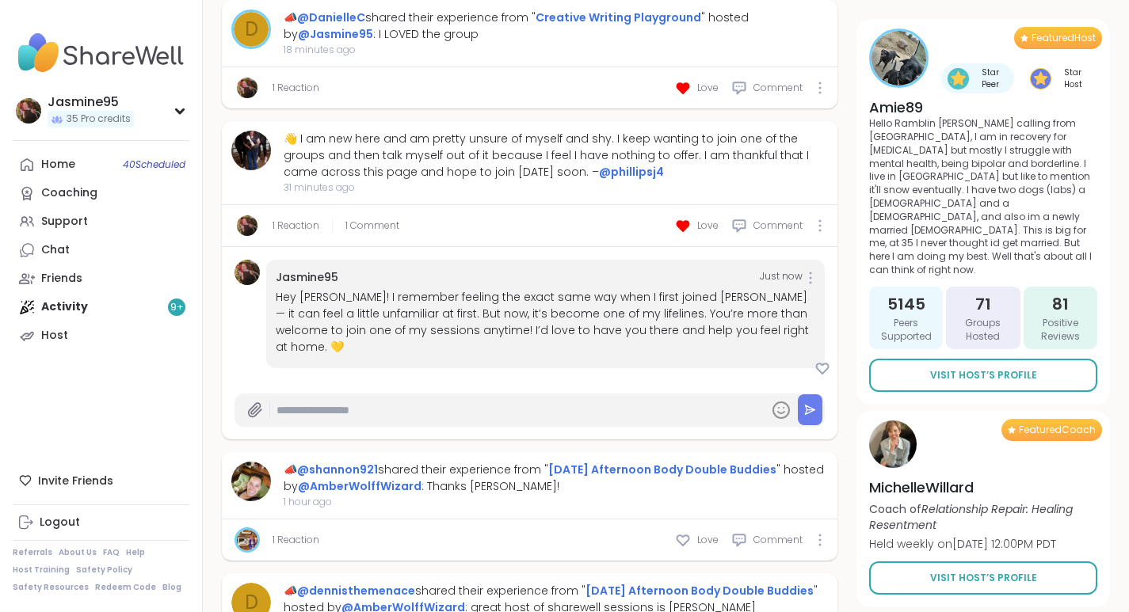
click at [814, 275] on div at bounding box center [811, 278] width 10 height 13
